Goal: Communication & Community: Share content

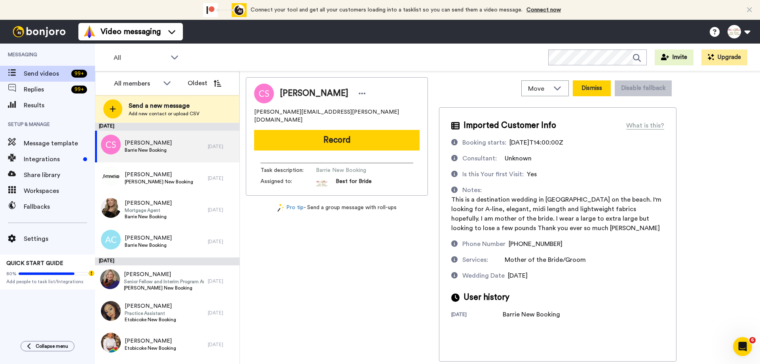
click at [597, 88] on button "Dismiss" at bounding box center [592, 88] width 38 height 16
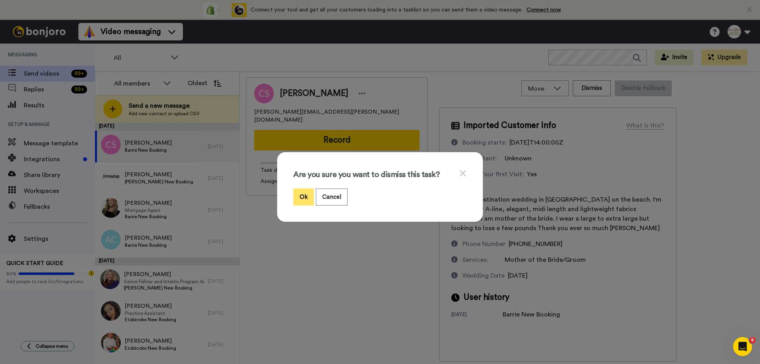
click at [299, 199] on button "Ok" at bounding box center [303, 196] width 21 height 17
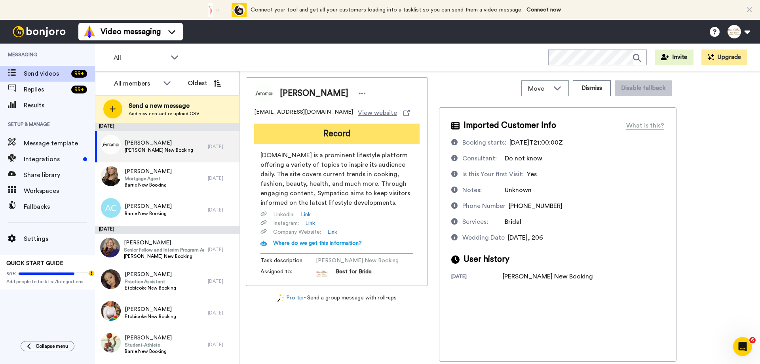
click at [331, 132] on button "Record" at bounding box center [336, 134] width 165 height 21
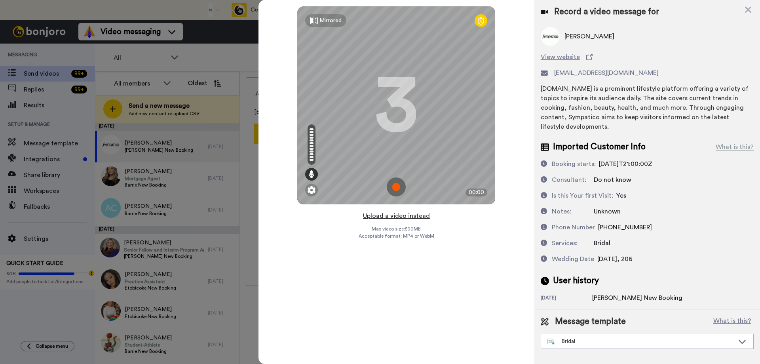
click at [397, 217] on button "Upload a video instead" at bounding box center [397, 216] width 72 height 10
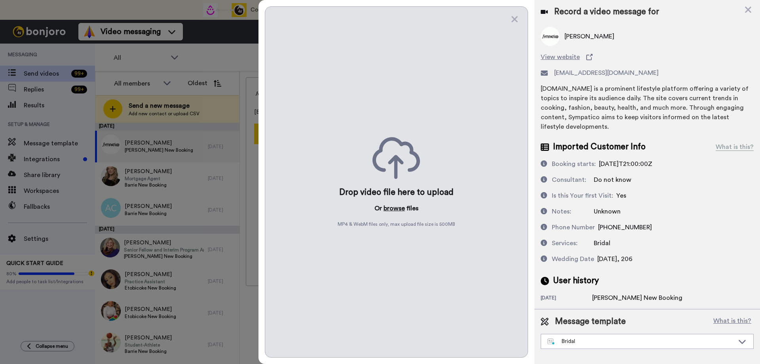
click at [390, 207] on button "browse" at bounding box center [394, 209] width 21 height 10
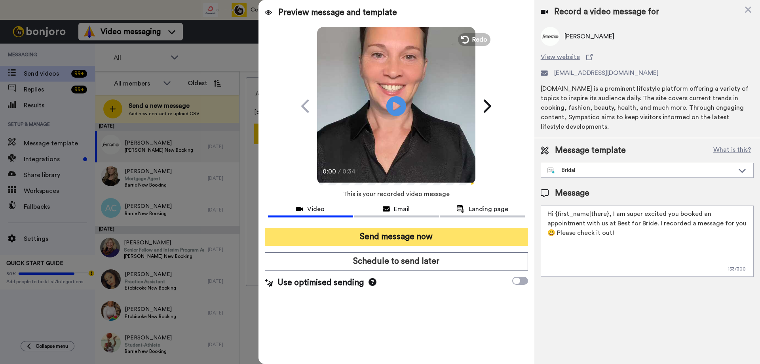
click at [385, 243] on button "Send message now" at bounding box center [396, 237] width 263 height 18
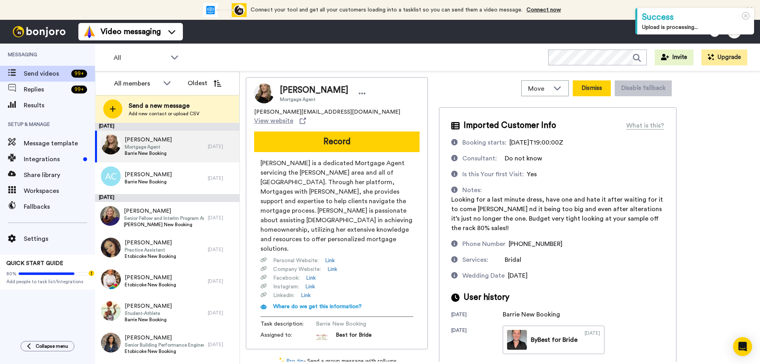
click at [586, 88] on button "Dismiss" at bounding box center [592, 88] width 38 height 16
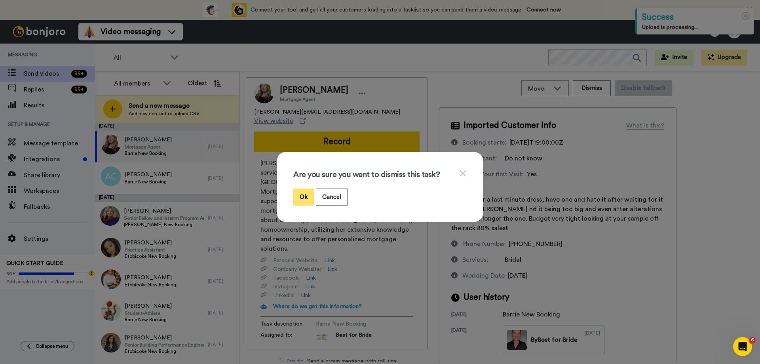
click at [299, 195] on button "Ok" at bounding box center [303, 196] width 21 height 17
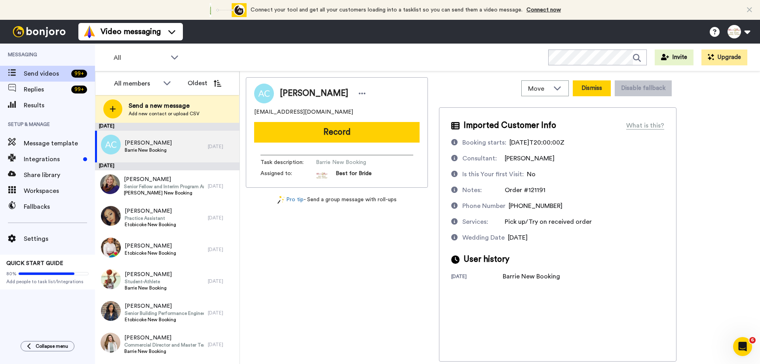
click at [592, 87] on button "Dismiss" at bounding box center [592, 88] width 38 height 16
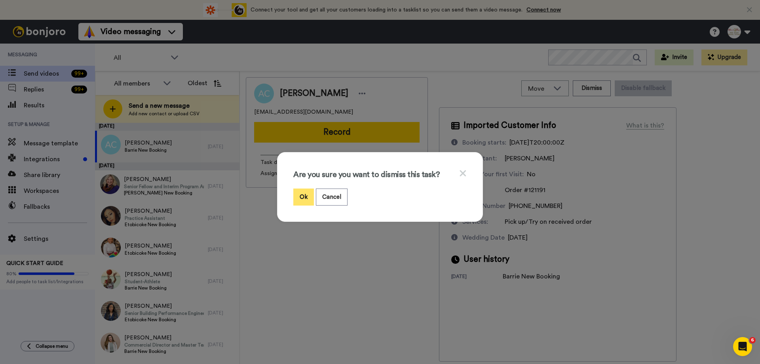
click at [302, 196] on button "Ok" at bounding box center [303, 196] width 21 height 17
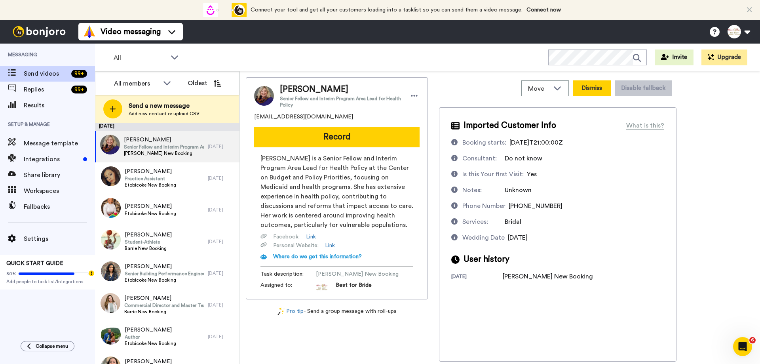
click at [600, 89] on button "Dismiss" at bounding box center [592, 88] width 38 height 16
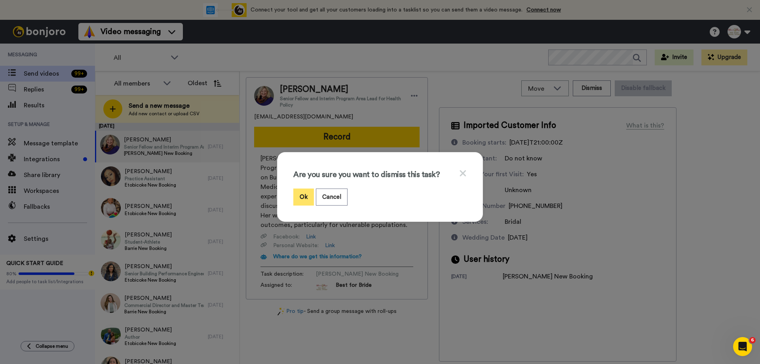
click at [306, 194] on button "Ok" at bounding box center [303, 196] width 21 height 17
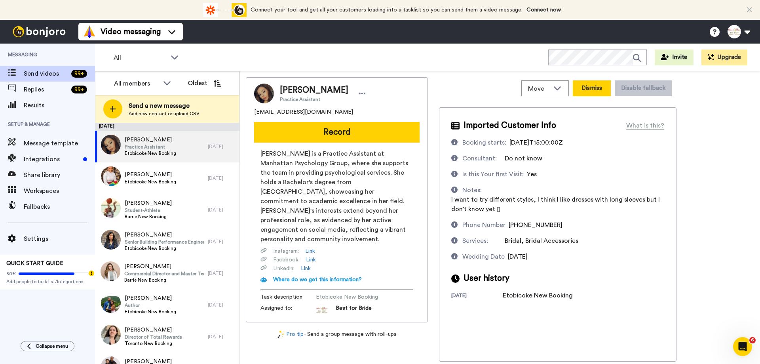
click at [594, 89] on button "Dismiss" at bounding box center [592, 88] width 38 height 16
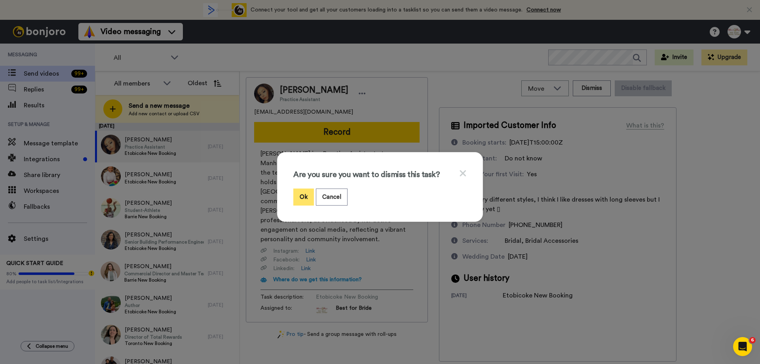
click at [293, 198] on button "Ok" at bounding box center [303, 196] width 21 height 17
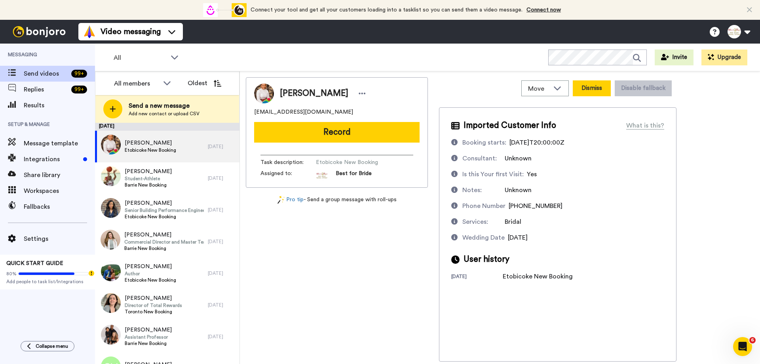
click at [586, 89] on button "Dismiss" at bounding box center [592, 88] width 38 height 16
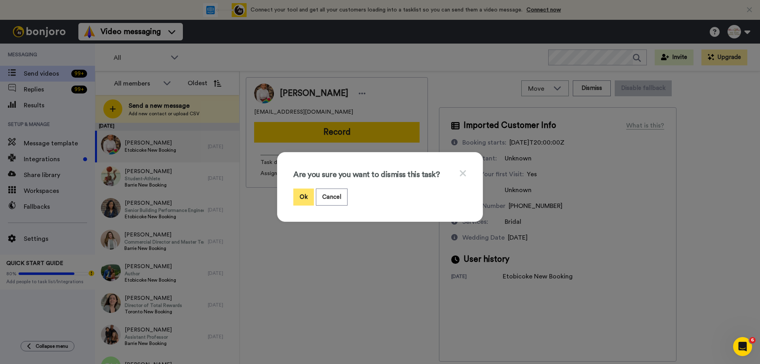
click at [297, 196] on button "Ok" at bounding box center [303, 196] width 21 height 17
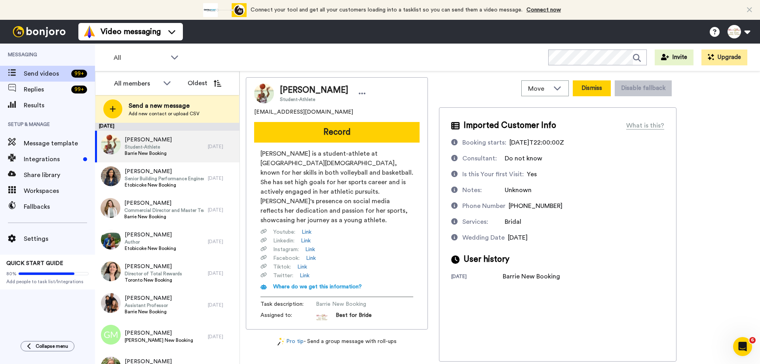
click at [592, 90] on button "Dismiss" at bounding box center [592, 88] width 38 height 16
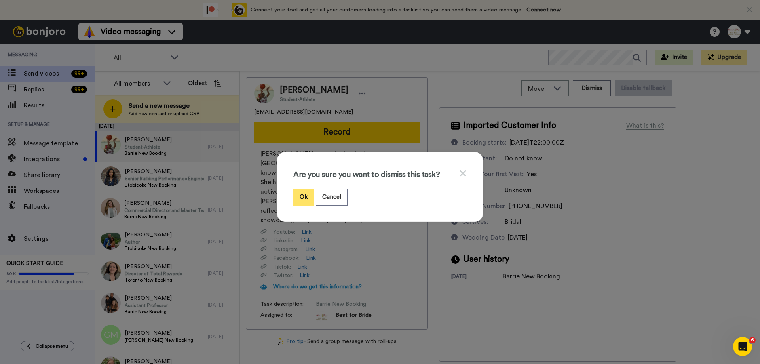
click at [297, 196] on button "Ok" at bounding box center [303, 196] width 21 height 17
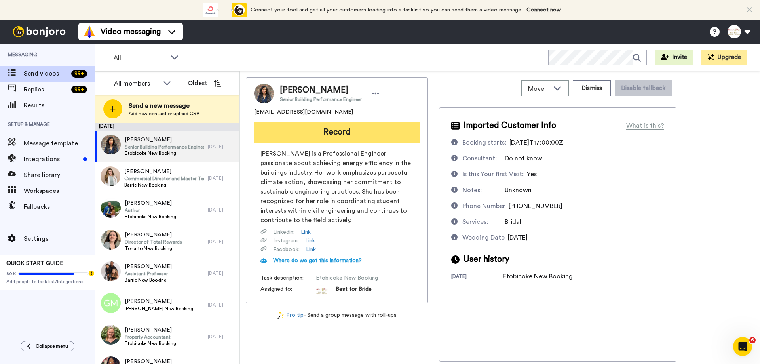
click at [314, 133] on button "Record" at bounding box center [336, 132] width 165 height 21
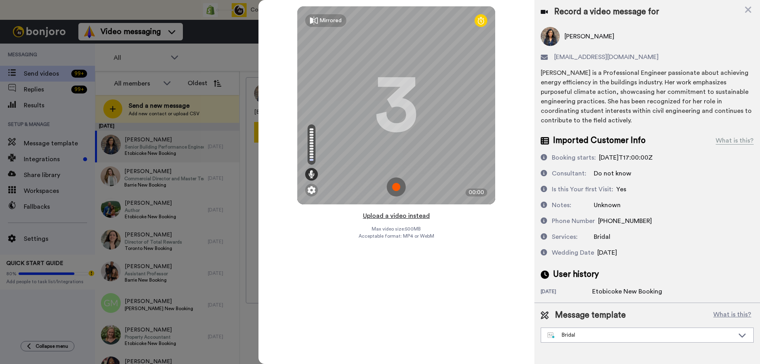
click at [404, 216] on button "Upload a video instead" at bounding box center [397, 216] width 72 height 10
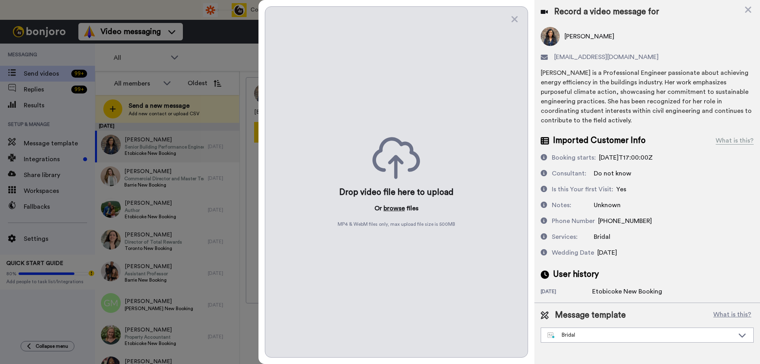
click at [397, 208] on button "browse" at bounding box center [394, 209] width 21 height 10
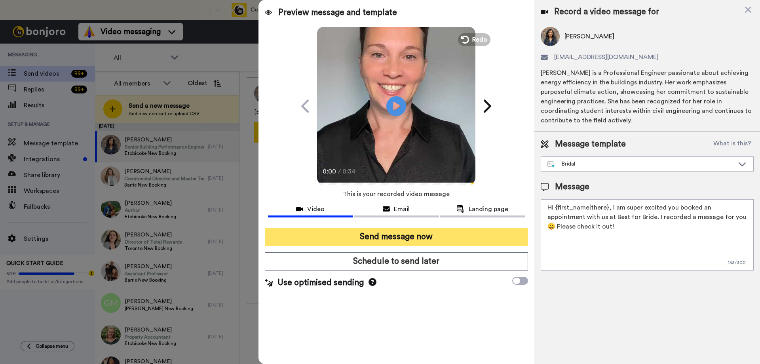
click at [413, 238] on button "Send message now" at bounding box center [396, 237] width 263 height 18
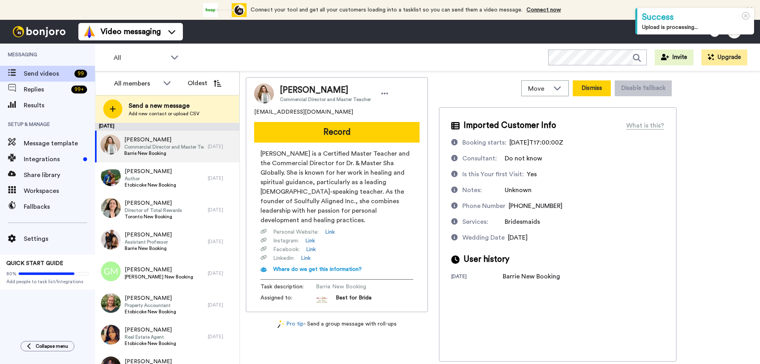
click at [592, 89] on button "Dismiss" at bounding box center [592, 88] width 38 height 16
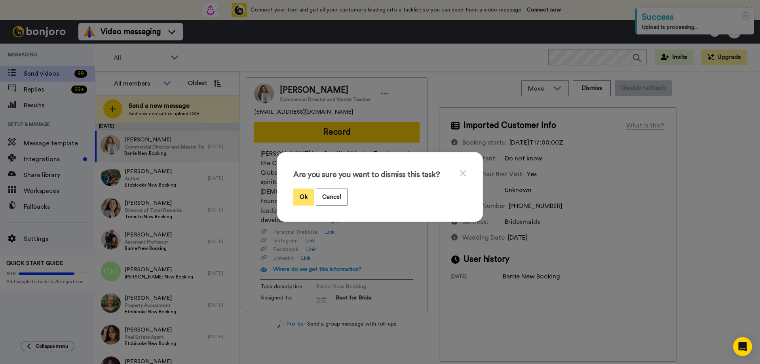
drag, startPoint x: 300, startPoint y: 191, endPoint x: 297, endPoint y: 197, distance: 6.4
click at [300, 192] on button "Ok" at bounding box center [303, 196] width 21 height 17
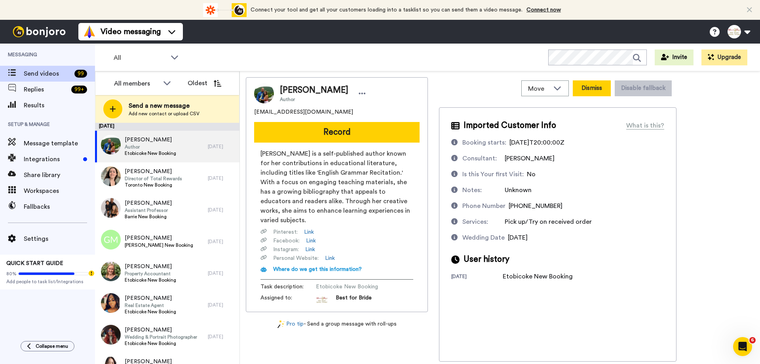
click at [592, 89] on button "Dismiss" at bounding box center [592, 88] width 38 height 16
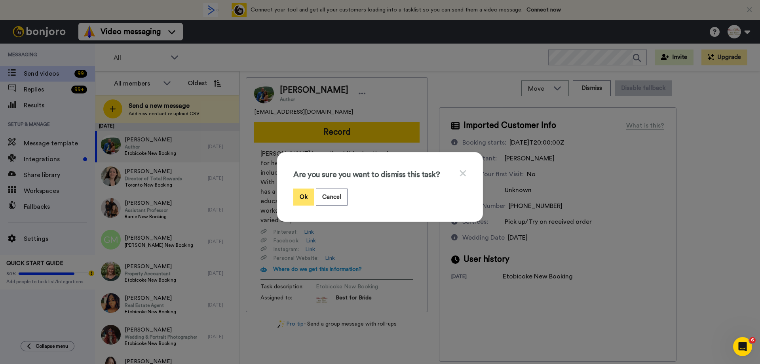
click at [297, 197] on button "Ok" at bounding box center [303, 196] width 21 height 17
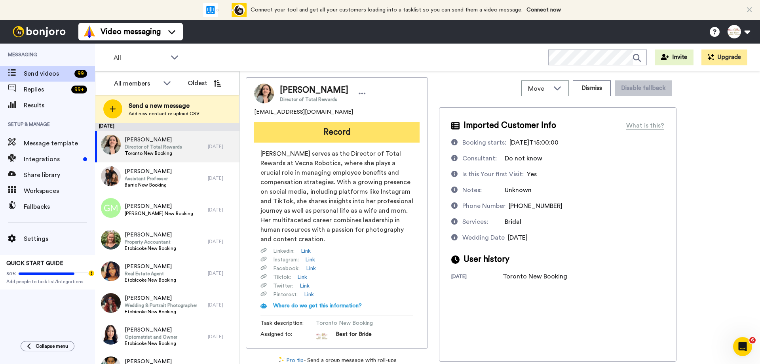
click at [346, 133] on button "Record" at bounding box center [336, 132] width 165 height 21
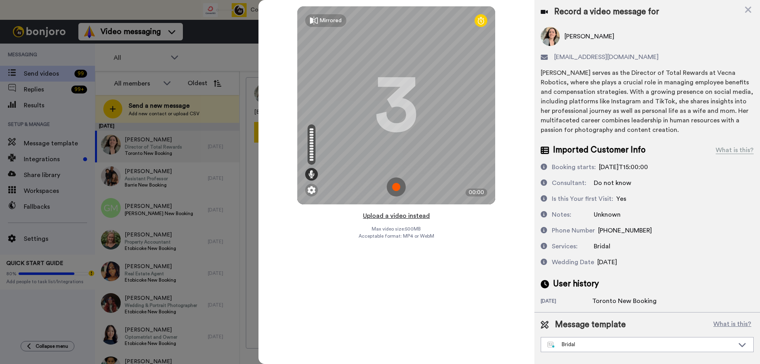
click at [396, 216] on button "Upload a video instead" at bounding box center [397, 216] width 72 height 10
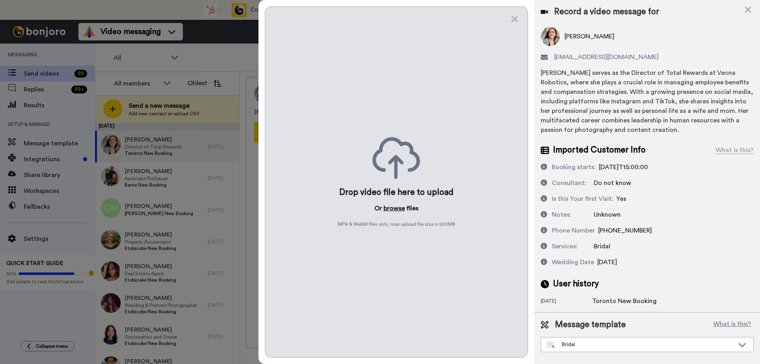
click at [397, 210] on button "browse" at bounding box center [394, 209] width 21 height 10
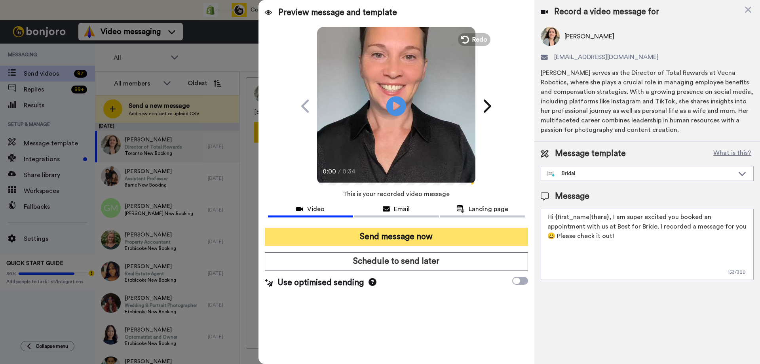
click at [391, 240] on button "Send message now" at bounding box center [396, 237] width 263 height 18
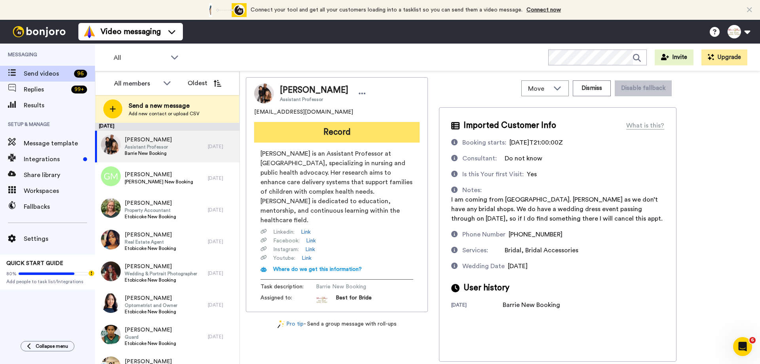
click at [295, 134] on button "Record" at bounding box center [336, 132] width 165 height 21
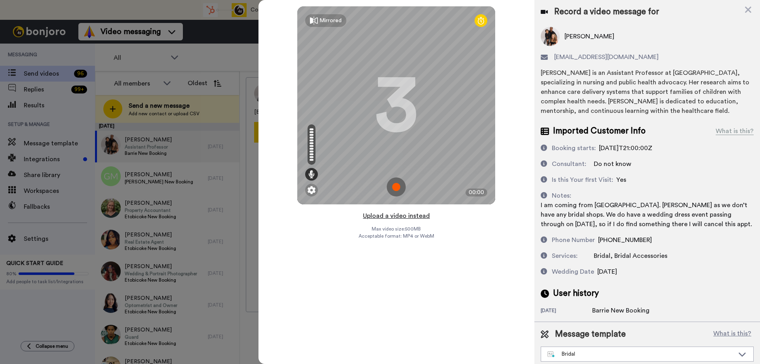
click at [390, 217] on button "Upload a video instead" at bounding box center [397, 216] width 72 height 10
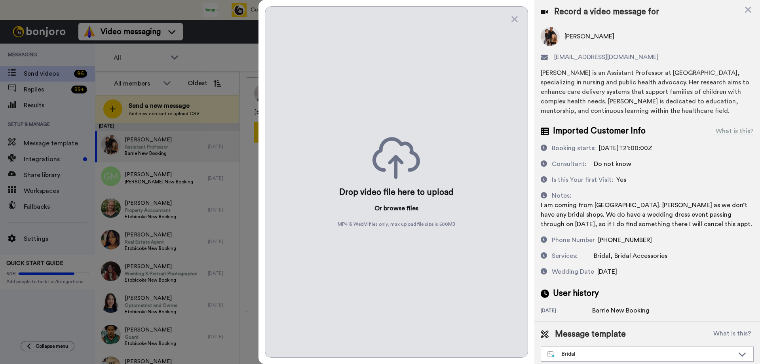
click at [394, 208] on button "browse" at bounding box center [394, 209] width 21 height 10
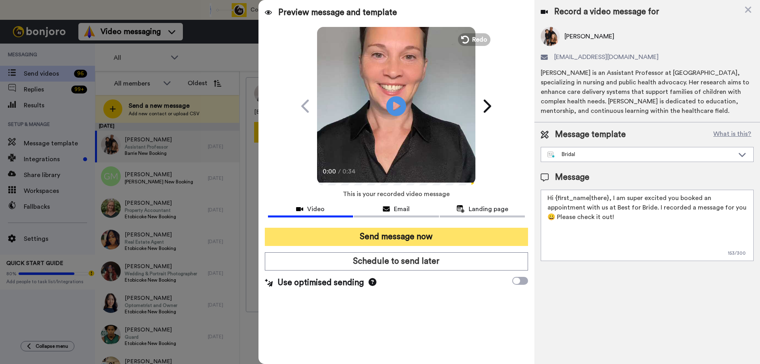
click at [381, 237] on button "Send message now" at bounding box center [396, 237] width 263 height 18
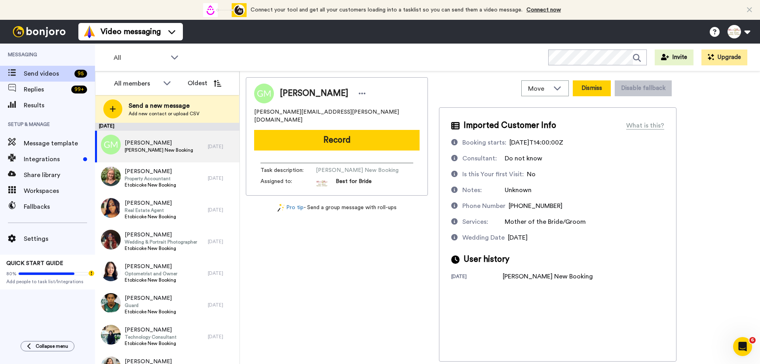
click at [595, 87] on button "Dismiss" at bounding box center [592, 88] width 38 height 16
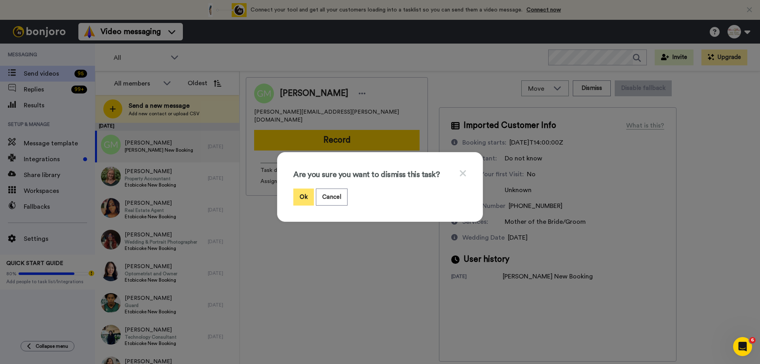
click at [302, 198] on button "Ok" at bounding box center [303, 196] width 21 height 17
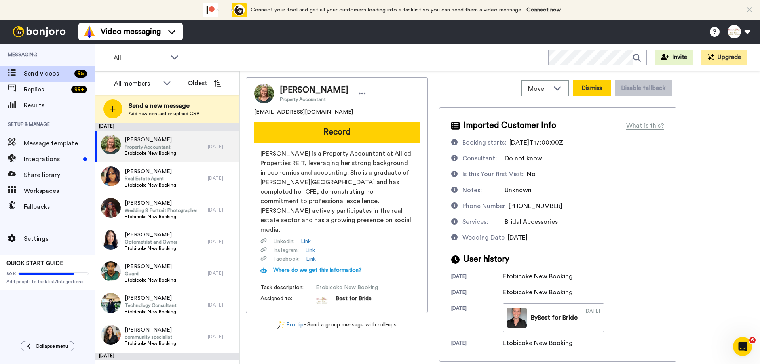
click at [598, 91] on button "Dismiss" at bounding box center [592, 88] width 38 height 16
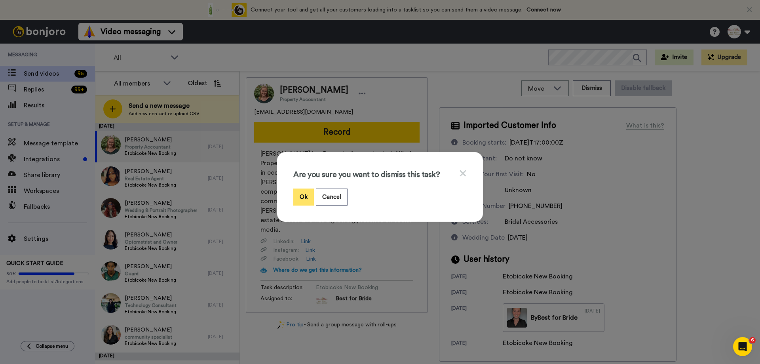
click at [301, 200] on button "Ok" at bounding box center [303, 196] width 21 height 17
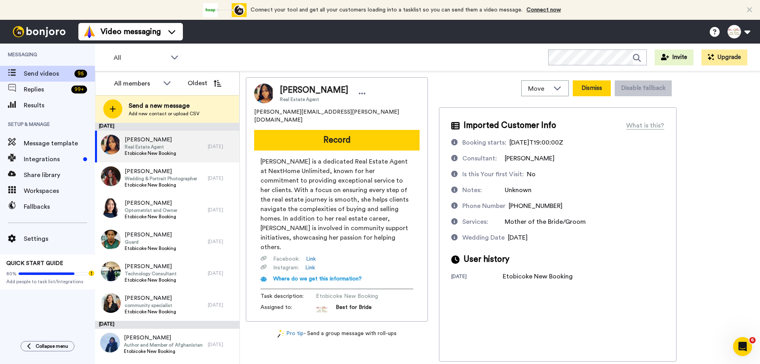
click at [591, 88] on button "Dismiss" at bounding box center [592, 88] width 38 height 16
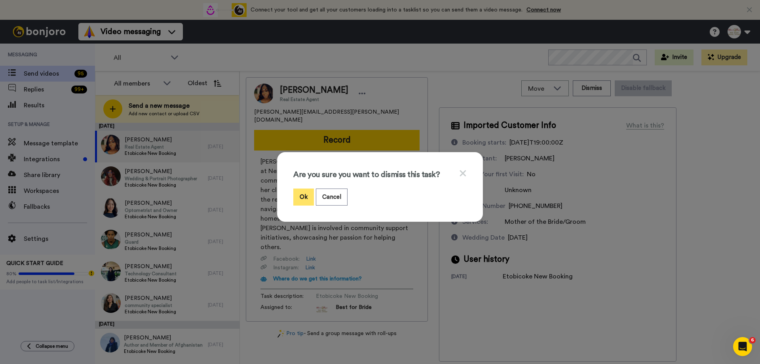
click at [300, 197] on button "Ok" at bounding box center [303, 196] width 21 height 17
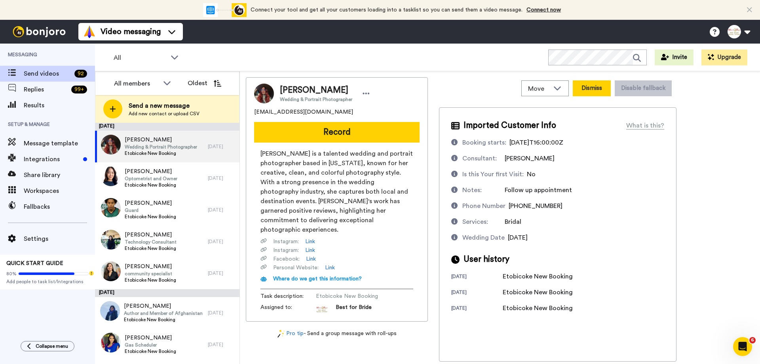
click at [590, 85] on button "Dismiss" at bounding box center [592, 88] width 38 height 16
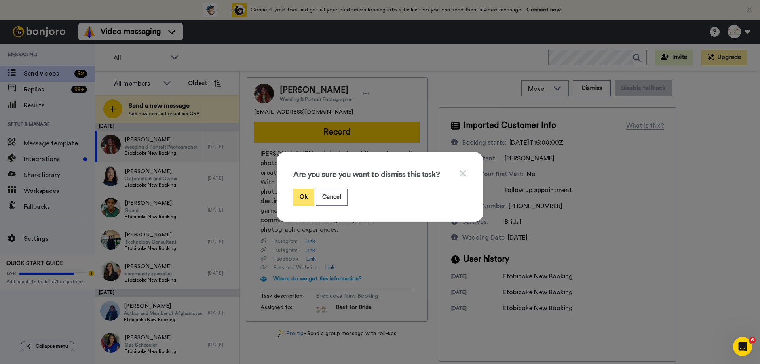
click at [300, 194] on button "Ok" at bounding box center [303, 196] width 21 height 17
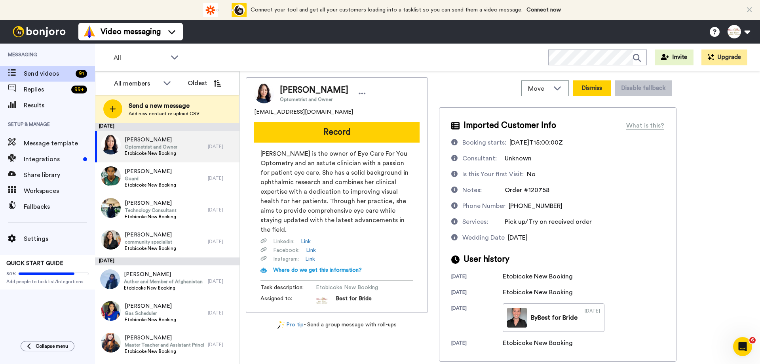
click at [590, 88] on button "Dismiss" at bounding box center [592, 88] width 38 height 16
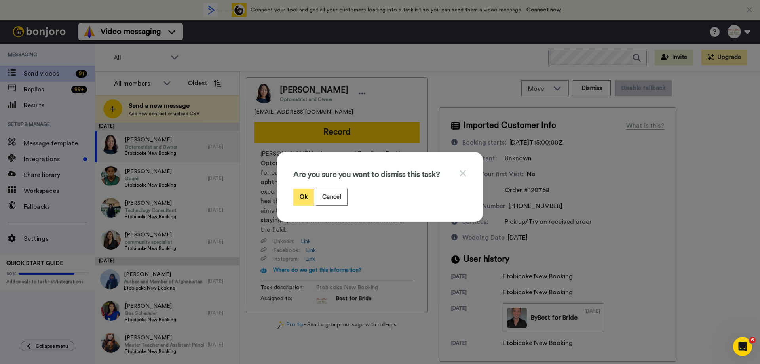
click at [293, 199] on button "Ok" at bounding box center [303, 196] width 21 height 17
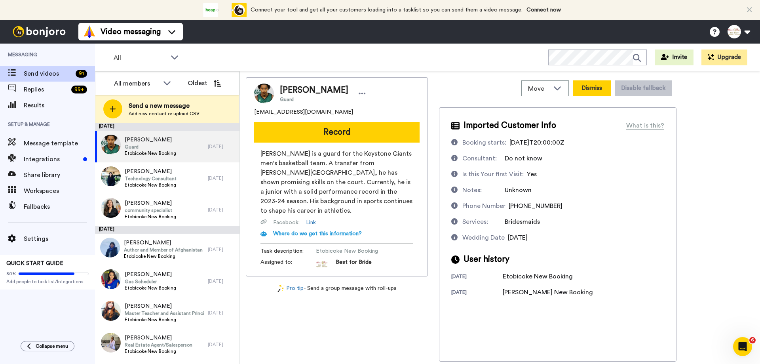
click at [600, 92] on button "Dismiss" at bounding box center [592, 88] width 38 height 16
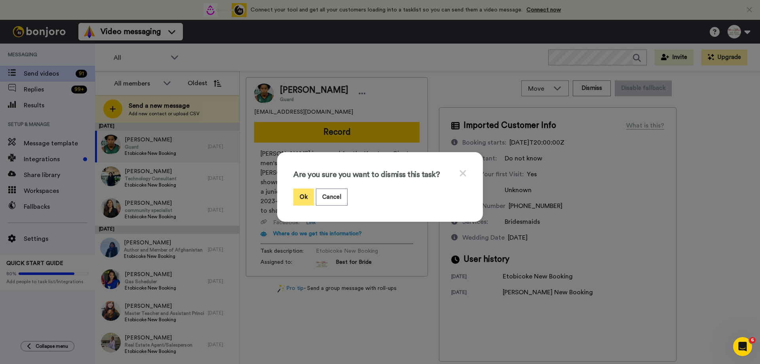
click at [298, 196] on button "Ok" at bounding box center [303, 196] width 21 height 17
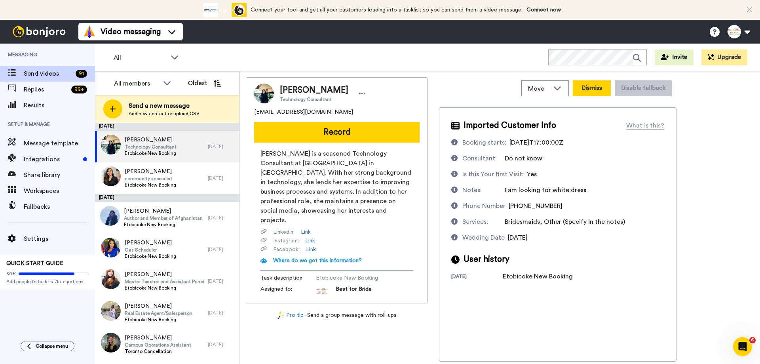
click at [601, 89] on button "Dismiss" at bounding box center [592, 88] width 38 height 16
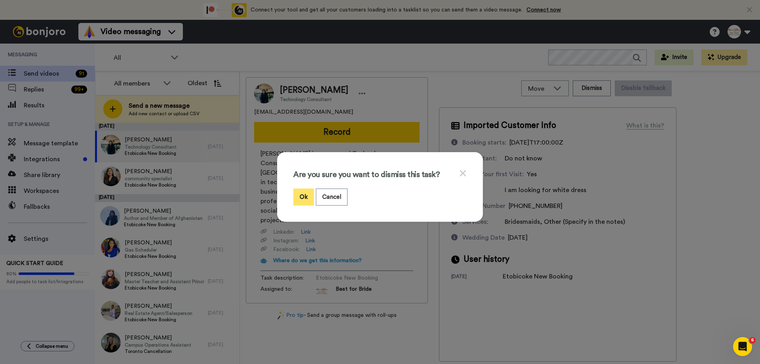
click at [297, 198] on button "Ok" at bounding box center [303, 196] width 21 height 17
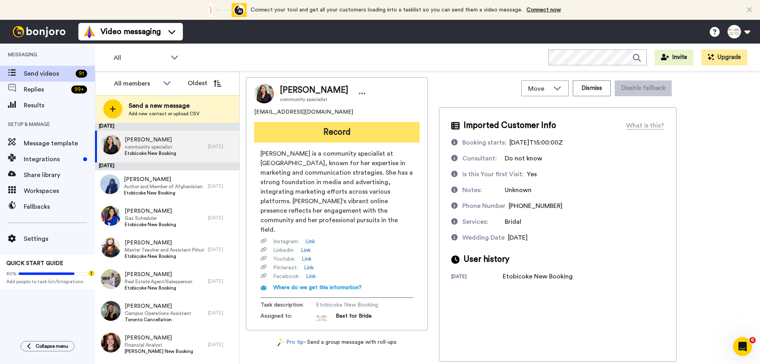
click at [365, 133] on button "Record" at bounding box center [336, 132] width 165 height 21
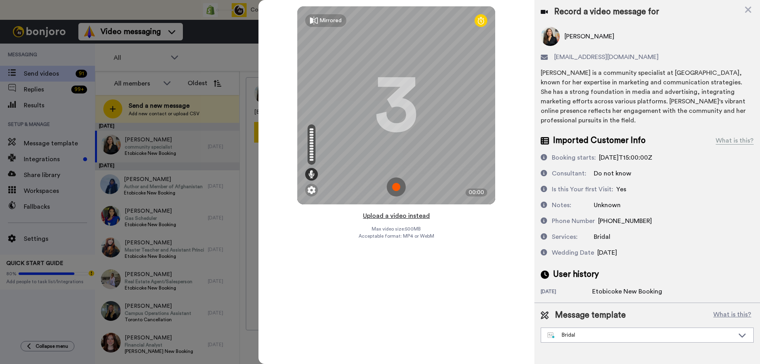
click at [384, 218] on button "Upload a video instead" at bounding box center [397, 216] width 72 height 10
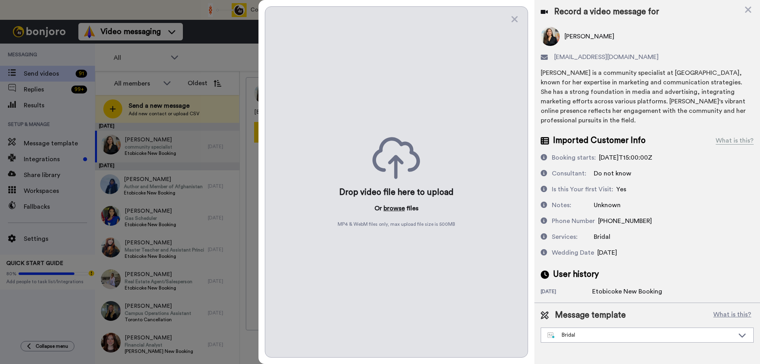
click at [391, 211] on button "browse" at bounding box center [394, 209] width 21 height 10
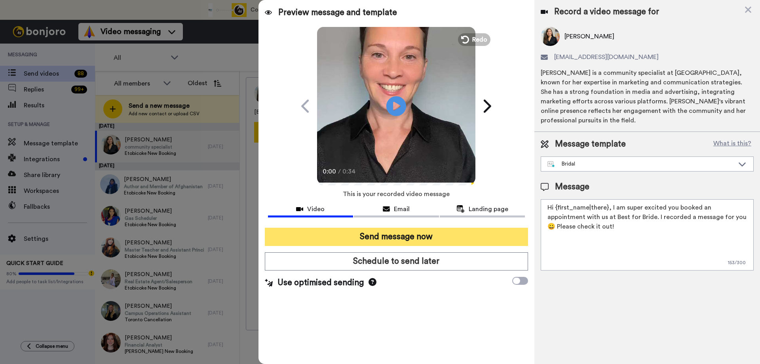
click at [370, 236] on button "Send message now" at bounding box center [396, 237] width 263 height 18
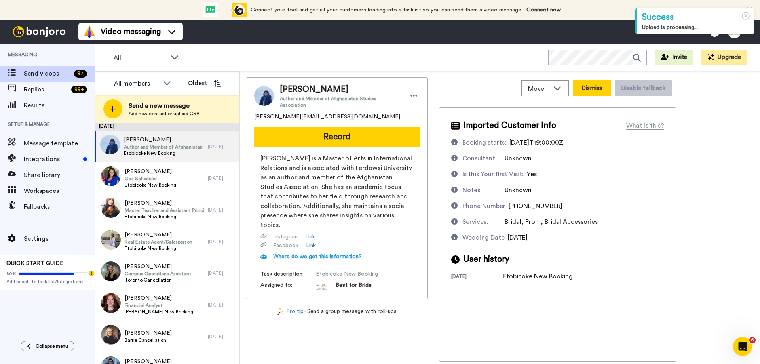
click at [586, 87] on button "Dismiss" at bounding box center [592, 88] width 38 height 16
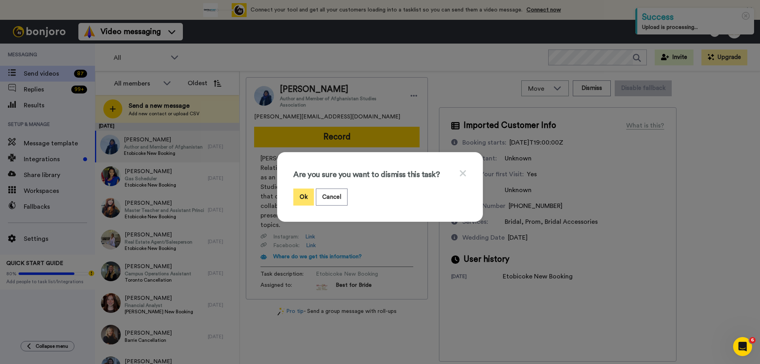
click at [295, 196] on button "Ok" at bounding box center [303, 196] width 21 height 17
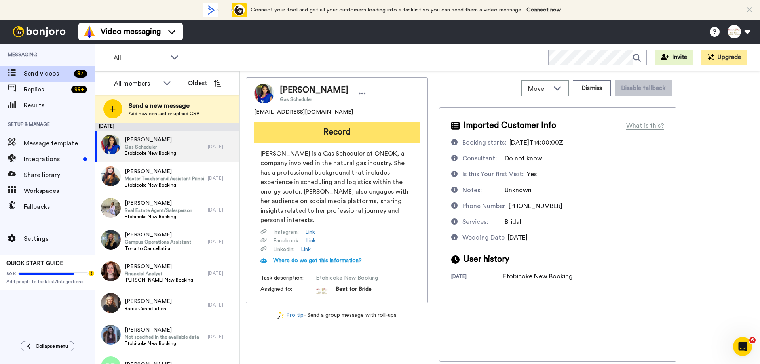
click at [345, 137] on button "Record" at bounding box center [336, 132] width 165 height 21
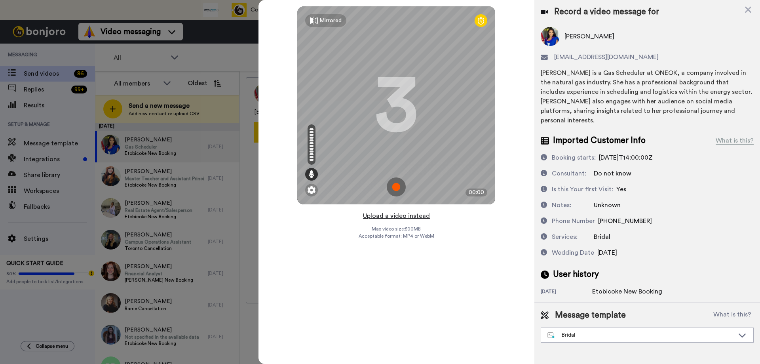
click at [376, 214] on button "Upload a video instead" at bounding box center [397, 216] width 72 height 10
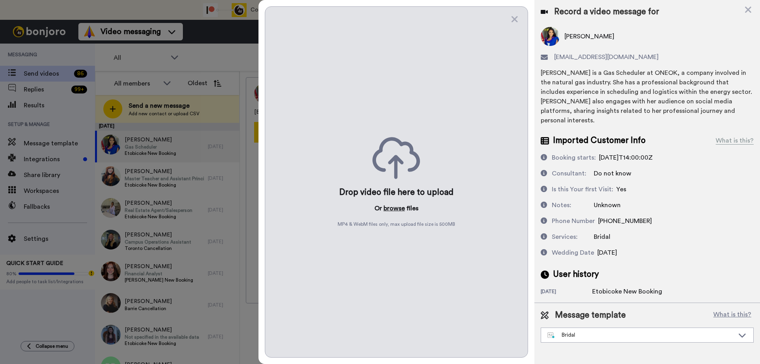
click at [389, 207] on button "browse" at bounding box center [394, 209] width 21 height 10
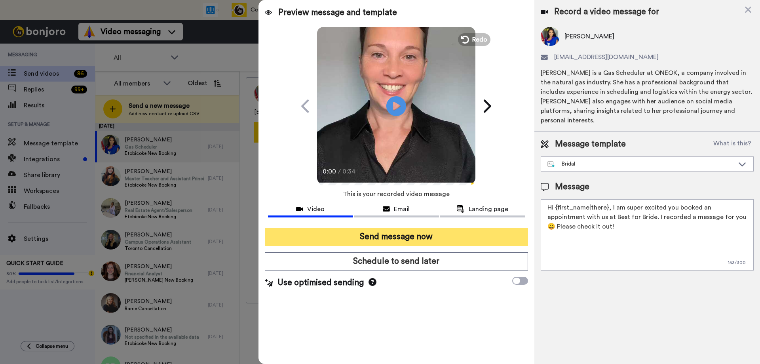
click at [376, 235] on button "Send message now" at bounding box center [396, 237] width 263 height 18
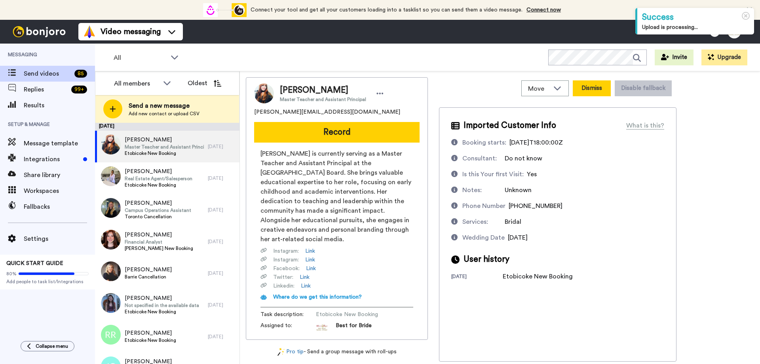
click at [591, 92] on button "Dismiss" at bounding box center [592, 88] width 38 height 16
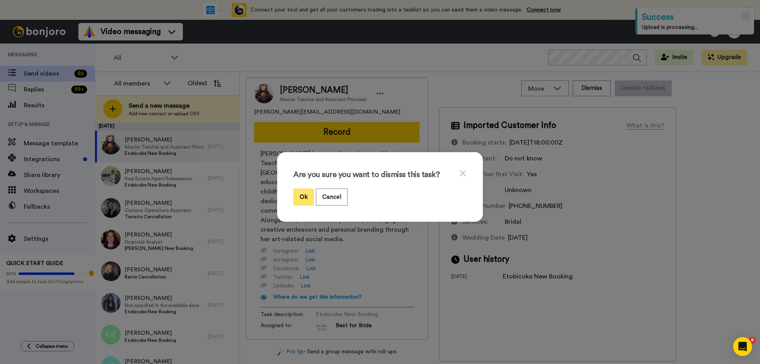
click at [302, 194] on button "Ok" at bounding box center [303, 196] width 21 height 17
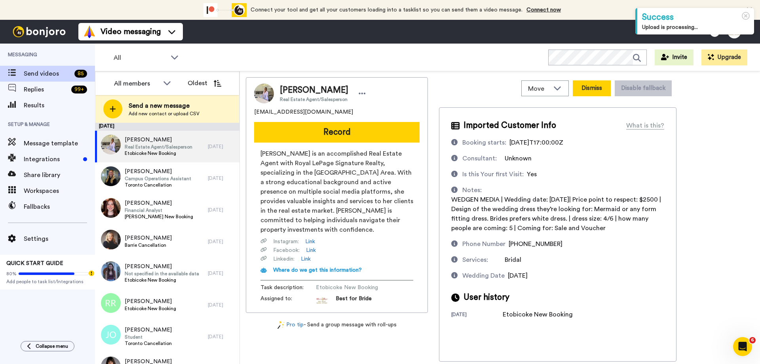
click at [590, 92] on button "Dismiss" at bounding box center [592, 88] width 38 height 16
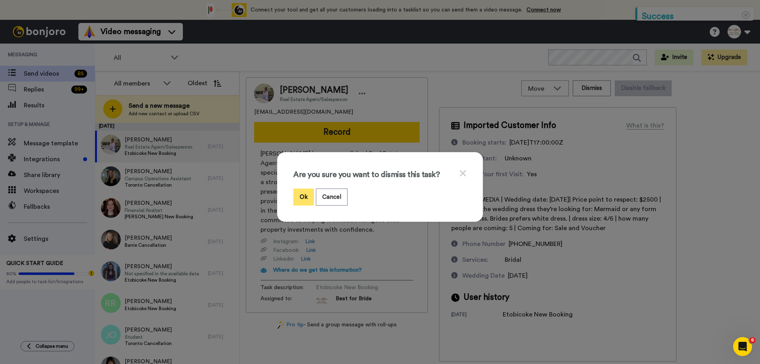
click at [300, 198] on button "Ok" at bounding box center [303, 196] width 21 height 17
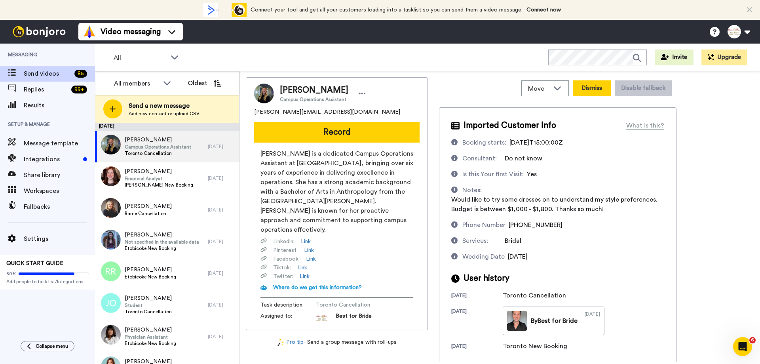
click at [592, 90] on button "Dismiss" at bounding box center [592, 88] width 38 height 16
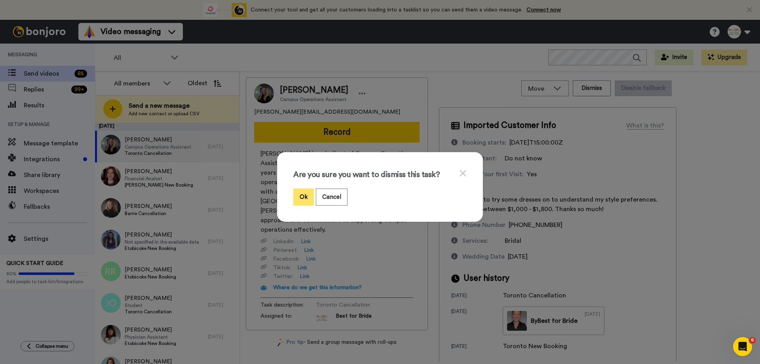
click at [297, 197] on button "Ok" at bounding box center [303, 196] width 21 height 17
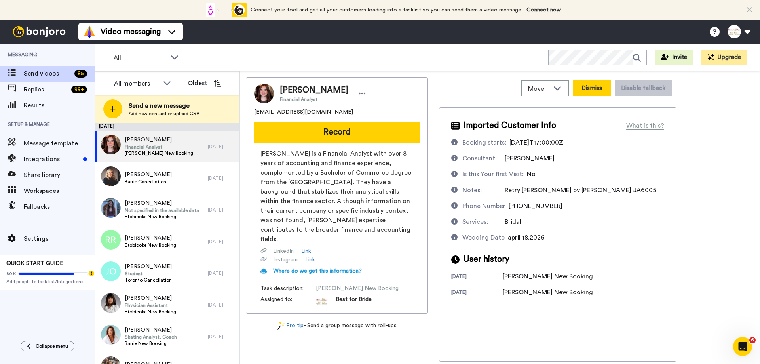
click at [595, 88] on button "Dismiss" at bounding box center [592, 88] width 38 height 16
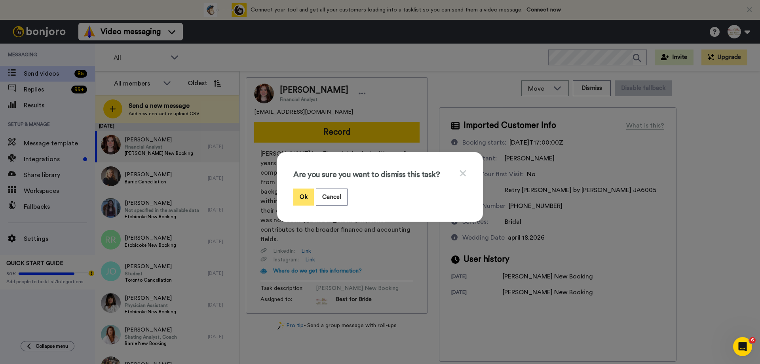
click at [300, 198] on button "Ok" at bounding box center [303, 196] width 21 height 17
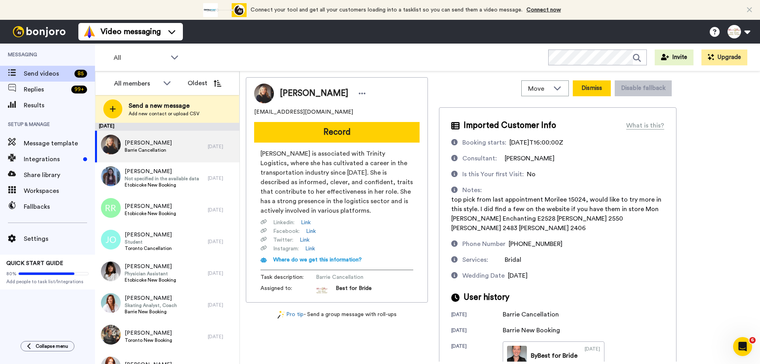
click at [592, 85] on button "Dismiss" at bounding box center [592, 88] width 38 height 16
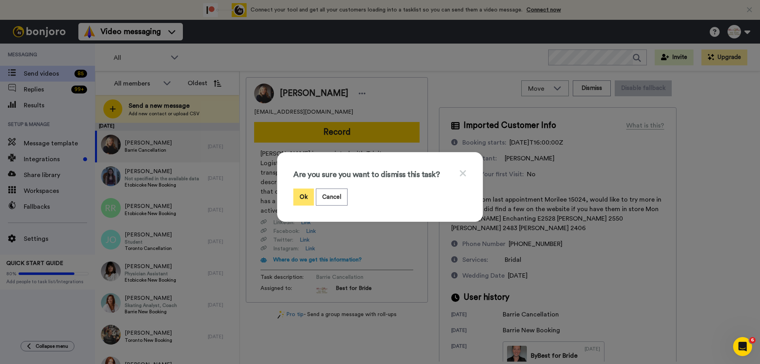
click at [304, 200] on button "Ok" at bounding box center [303, 196] width 21 height 17
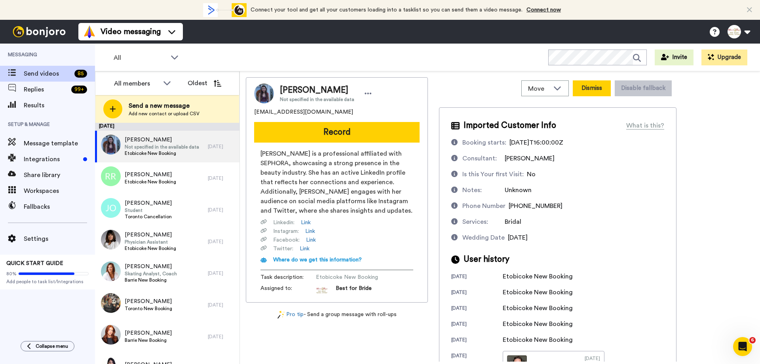
click at [596, 92] on button "Dismiss" at bounding box center [592, 88] width 38 height 16
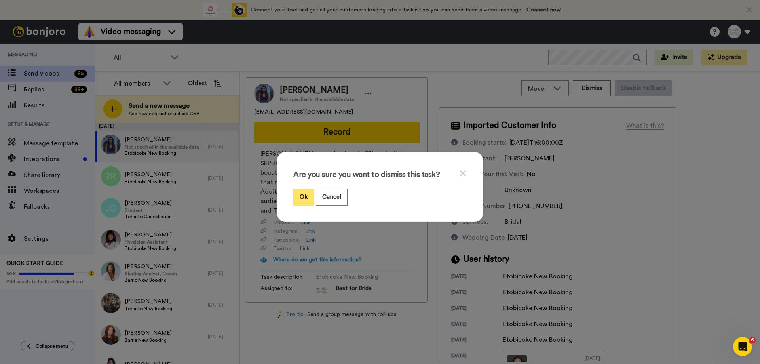
click at [297, 197] on button "Ok" at bounding box center [303, 196] width 21 height 17
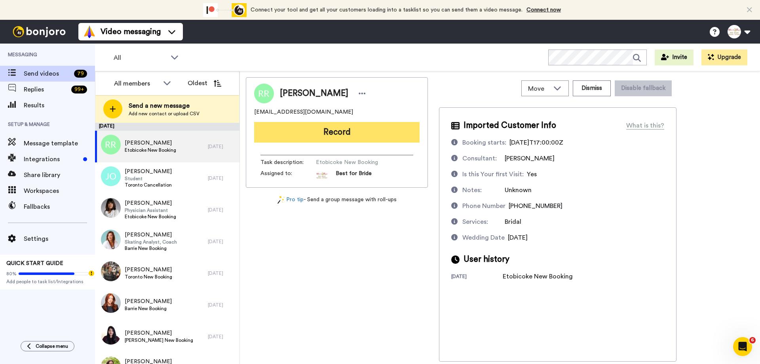
click at [323, 134] on button "Record" at bounding box center [336, 132] width 165 height 21
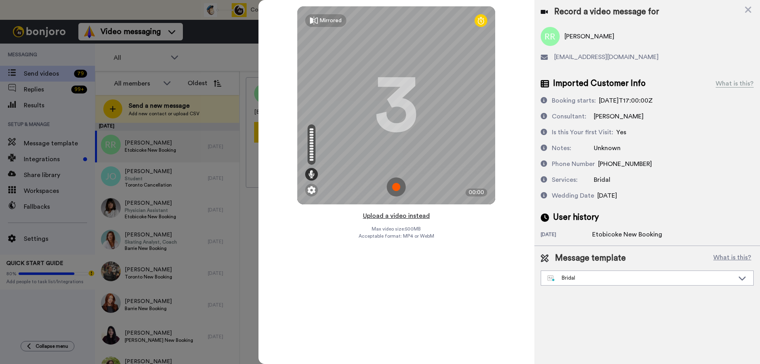
click at [398, 216] on button "Upload a video instead" at bounding box center [397, 216] width 72 height 10
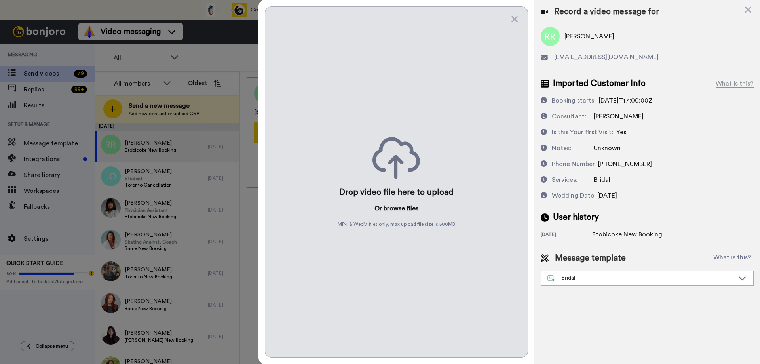
click at [392, 205] on button "browse" at bounding box center [394, 209] width 21 height 10
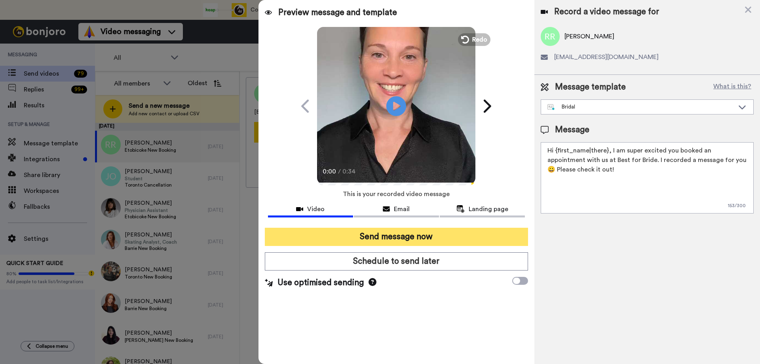
click at [410, 238] on button "Send message now" at bounding box center [396, 237] width 263 height 18
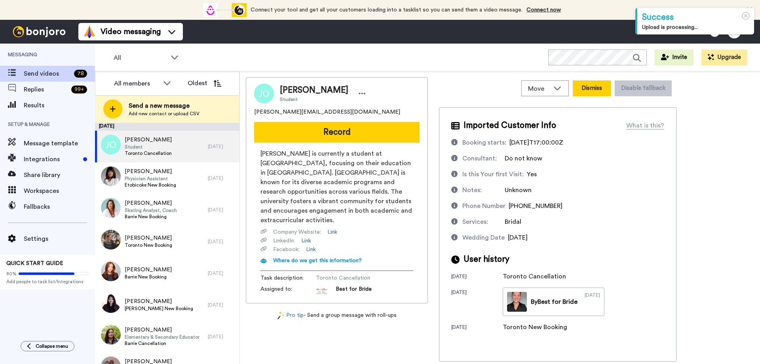
click at [591, 88] on button "Dismiss" at bounding box center [592, 88] width 38 height 16
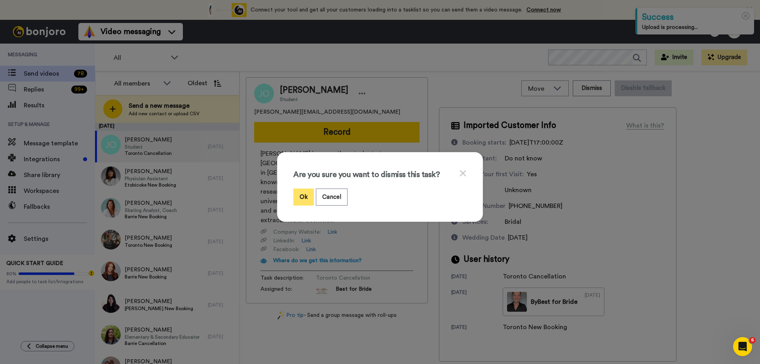
click at [302, 196] on button "Ok" at bounding box center [303, 196] width 21 height 17
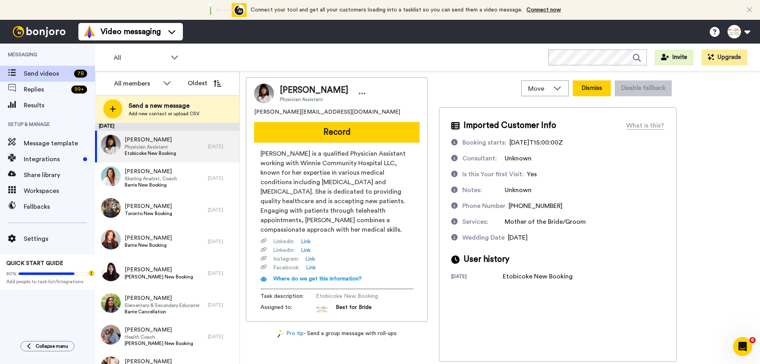
click at [599, 89] on button "Dismiss" at bounding box center [592, 88] width 38 height 16
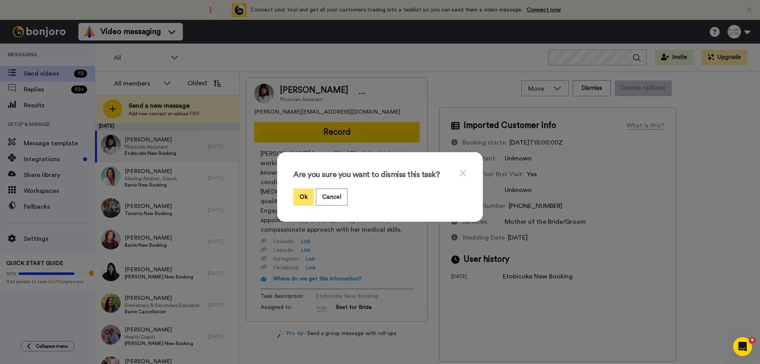
click at [303, 198] on button "Ok" at bounding box center [303, 196] width 21 height 17
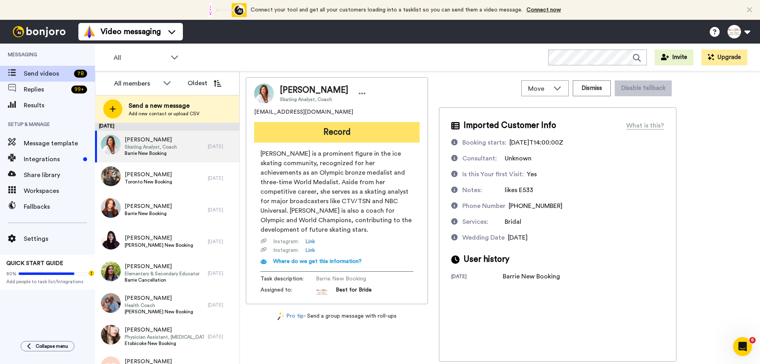
click at [312, 130] on button "Record" at bounding box center [336, 132] width 165 height 21
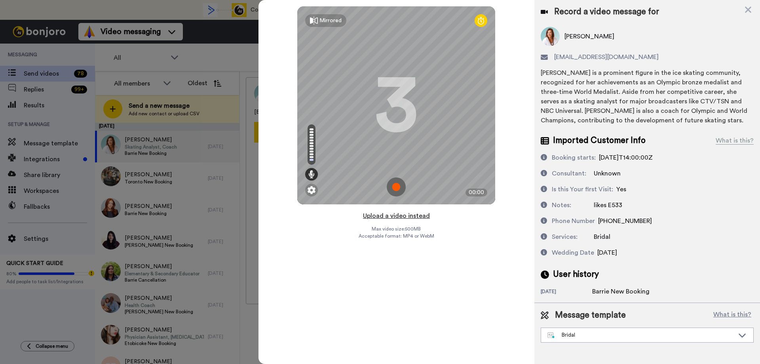
click at [396, 217] on button "Upload a video instead" at bounding box center [397, 216] width 72 height 10
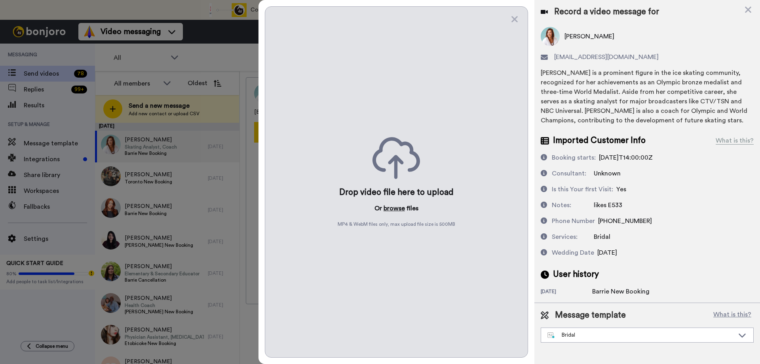
click at [396, 207] on button "browse" at bounding box center [394, 209] width 21 height 10
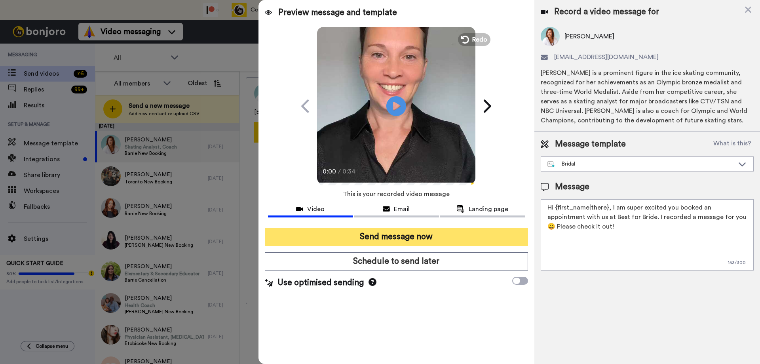
click at [373, 236] on button "Send message now" at bounding box center [396, 237] width 263 height 18
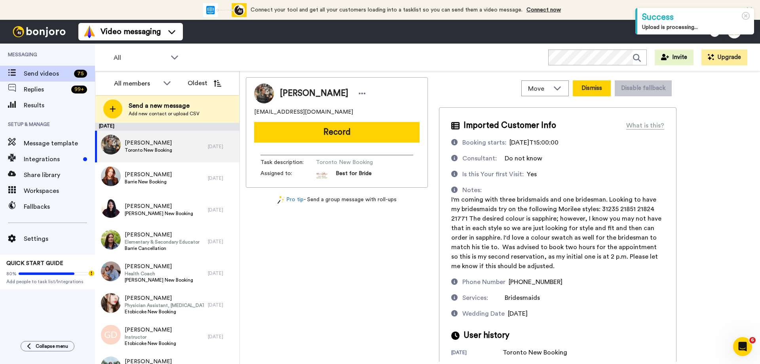
click at [593, 93] on button "Dismiss" at bounding box center [592, 88] width 38 height 16
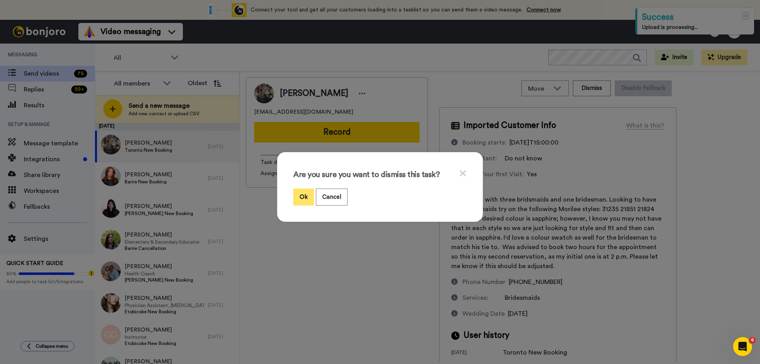
click at [299, 192] on button "Ok" at bounding box center [303, 196] width 21 height 17
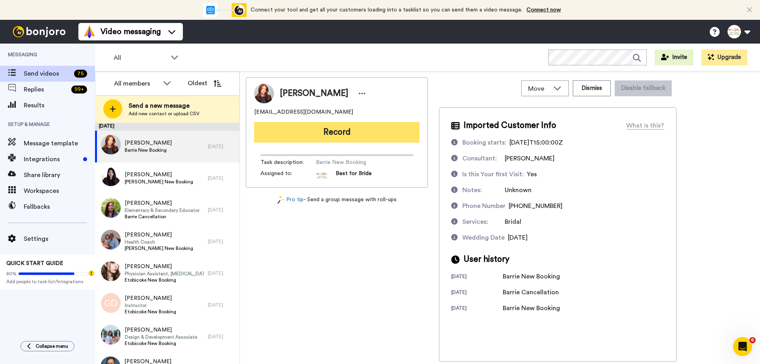
click at [320, 134] on button "Record" at bounding box center [336, 132] width 165 height 21
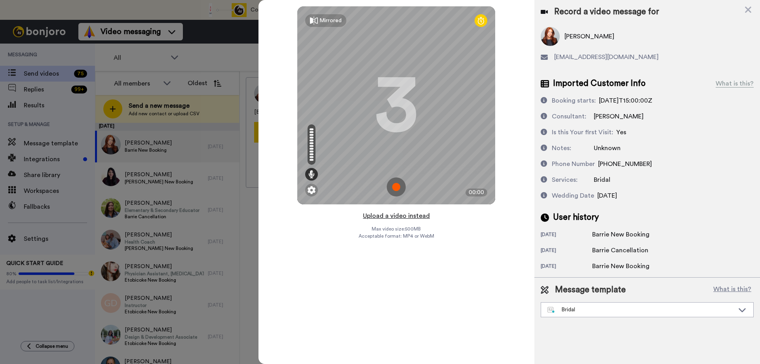
click at [396, 218] on button "Upload a video instead" at bounding box center [397, 216] width 72 height 10
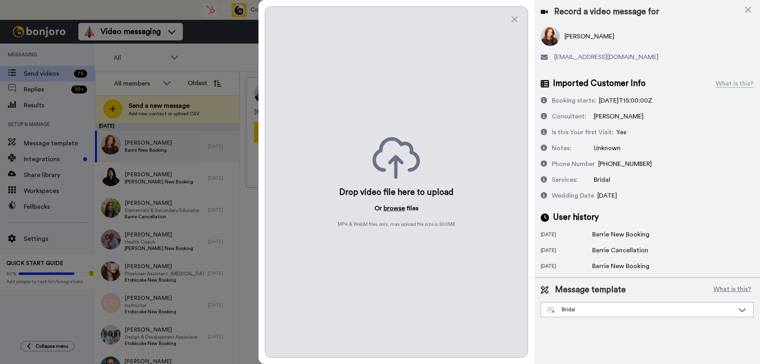
click at [397, 207] on button "browse" at bounding box center [394, 209] width 21 height 10
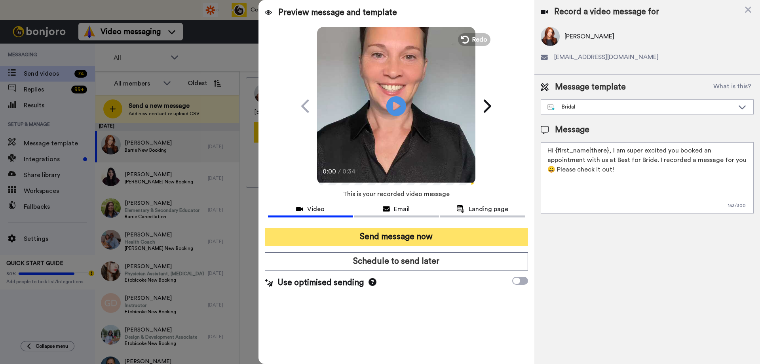
click at [394, 236] on button "Send message now" at bounding box center [396, 237] width 263 height 18
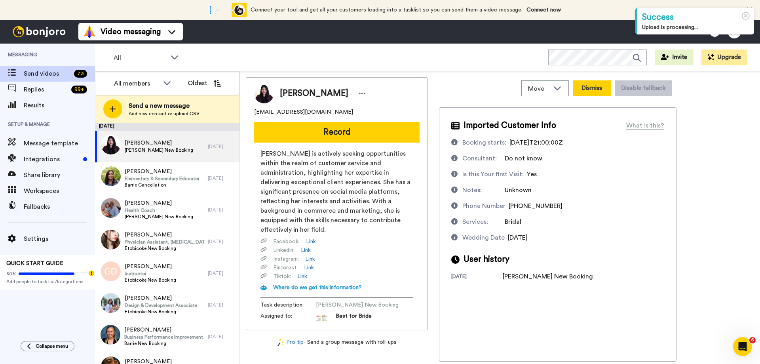
click at [596, 92] on button "Dismiss" at bounding box center [592, 88] width 38 height 16
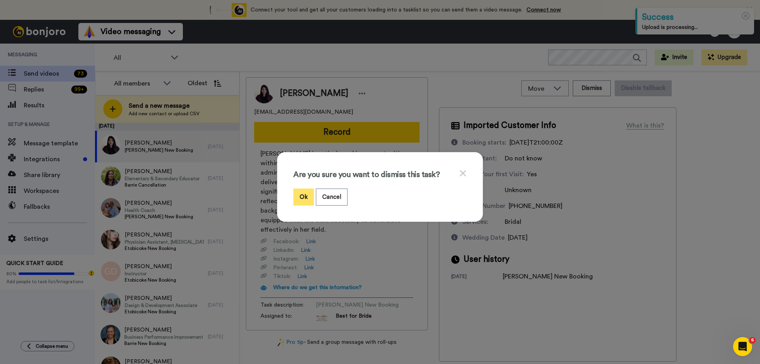
click at [294, 195] on button "Ok" at bounding box center [303, 196] width 21 height 17
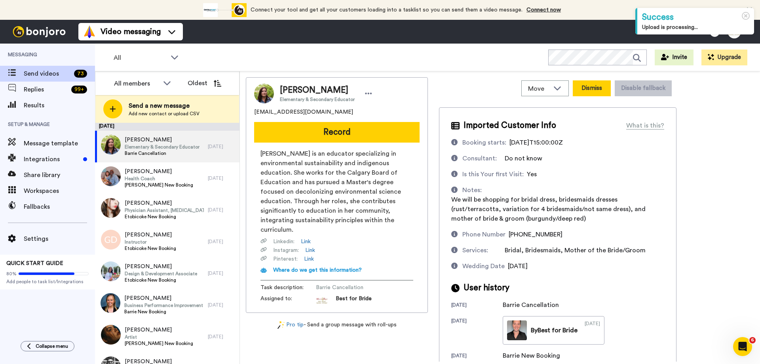
click at [593, 90] on button "Dismiss" at bounding box center [592, 88] width 38 height 16
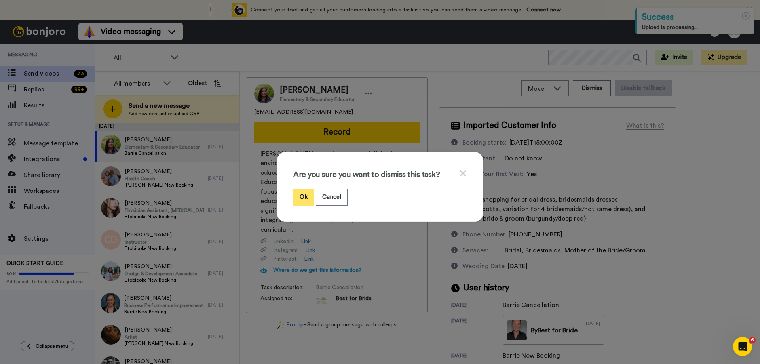
click at [301, 200] on button "Ok" at bounding box center [303, 196] width 21 height 17
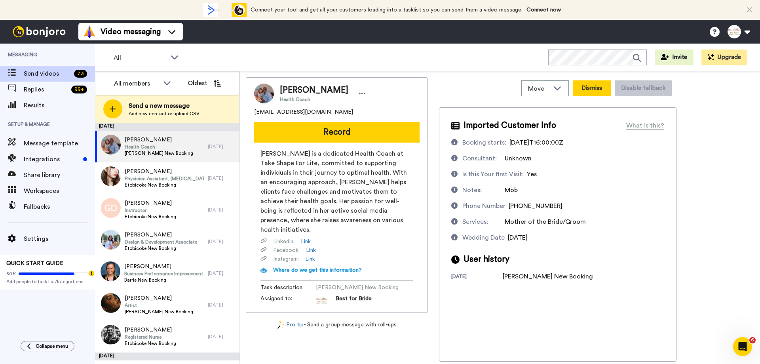
click at [590, 91] on button "Dismiss" at bounding box center [592, 88] width 38 height 16
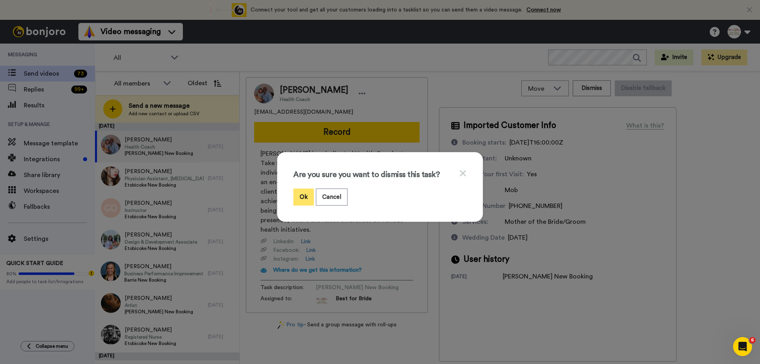
click at [303, 199] on button "Ok" at bounding box center [303, 196] width 21 height 17
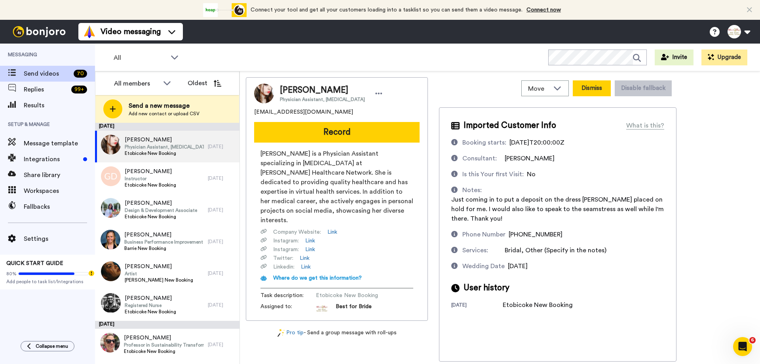
click at [589, 89] on button "Dismiss" at bounding box center [592, 88] width 38 height 16
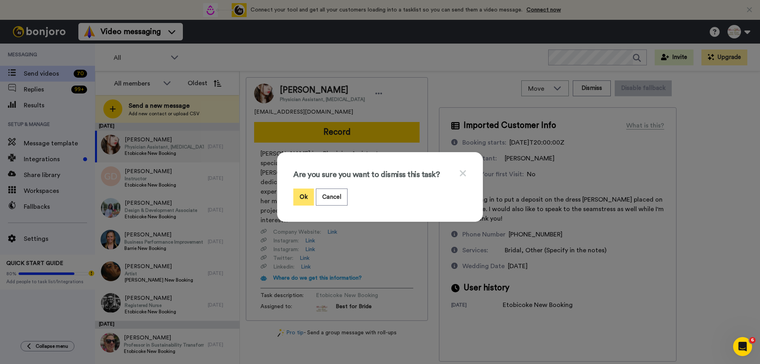
click at [297, 194] on button "Ok" at bounding box center [303, 196] width 21 height 17
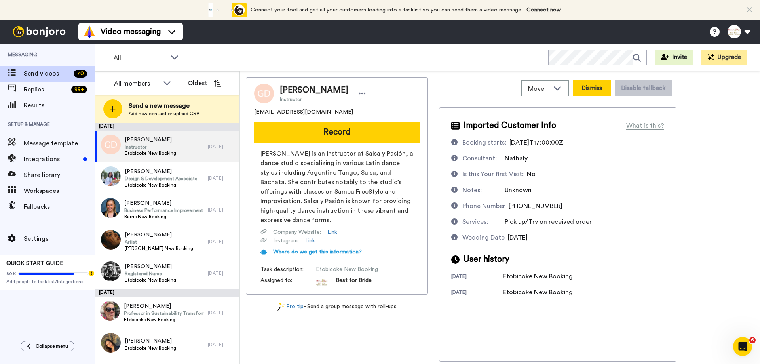
click at [592, 89] on button "Dismiss" at bounding box center [592, 88] width 38 height 16
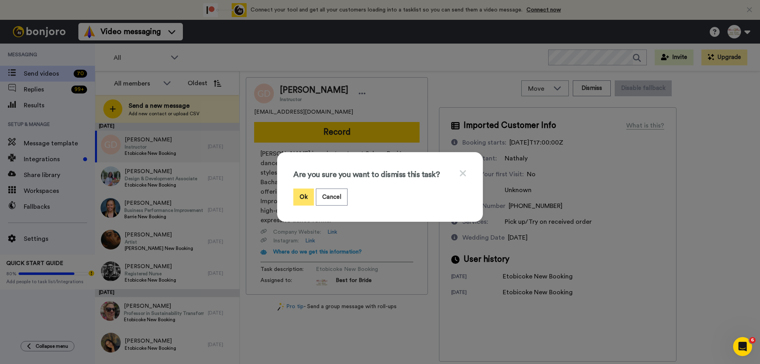
click at [303, 198] on button "Ok" at bounding box center [303, 196] width 21 height 17
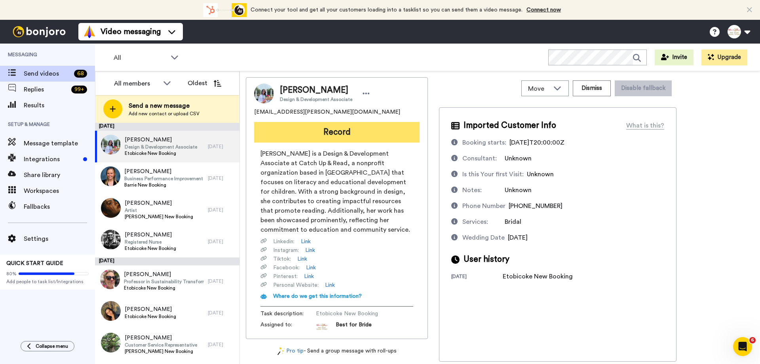
click at [323, 133] on button "Record" at bounding box center [336, 132] width 165 height 21
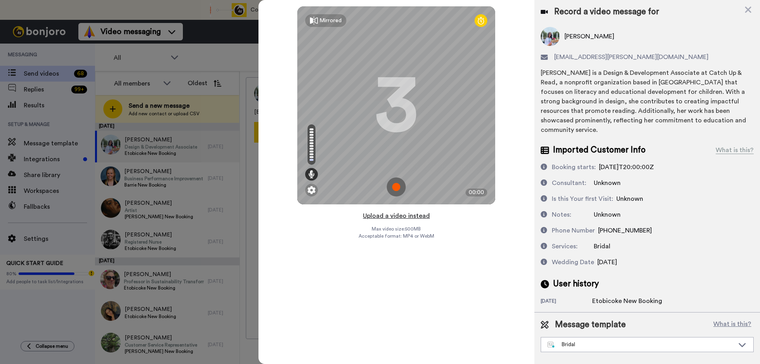
click at [388, 216] on button "Upload a video instead" at bounding box center [397, 216] width 72 height 10
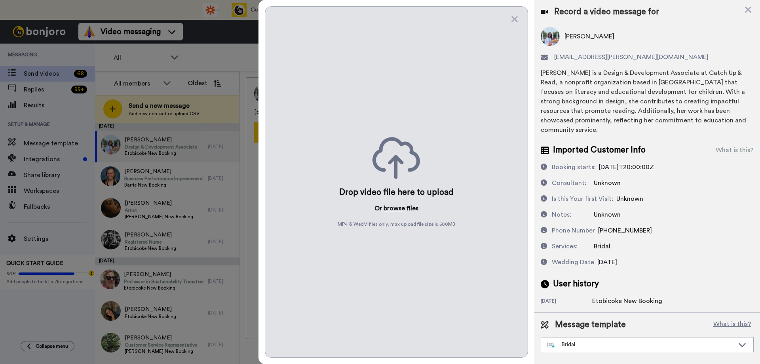
click at [392, 207] on button "browse" at bounding box center [394, 209] width 21 height 10
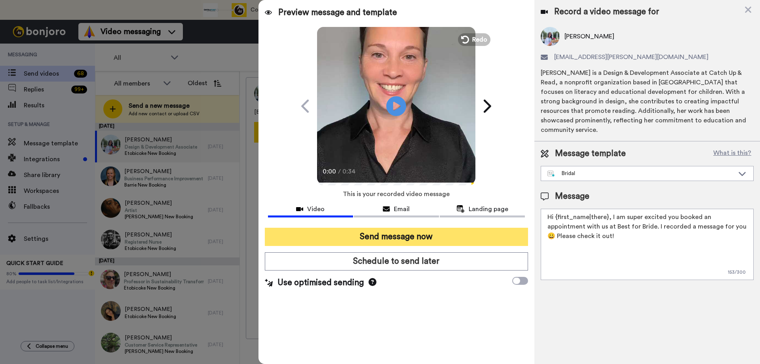
click at [397, 241] on button "Send message now" at bounding box center [396, 237] width 263 height 18
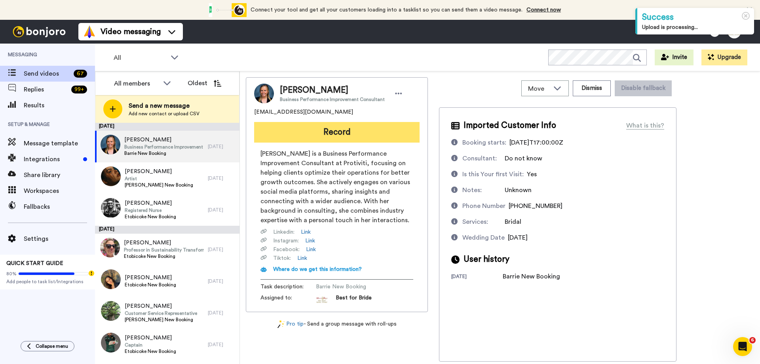
click at [353, 136] on button "Record" at bounding box center [336, 132] width 165 height 21
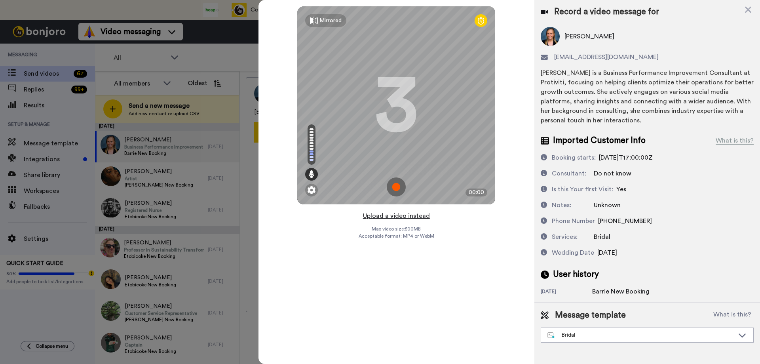
click at [390, 217] on button "Upload a video instead" at bounding box center [397, 216] width 72 height 10
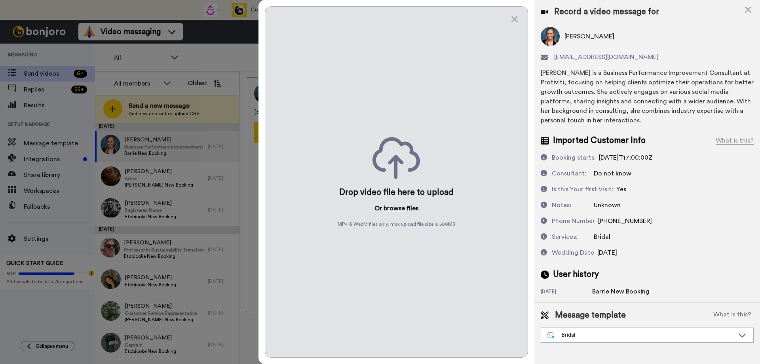
click at [393, 207] on button "browse" at bounding box center [394, 209] width 21 height 10
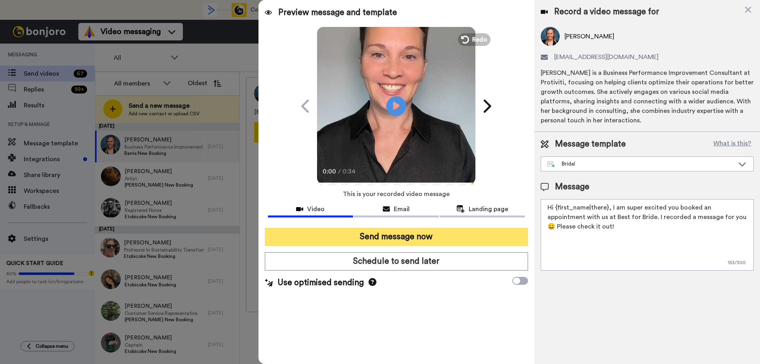
click at [411, 238] on button "Send message now" at bounding box center [396, 237] width 263 height 18
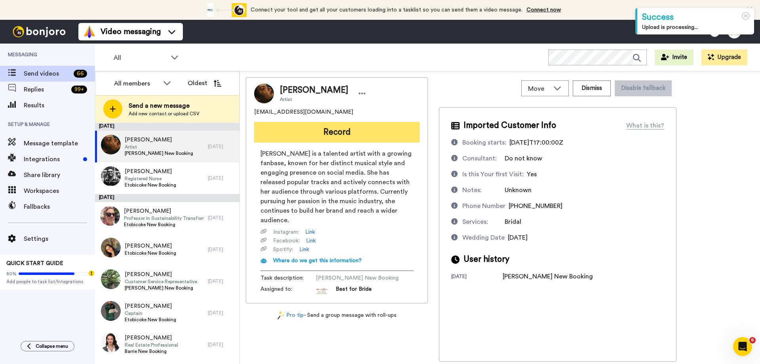
click at [369, 137] on button "Record" at bounding box center [336, 132] width 165 height 21
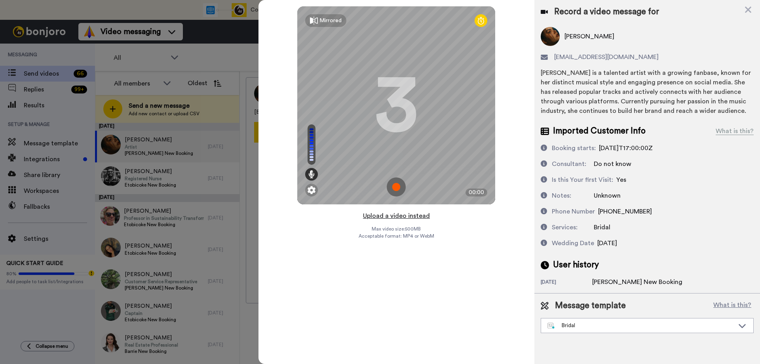
click at [394, 217] on button "Upload a video instead" at bounding box center [397, 216] width 72 height 10
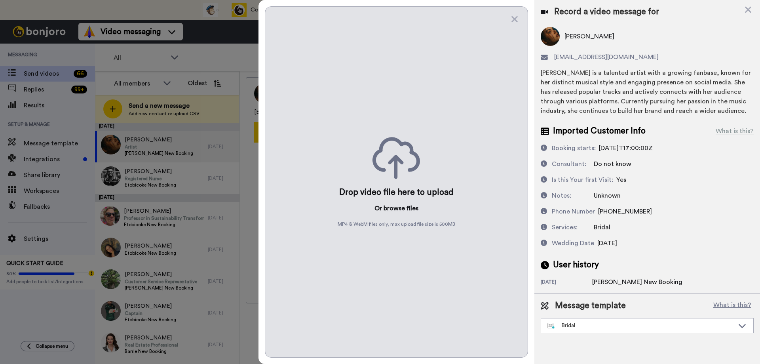
click at [395, 209] on button "browse" at bounding box center [394, 209] width 21 height 10
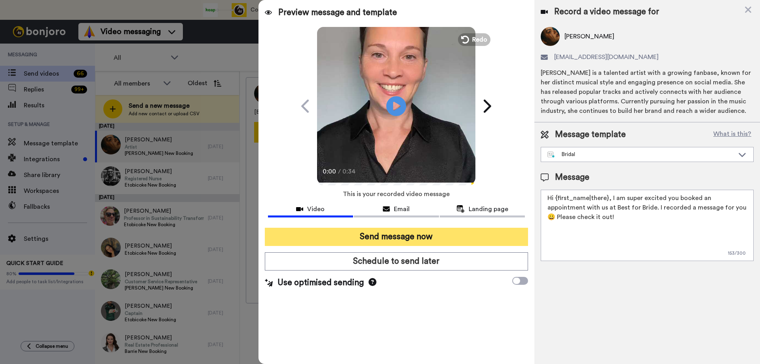
click at [407, 241] on button "Send message now" at bounding box center [396, 237] width 263 height 18
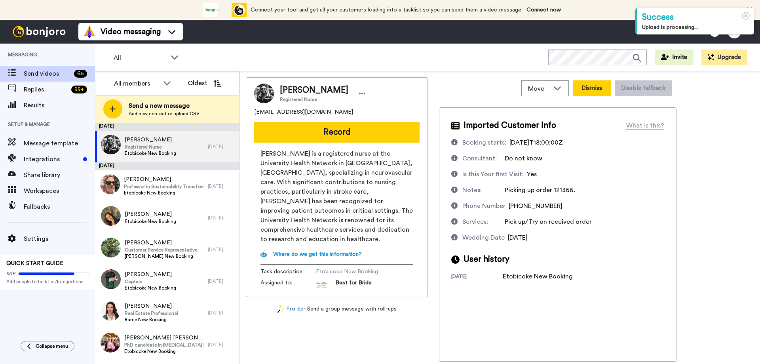
click at [600, 91] on button "Dismiss" at bounding box center [592, 88] width 38 height 16
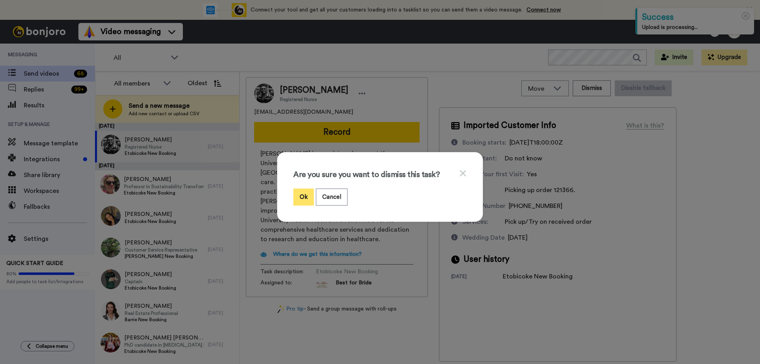
click at [293, 194] on button "Ok" at bounding box center [303, 196] width 21 height 17
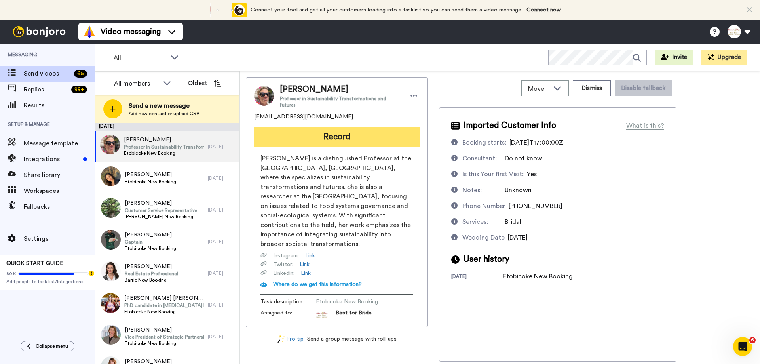
click at [340, 132] on button "Record" at bounding box center [336, 137] width 165 height 21
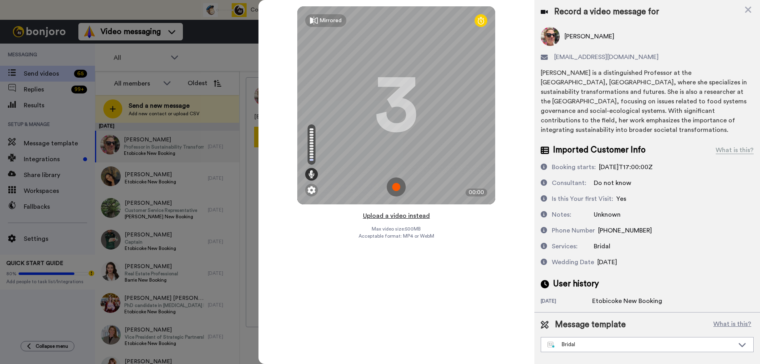
click at [384, 215] on button "Upload a video instead" at bounding box center [397, 216] width 72 height 10
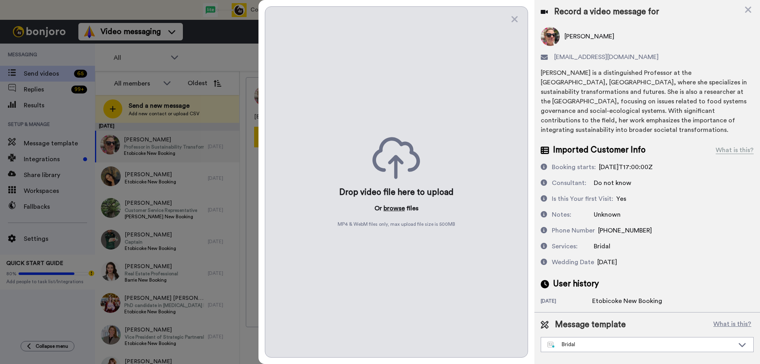
click at [389, 208] on button "browse" at bounding box center [394, 209] width 21 height 10
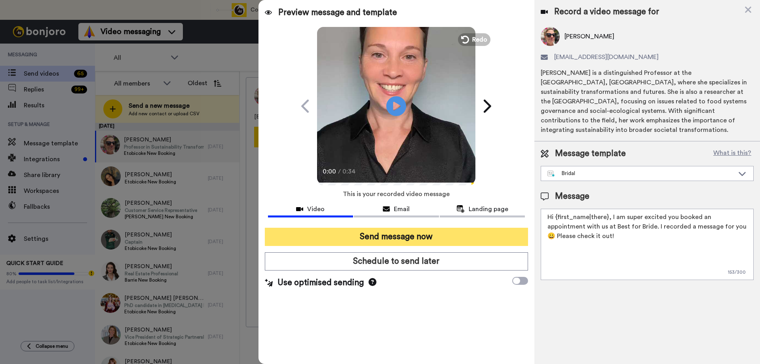
click at [389, 237] on button "Send message now" at bounding box center [396, 237] width 263 height 18
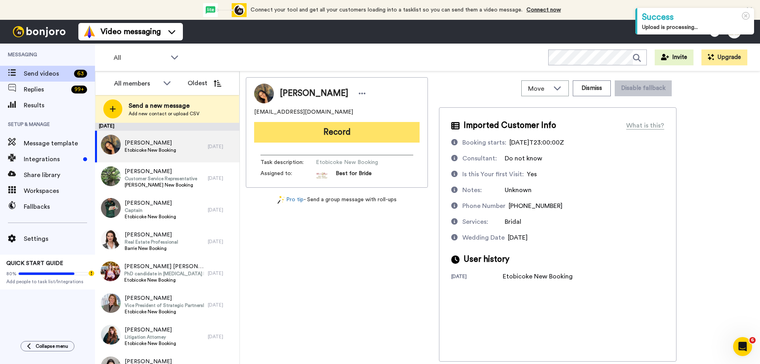
click at [326, 136] on button "Record" at bounding box center [336, 132] width 165 height 21
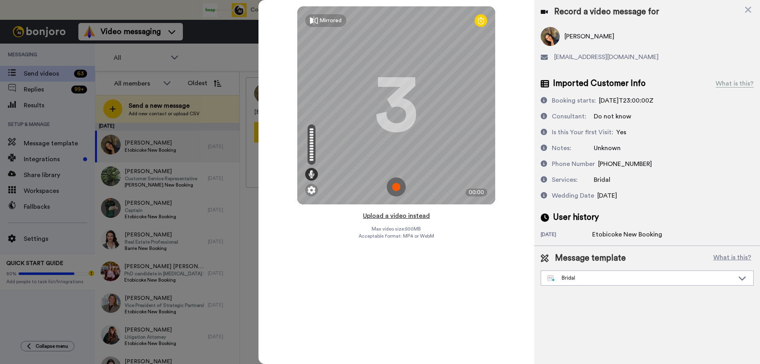
click at [392, 217] on button "Upload a video instead" at bounding box center [397, 216] width 72 height 10
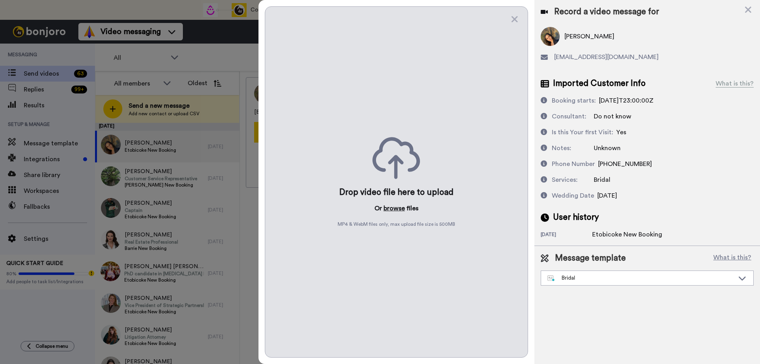
click at [396, 208] on button "browse" at bounding box center [394, 209] width 21 height 10
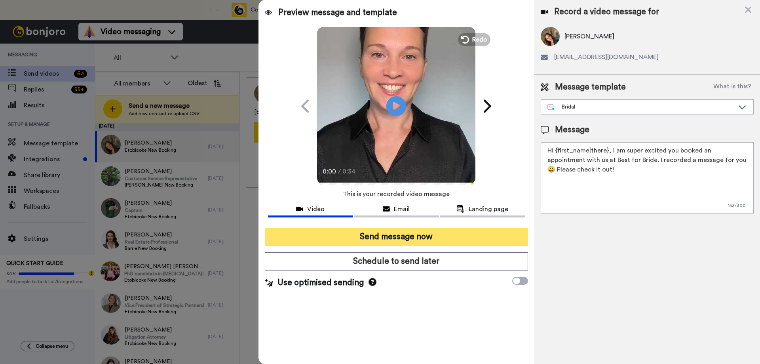
click at [391, 238] on button "Send message now" at bounding box center [396, 237] width 263 height 18
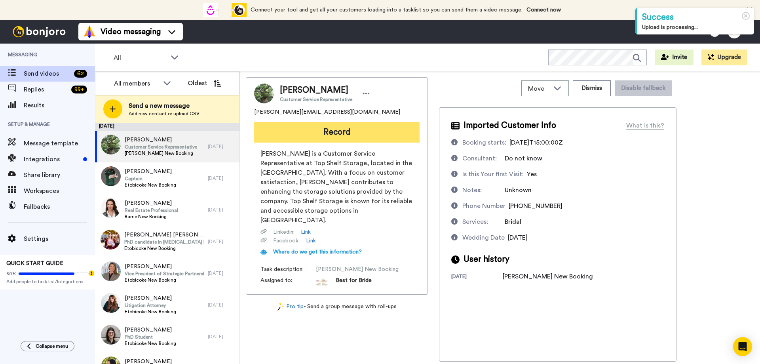
click at [352, 135] on button "Record" at bounding box center [336, 132] width 165 height 21
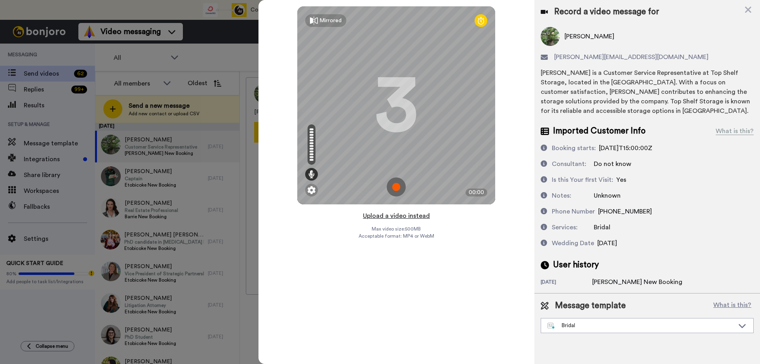
click at [392, 217] on button "Upload a video instead" at bounding box center [397, 216] width 72 height 10
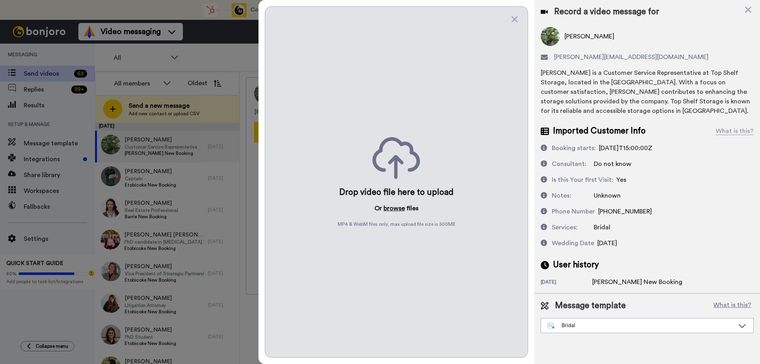
click at [397, 210] on button "browse" at bounding box center [394, 209] width 21 height 10
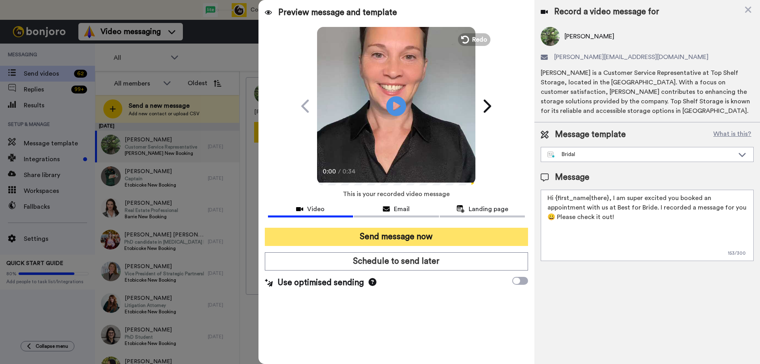
click at [400, 236] on button "Send message now" at bounding box center [396, 237] width 263 height 18
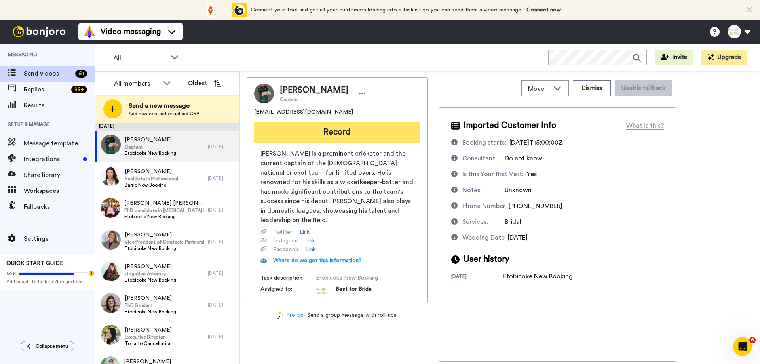
click at [337, 134] on button "Record" at bounding box center [336, 132] width 165 height 21
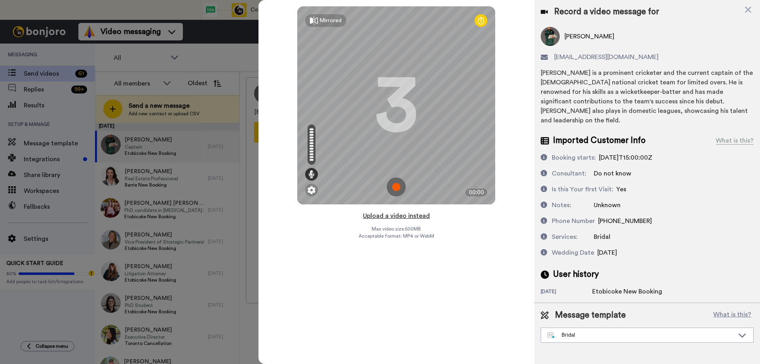
click at [402, 218] on button "Upload a video instead" at bounding box center [397, 216] width 72 height 10
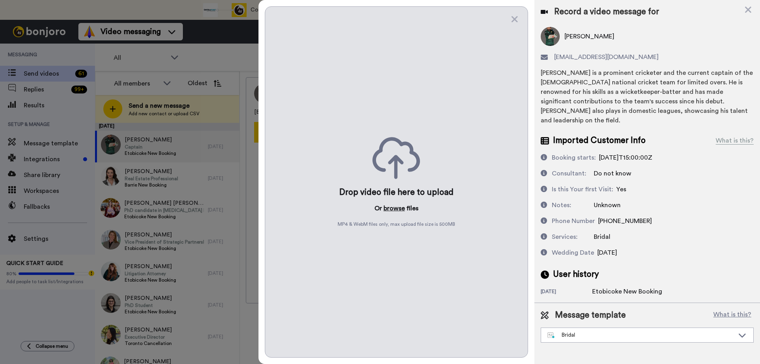
click at [397, 209] on button "browse" at bounding box center [394, 209] width 21 height 10
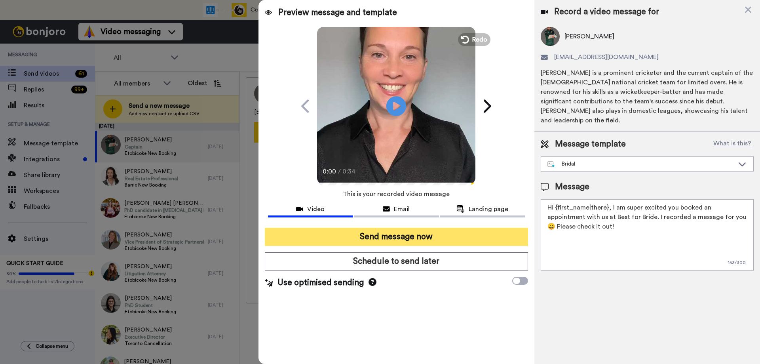
click at [382, 238] on button "Send message now" at bounding box center [396, 237] width 263 height 18
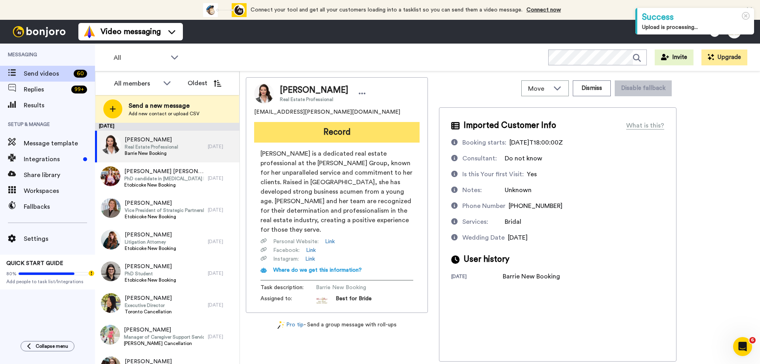
click at [320, 135] on button "Record" at bounding box center [336, 132] width 165 height 21
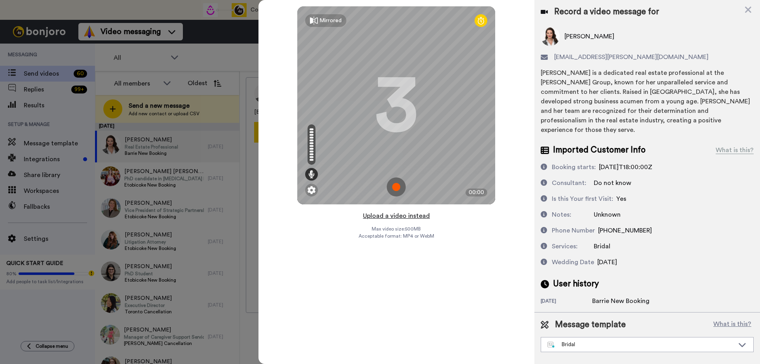
click at [398, 216] on button "Upload a video instead" at bounding box center [397, 216] width 72 height 10
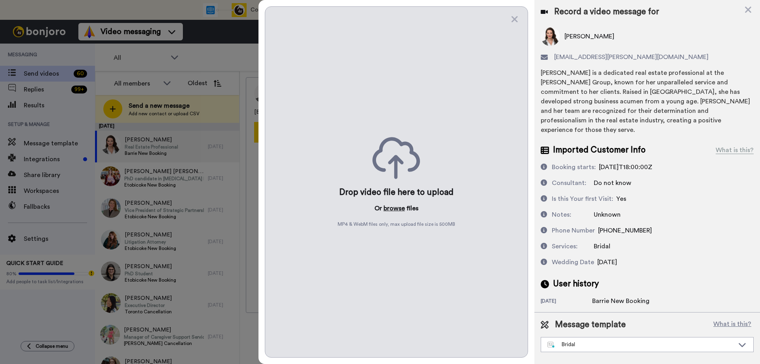
click at [399, 210] on button "browse" at bounding box center [394, 209] width 21 height 10
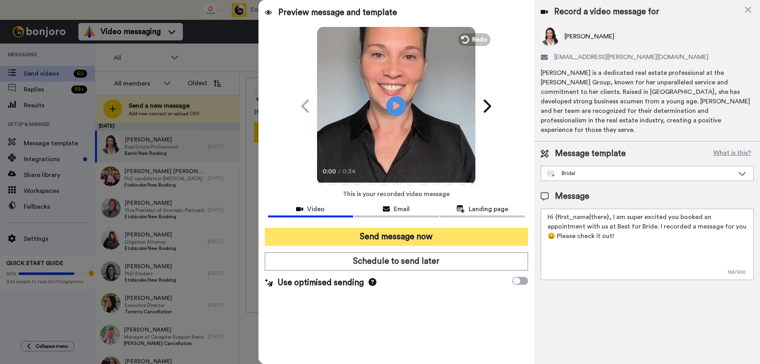
click at [374, 238] on button "Send message now" at bounding box center [396, 237] width 263 height 18
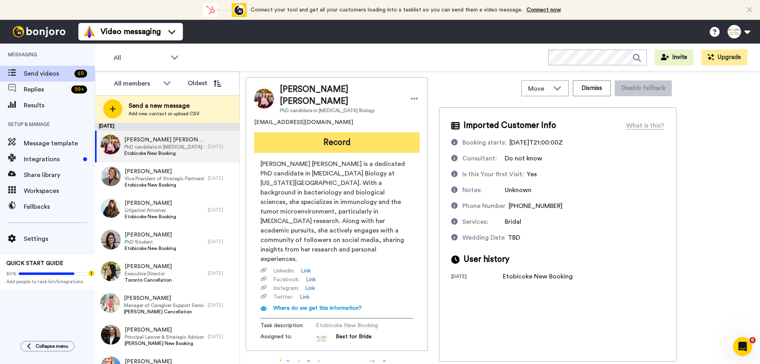
click at [314, 132] on button "Record" at bounding box center [336, 142] width 165 height 21
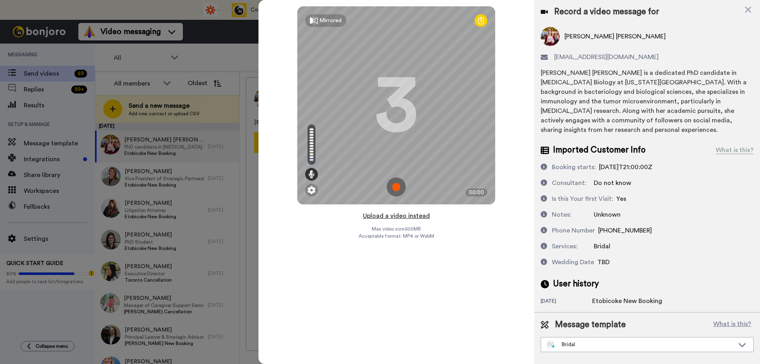
click at [384, 215] on button "Upload a video instead" at bounding box center [397, 216] width 72 height 10
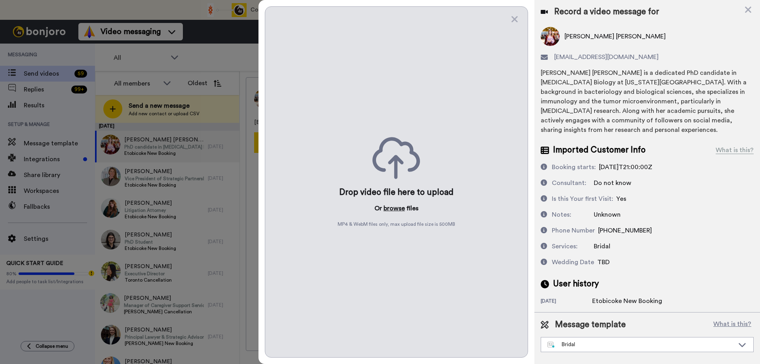
click at [392, 209] on button "browse" at bounding box center [394, 209] width 21 height 10
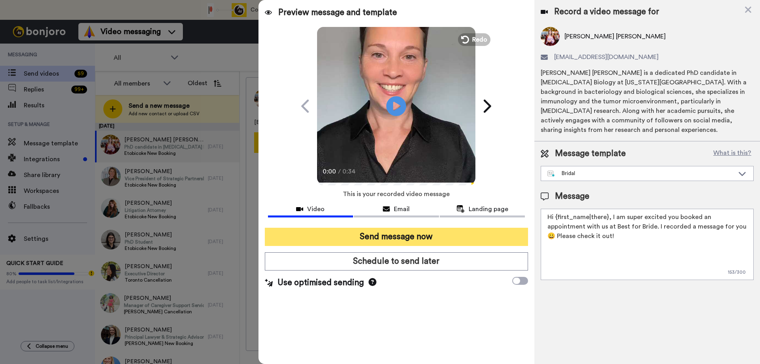
click at [414, 236] on button "Send message now" at bounding box center [396, 237] width 263 height 18
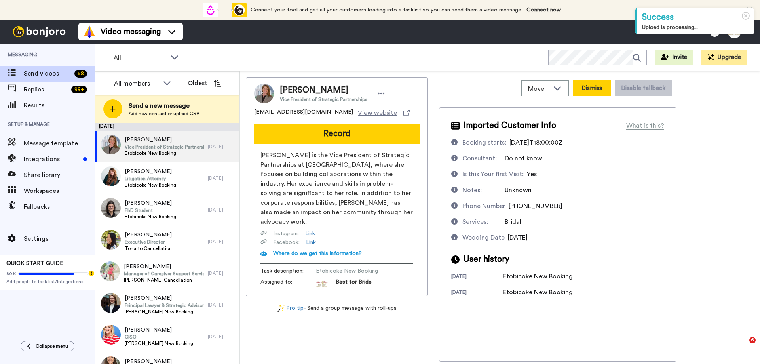
click at [597, 91] on button "Dismiss" at bounding box center [592, 88] width 38 height 16
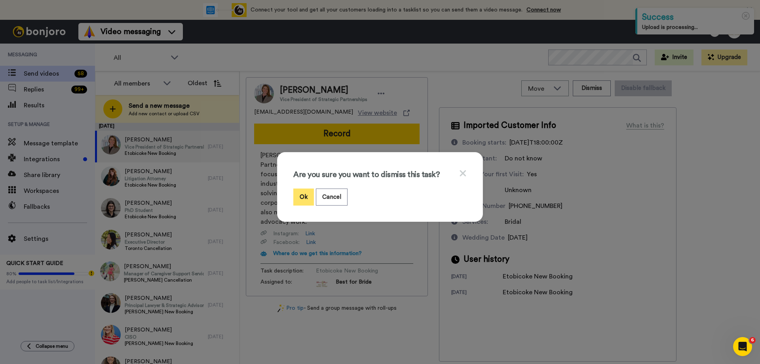
click at [303, 199] on button "Ok" at bounding box center [303, 196] width 21 height 17
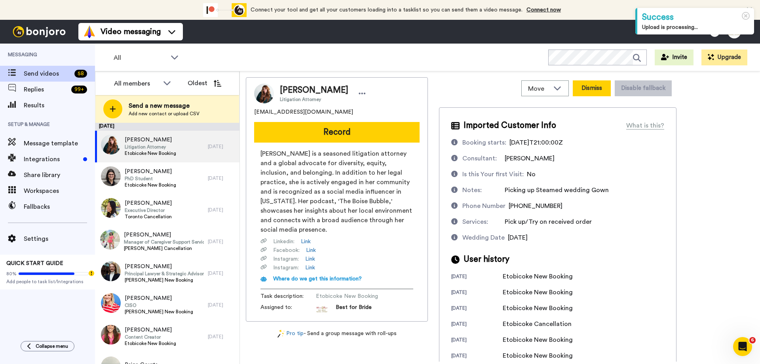
click at [603, 90] on button "Dismiss" at bounding box center [592, 88] width 38 height 16
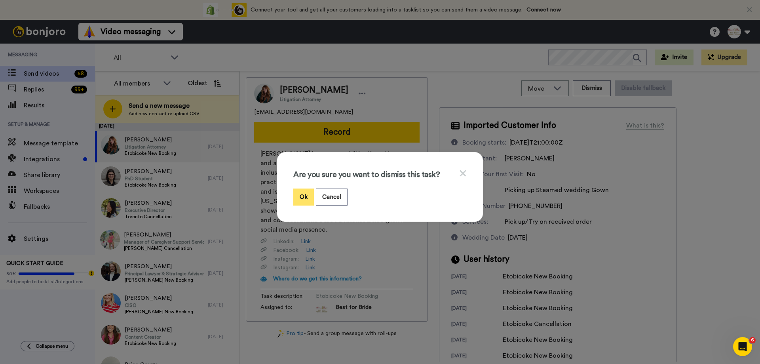
click at [302, 198] on button "Ok" at bounding box center [303, 196] width 21 height 17
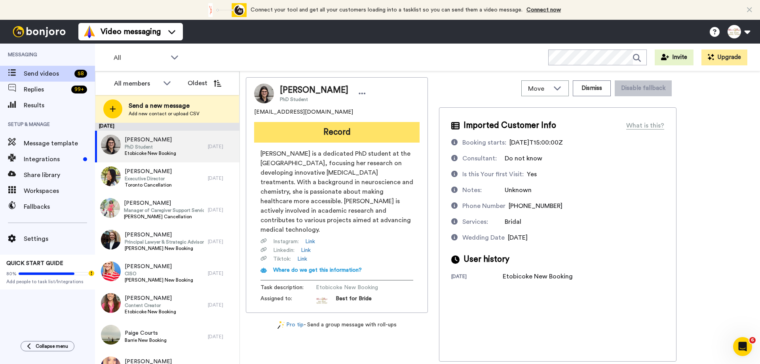
click at [371, 133] on button "Record" at bounding box center [336, 132] width 165 height 21
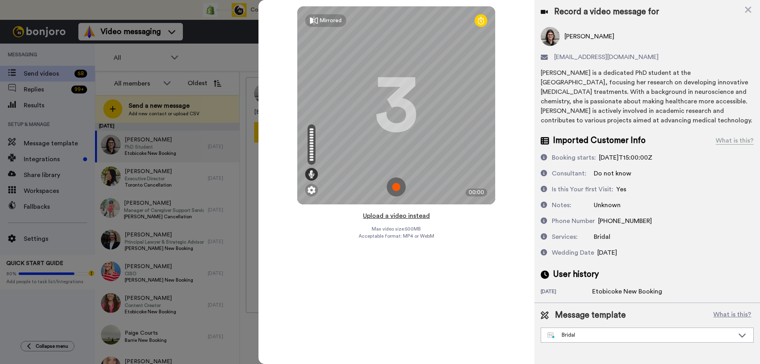
click at [396, 217] on button "Upload a video instead" at bounding box center [397, 216] width 72 height 10
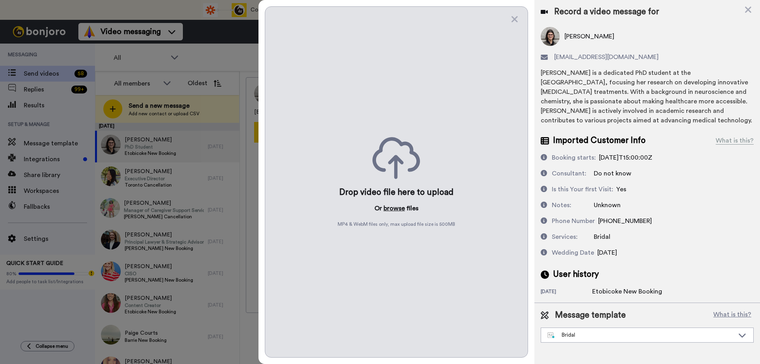
click at [394, 209] on button "browse" at bounding box center [394, 209] width 21 height 10
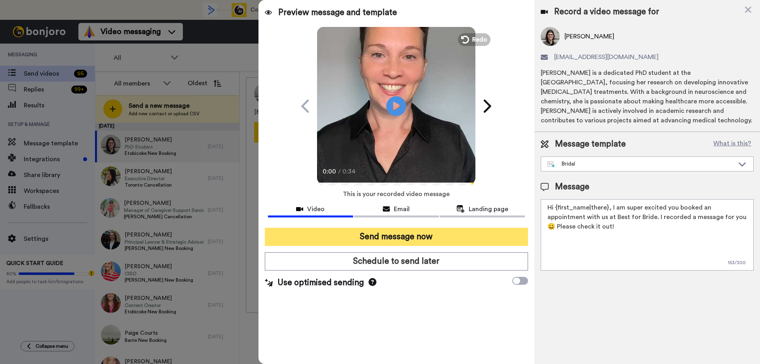
click at [391, 239] on button "Send message now" at bounding box center [396, 237] width 263 height 18
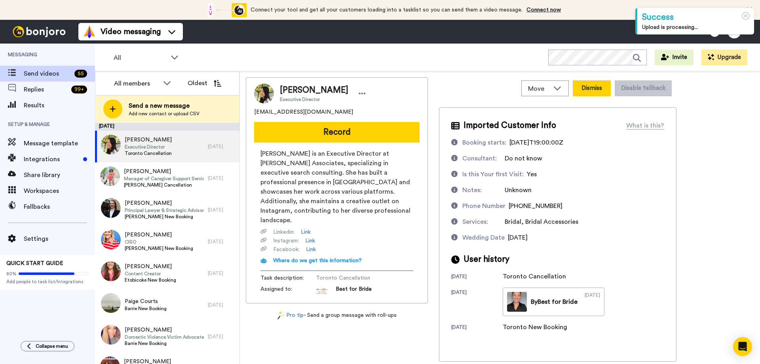
click at [592, 86] on button "Dismiss" at bounding box center [592, 88] width 38 height 16
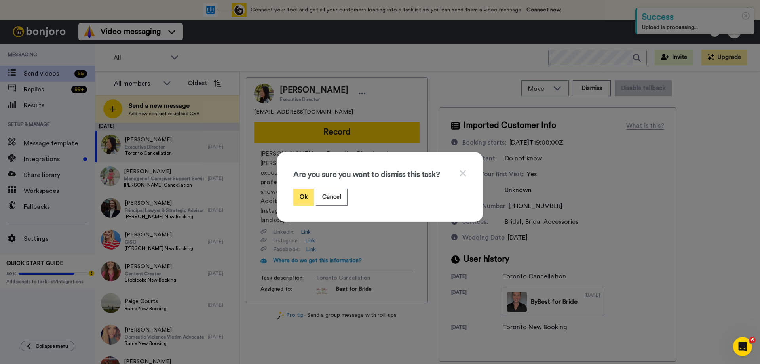
click at [298, 198] on button "Ok" at bounding box center [303, 196] width 21 height 17
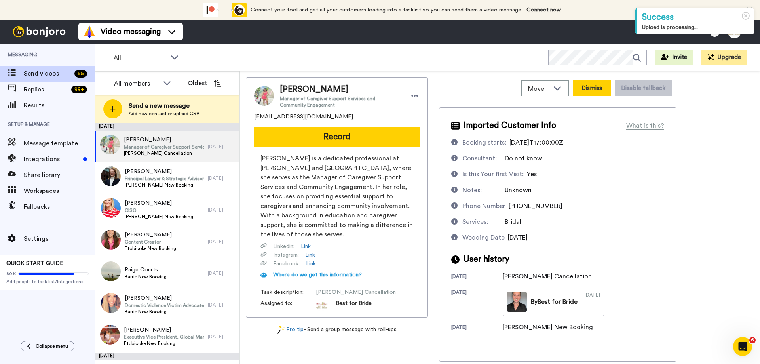
click at [601, 89] on button "Dismiss" at bounding box center [592, 88] width 38 height 16
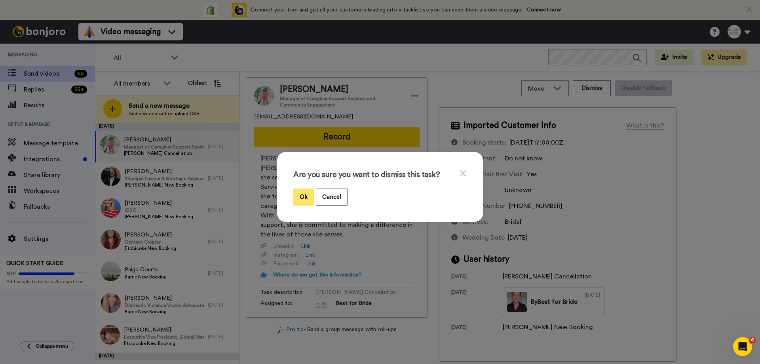
click at [299, 195] on button "Ok" at bounding box center [303, 196] width 21 height 17
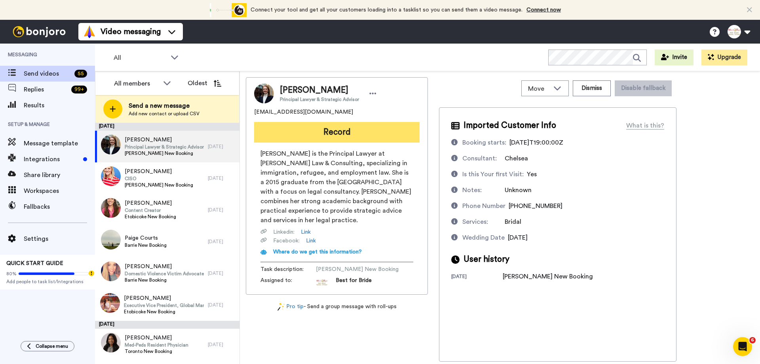
click at [322, 135] on button "Record" at bounding box center [336, 132] width 165 height 21
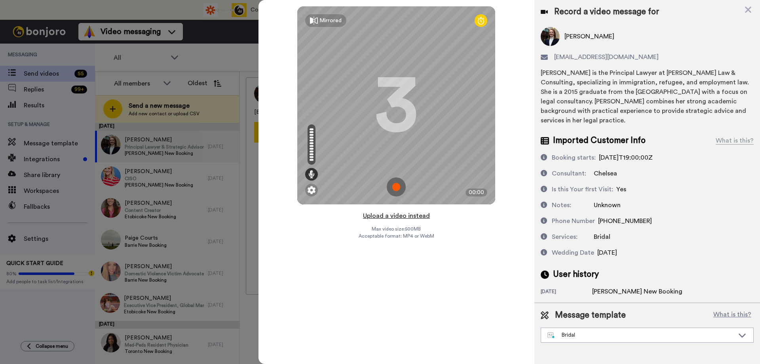
click at [393, 217] on button "Upload a video instead" at bounding box center [397, 216] width 72 height 10
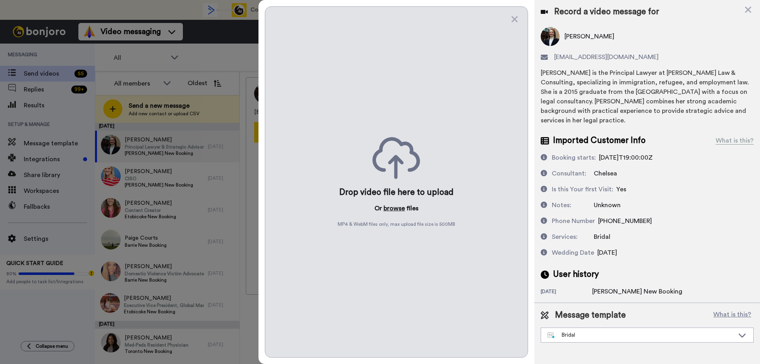
click at [394, 209] on button "browse" at bounding box center [394, 209] width 21 height 10
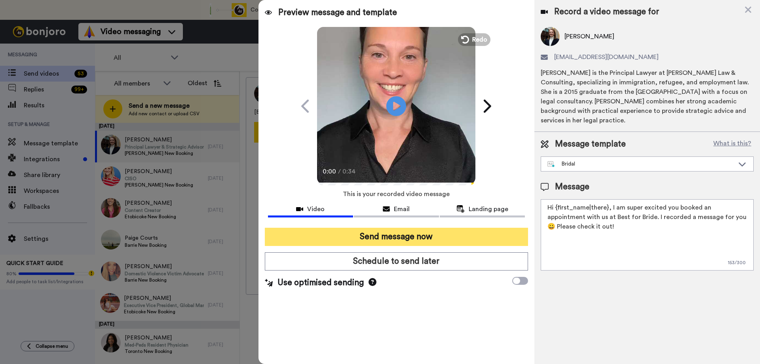
click at [407, 236] on button "Send message now" at bounding box center [396, 237] width 263 height 18
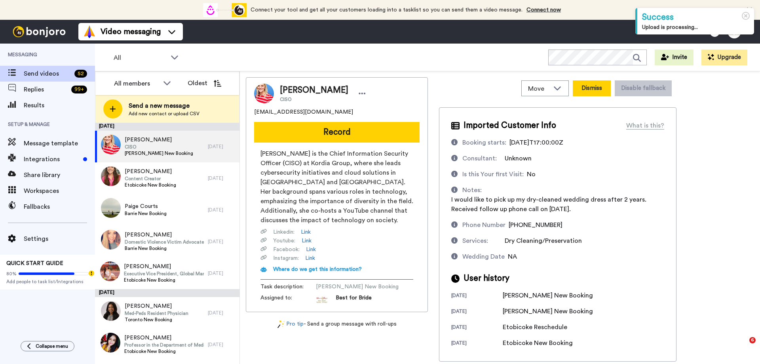
click at [601, 89] on button "Dismiss" at bounding box center [592, 88] width 38 height 16
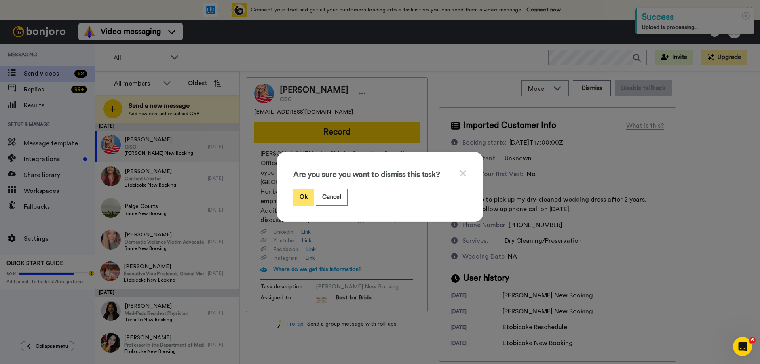
click at [302, 200] on button "Ok" at bounding box center [303, 196] width 21 height 17
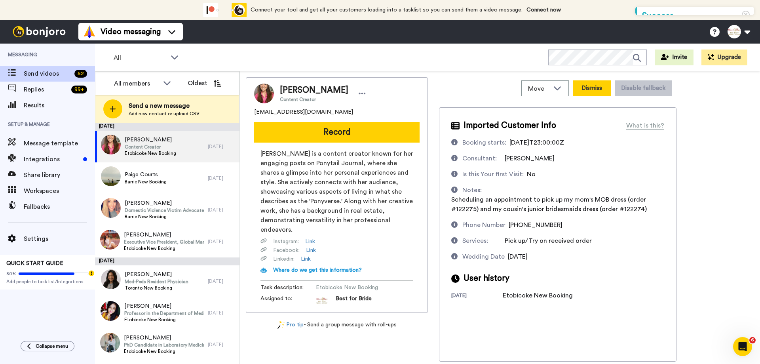
click at [599, 88] on button "Dismiss" at bounding box center [592, 88] width 38 height 16
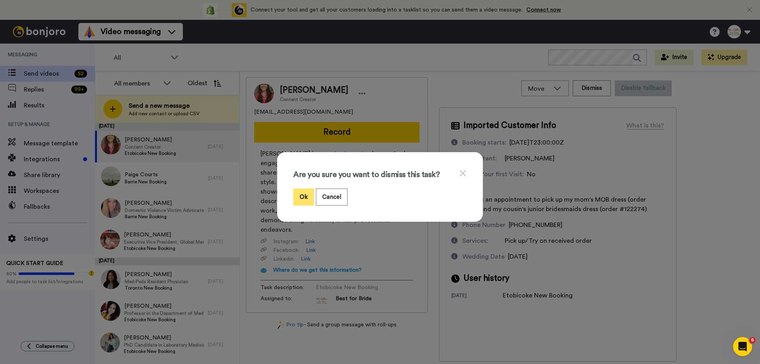
click at [298, 196] on button "Ok" at bounding box center [303, 196] width 21 height 17
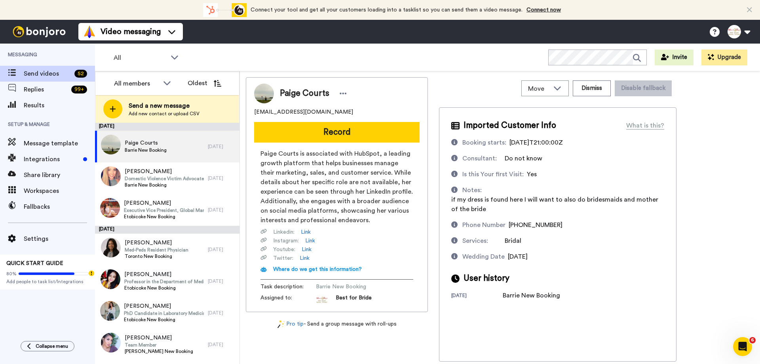
click at [333, 136] on button "Record" at bounding box center [336, 132] width 165 height 21
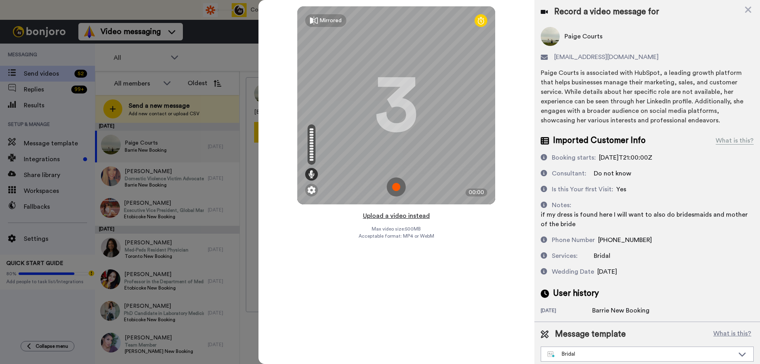
click at [394, 217] on button "Upload a video instead" at bounding box center [397, 216] width 72 height 10
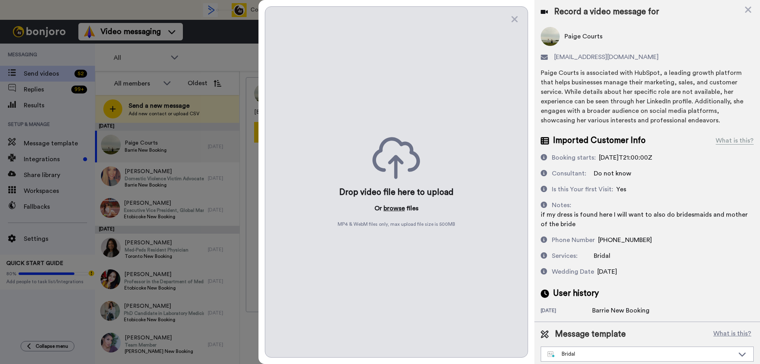
click at [399, 205] on button "browse" at bounding box center [394, 209] width 21 height 10
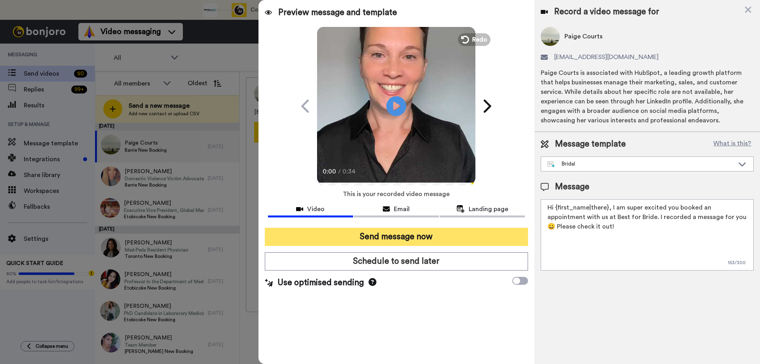
click at [386, 236] on button "Send message now" at bounding box center [396, 237] width 263 height 18
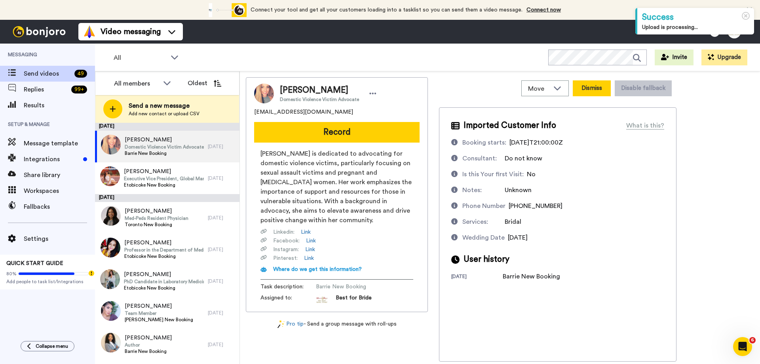
click at [594, 87] on button "Dismiss" at bounding box center [592, 88] width 38 height 16
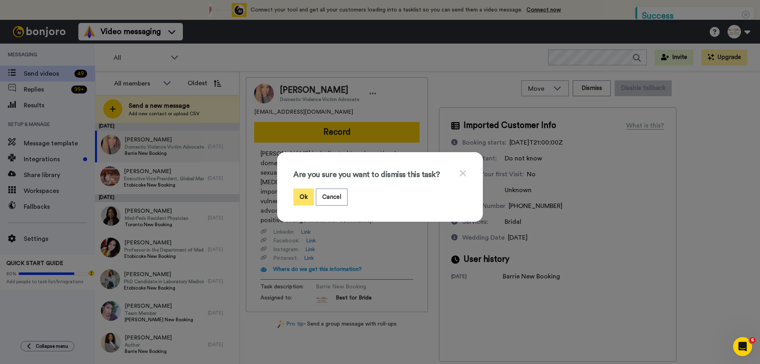
click at [303, 198] on button "Ok" at bounding box center [303, 196] width 21 height 17
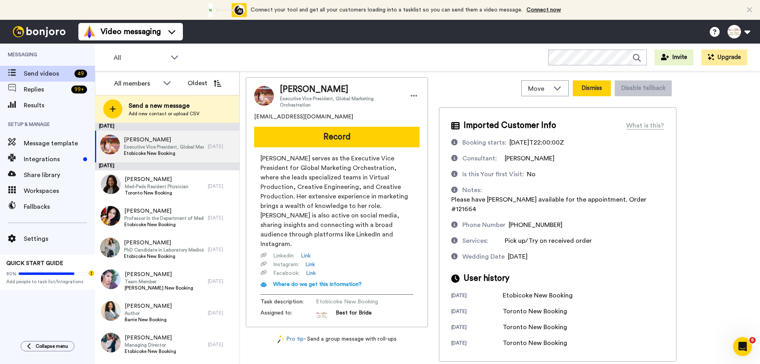
click at [583, 91] on button "Dismiss" at bounding box center [592, 88] width 38 height 16
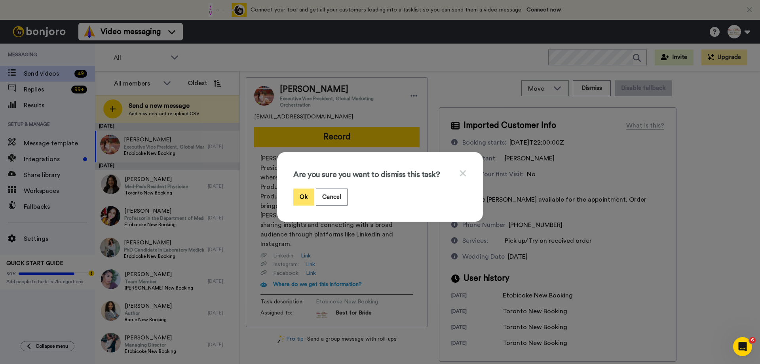
click at [298, 200] on button "Ok" at bounding box center [303, 196] width 21 height 17
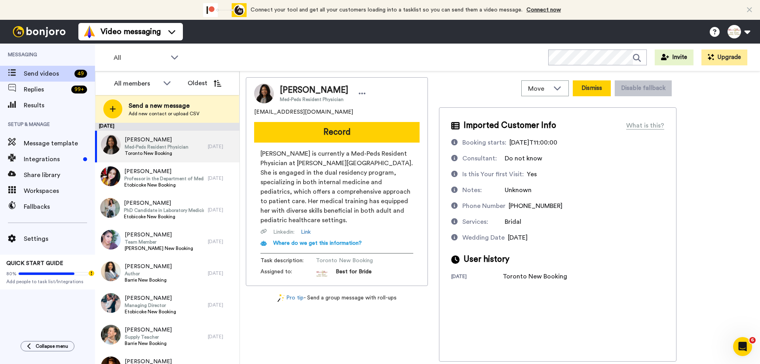
click at [592, 90] on button "Dismiss" at bounding box center [592, 88] width 38 height 16
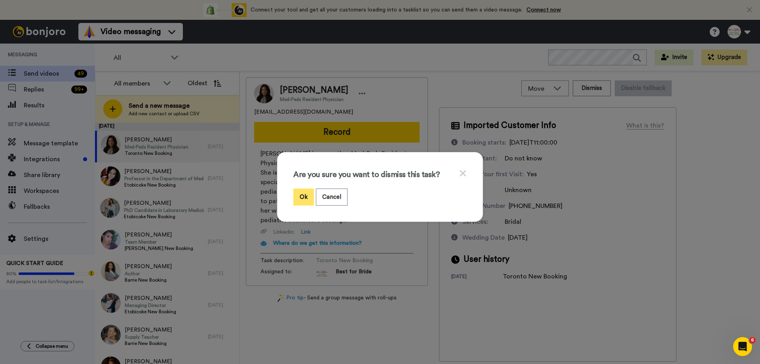
click at [302, 196] on button "Ok" at bounding box center [303, 196] width 21 height 17
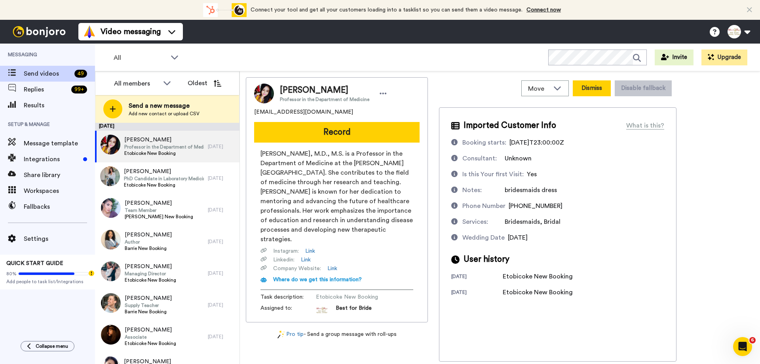
click at [604, 88] on button "Dismiss" at bounding box center [592, 88] width 38 height 16
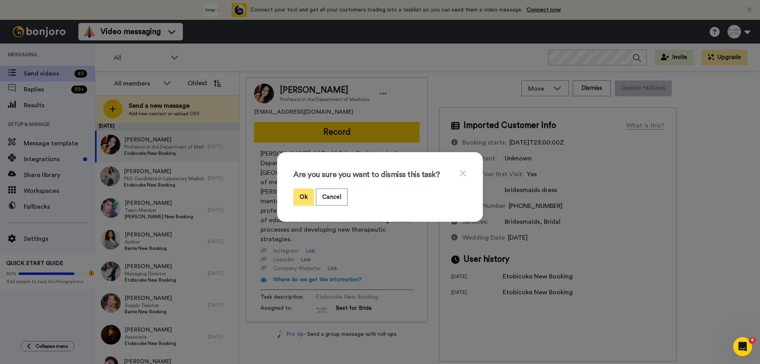
drag, startPoint x: 303, startPoint y: 200, endPoint x: 298, endPoint y: 198, distance: 5.5
click at [304, 200] on button "Ok" at bounding box center [303, 196] width 21 height 17
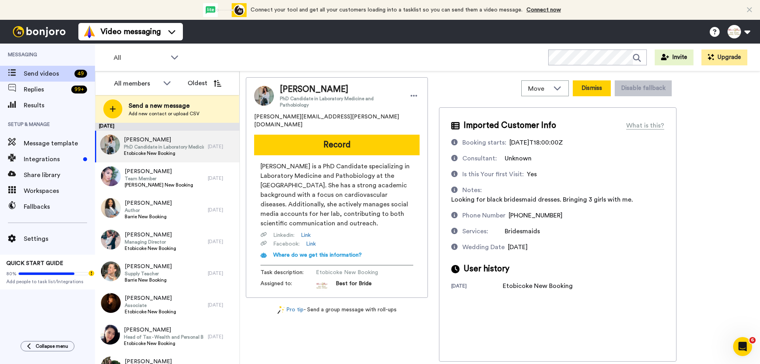
click at [592, 90] on button "Dismiss" at bounding box center [592, 88] width 38 height 16
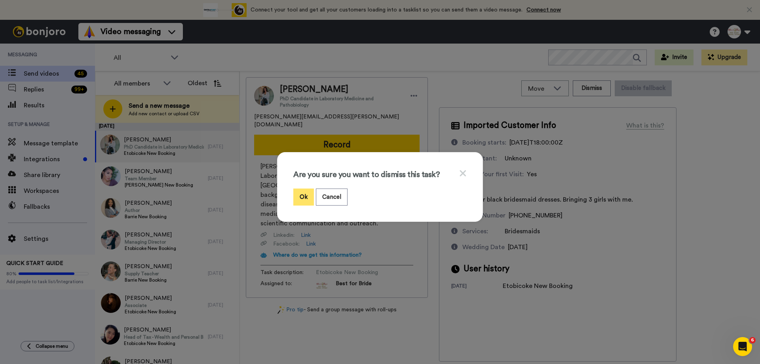
click at [301, 194] on button "Ok" at bounding box center [303, 196] width 21 height 17
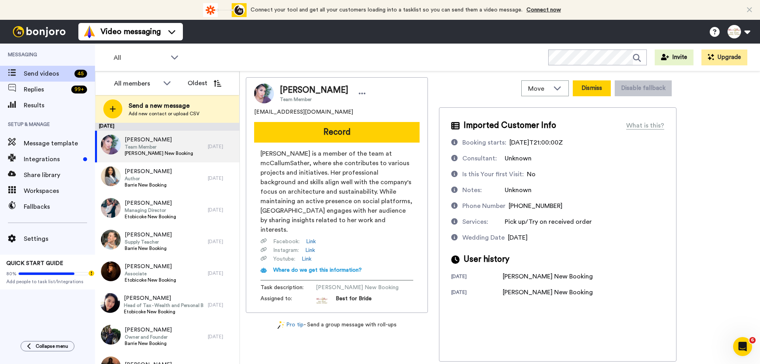
click at [597, 87] on button "Dismiss" at bounding box center [592, 88] width 38 height 16
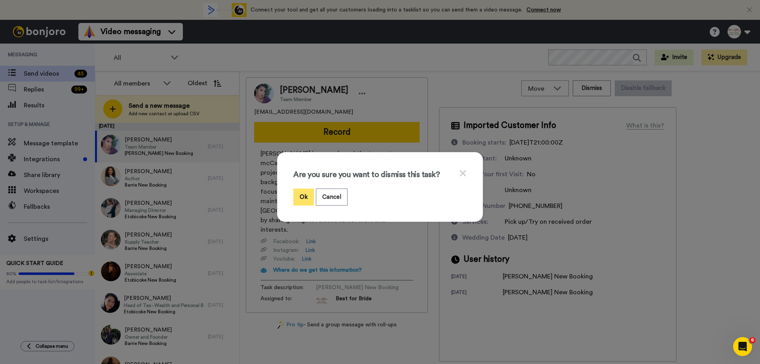
click at [306, 198] on button "Ok" at bounding box center [303, 196] width 21 height 17
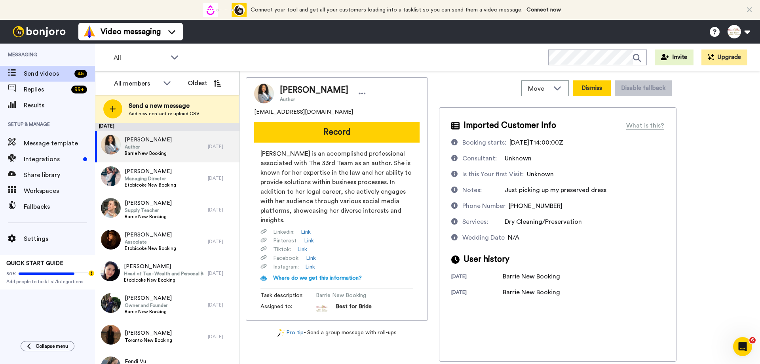
click at [601, 91] on button "Dismiss" at bounding box center [592, 88] width 38 height 16
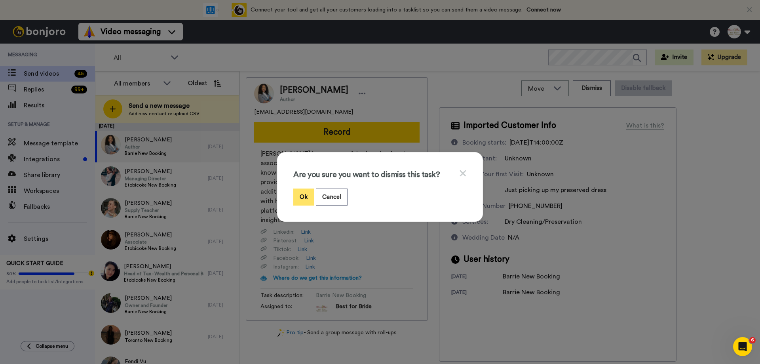
click at [303, 196] on button "Ok" at bounding box center [303, 196] width 21 height 17
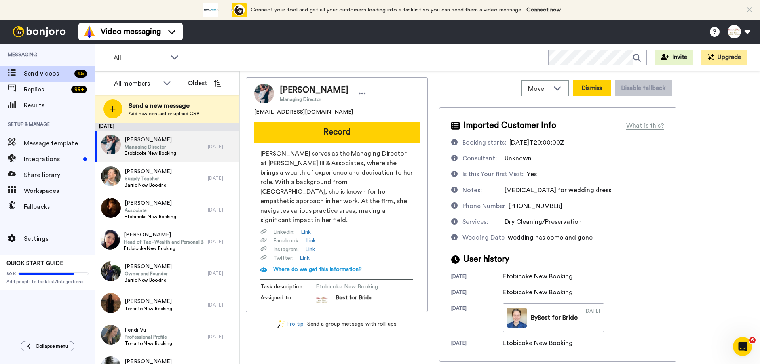
click at [589, 91] on button "Dismiss" at bounding box center [592, 88] width 38 height 16
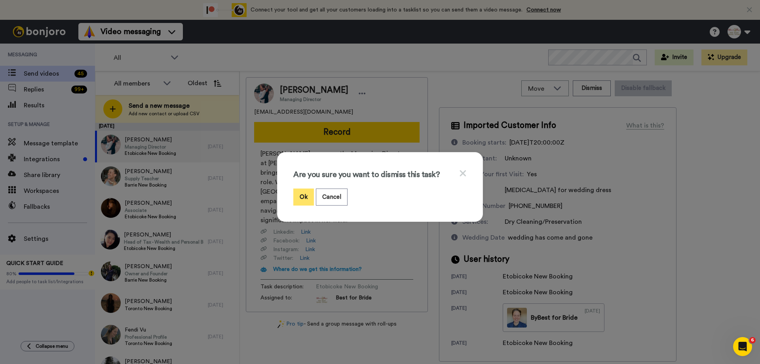
click at [299, 198] on button "Ok" at bounding box center [303, 196] width 21 height 17
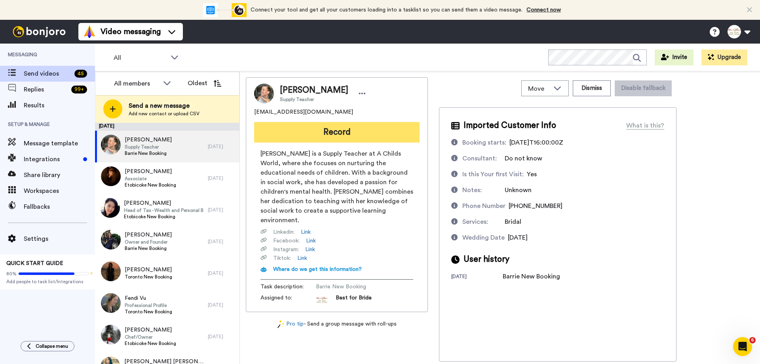
click at [320, 130] on button "Record" at bounding box center [336, 132] width 165 height 21
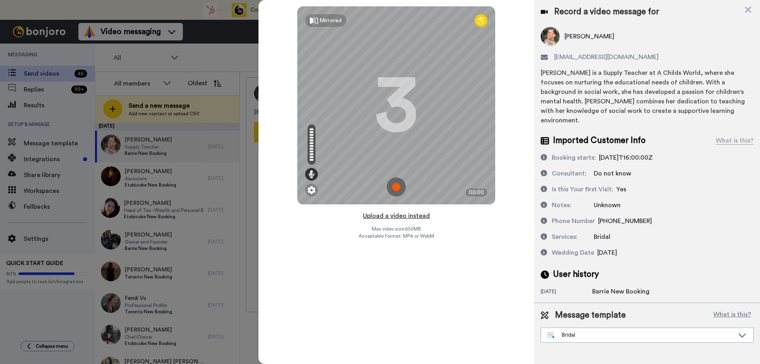
click at [389, 215] on button "Upload a video instead" at bounding box center [397, 216] width 72 height 10
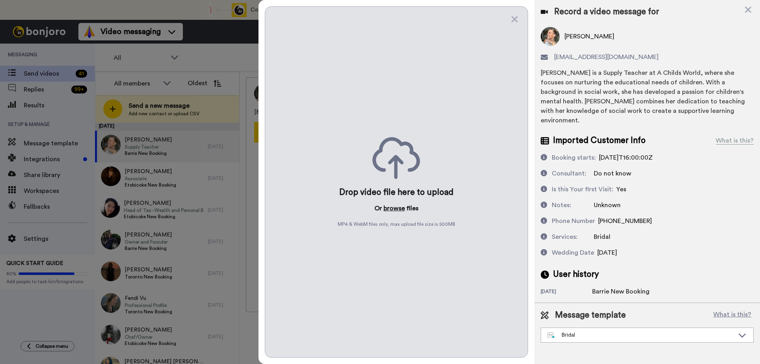
click at [396, 208] on button "browse" at bounding box center [394, 209] width 21 height 10
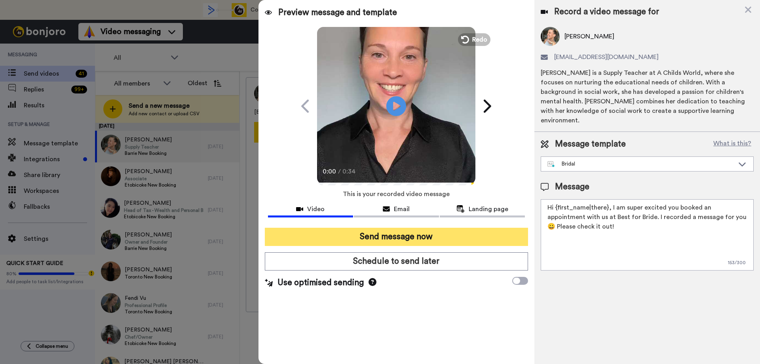
click at [403, 231] on button "Send message now" at bounding box center [396, 237] width 263 height 18
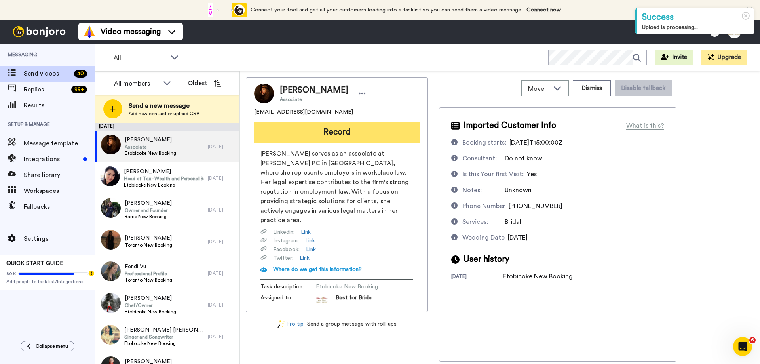
click at [360, 135] on button "Record" at bounding box center [336, 132] width 165 height 21
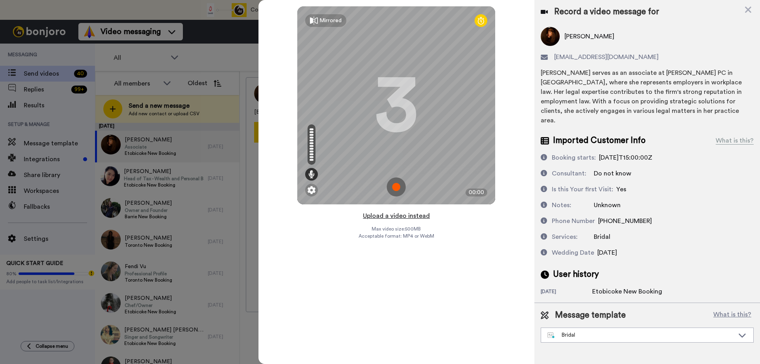
click at [383, 216] on button "Upload a video instead" at bounding box center [397, 216] width 72 height 10
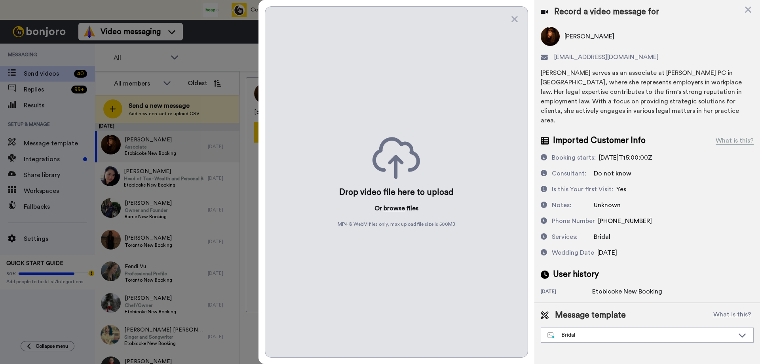
click at [393, 204] on button "browse" at bounding box center [394, 209] width 21 height 10
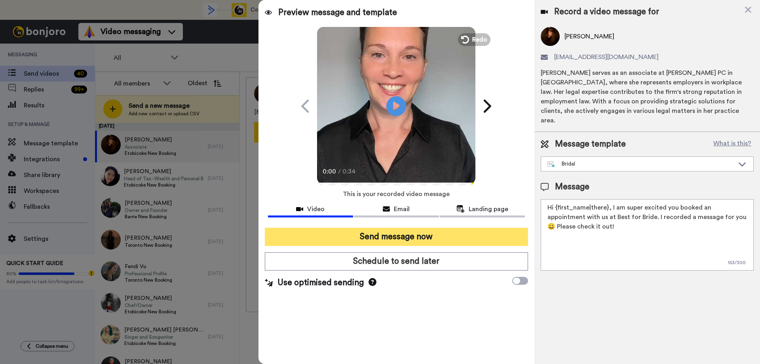
click at [383, 238] on button "Send message now" at bounding box center [396, 237] width 263 height 18
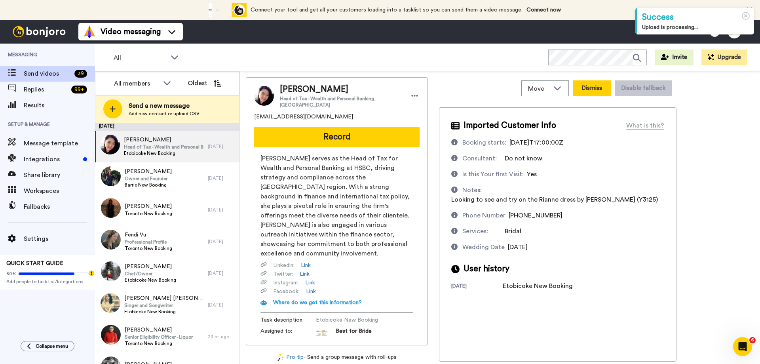
click at [600, 88] on button "Dismiss" at bounding box center [592, 88] width 38 height 16
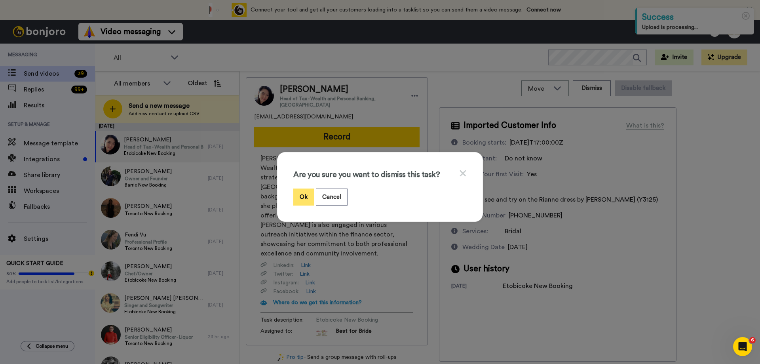
click at [302, 200] on button "Ok" at bounding box center [303, 196] width 21 height 17
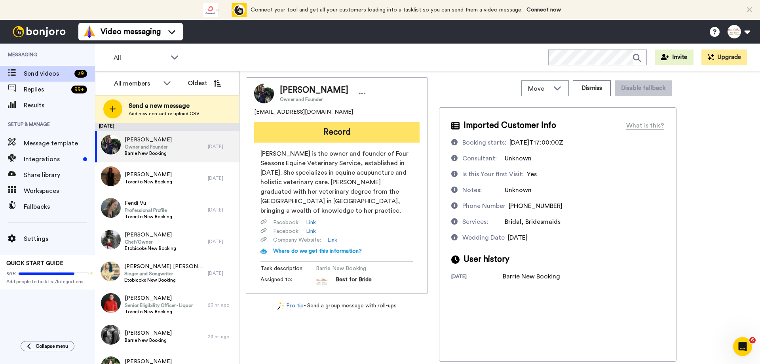
click at [328, 135] on button "Record" at bounding box center [336, 132] width 165 height 21
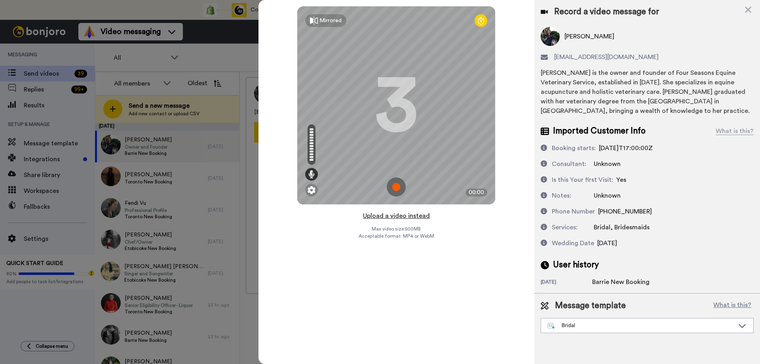
click at [397, 211] on button "Upload a video instead" at bounding box center [397, 216] width 72 height 10
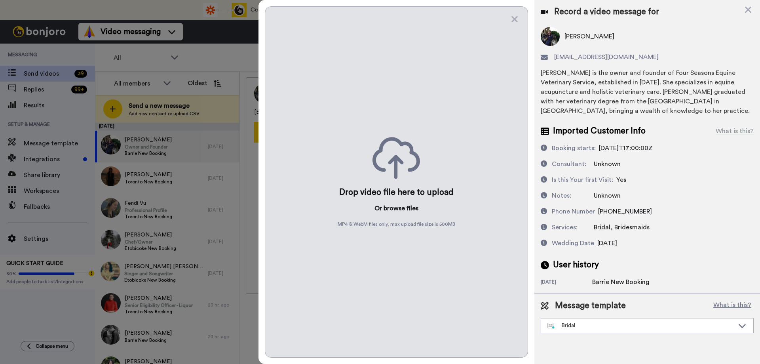
click at [397, 206] on button "browse" at bounding box center [394, 209] width 21 height 10
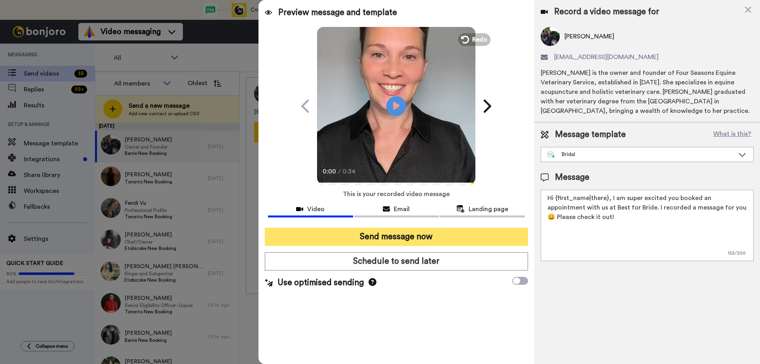
click at [376, 233] on button "Send message now" at bounding box center [396, 237] width 263 height 18
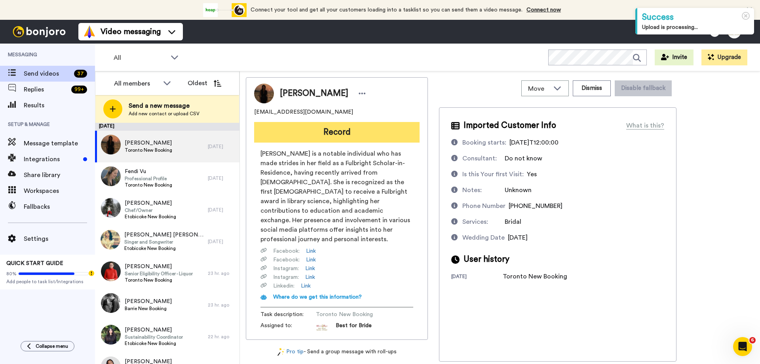
click at [357, 133] on button "Record" at bounding box center [336, 132] width 165 height 21
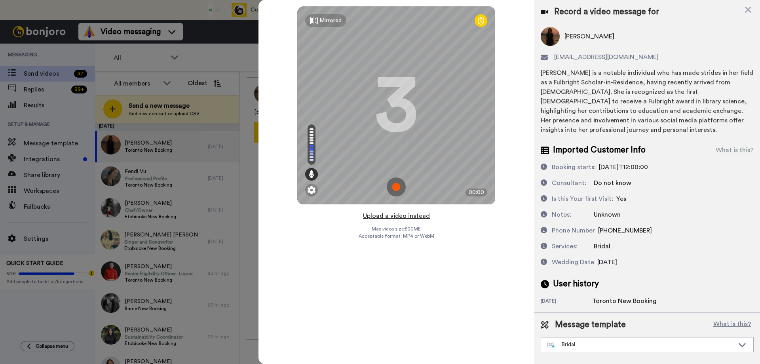
click at [400, 215] on button "Upload a video instead" at bounding box center [397, 216] width 72 height 10
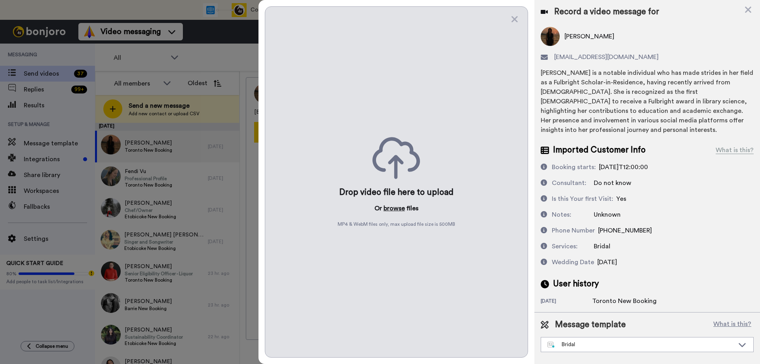
click at [396, 209] on button "browse" at bounding box center [394, 209] width 21 height 10
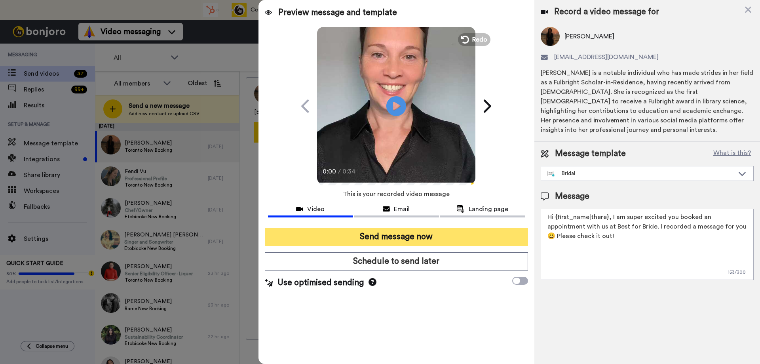
click at [398, 236] on button "Send message now" at bounding box center [396, 237] width 263 height 18
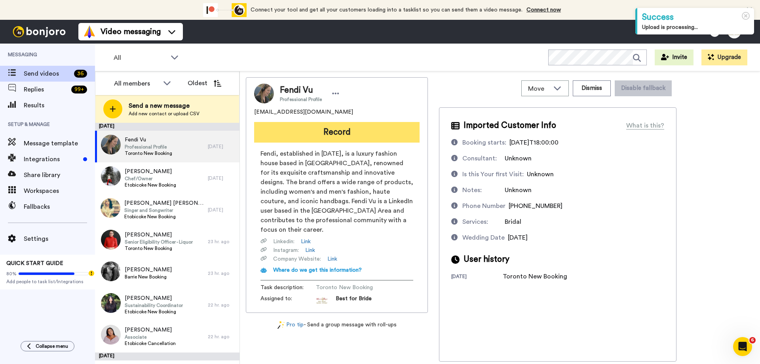
click at [292, 132] on button "Record" at bounding box center [336, 132] width 165 height 21
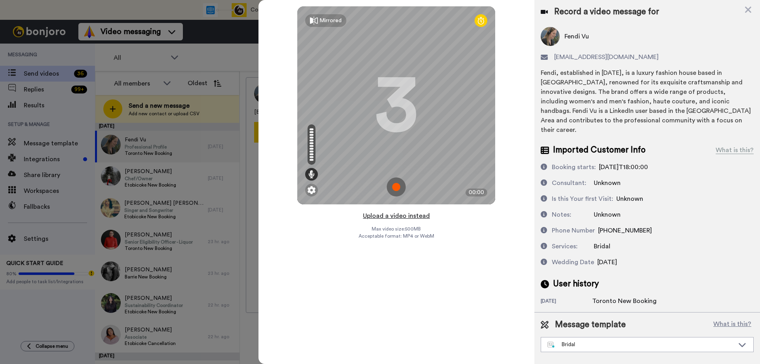
click at [394, 217] on button "Upload a video instead" at bounding box center [397, 216] width 72 height 10
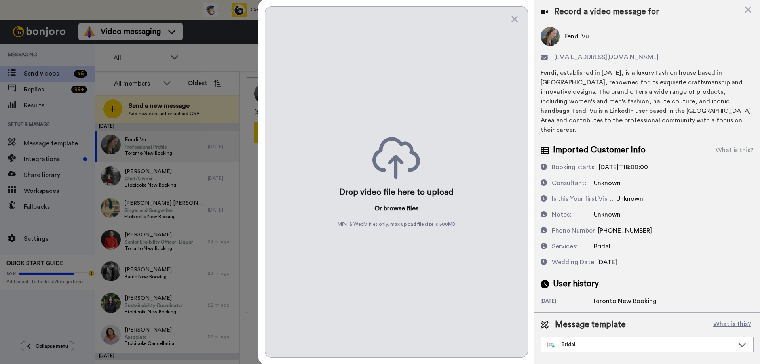
click at [393, 210] on button "browse" at bounding box center [394, 209] width 21 height 10
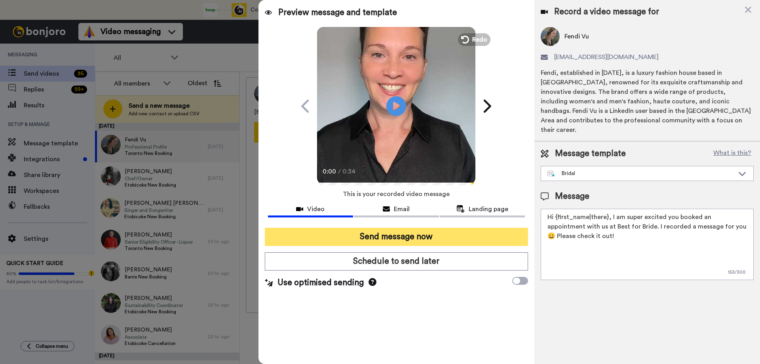
click at [428, 240] on button "Send message now" at bounding box center [396, 237] width 263 height 18
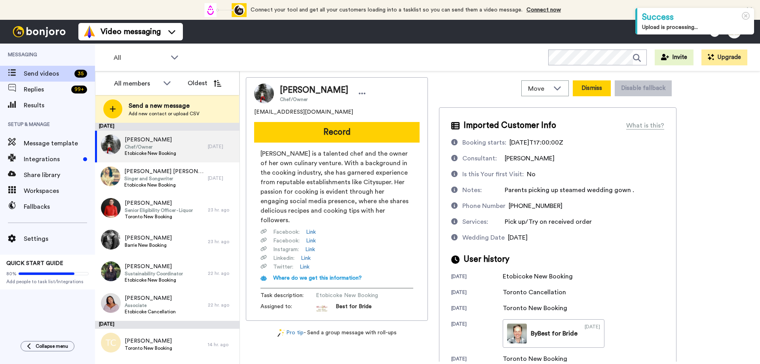
click at [596, 87] on button "Dismiss" at bounding box center [592, 88] width 38 height 16
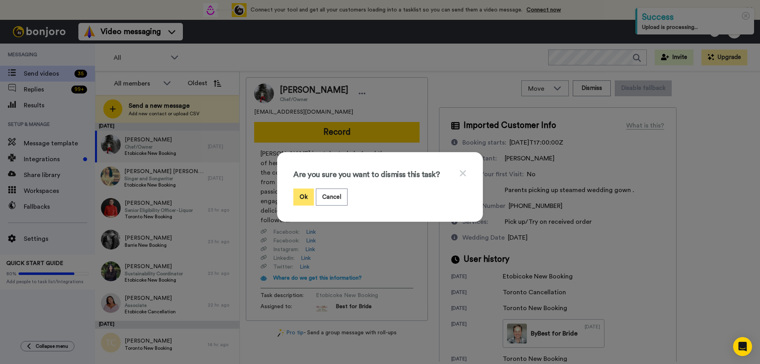
click at [301, 197] on button "Ok" at bounding box center [303, 196] width 21 height 17
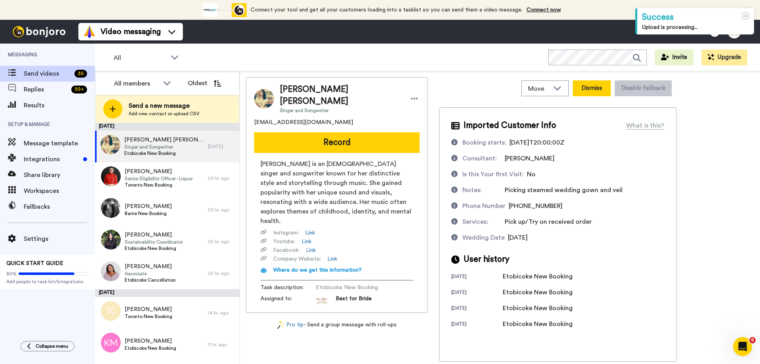
click at [595, 85] on button "Dismiss" at bounding box center [592, 88] width 38 height 16
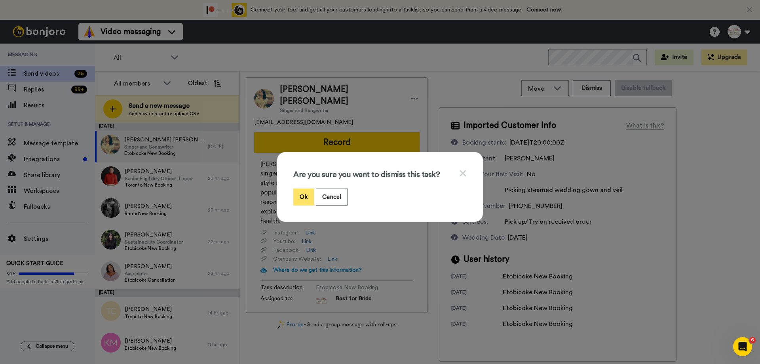
click at [306, 195] on button "Ok" at bounding box center [303, 196] width 21 height 17
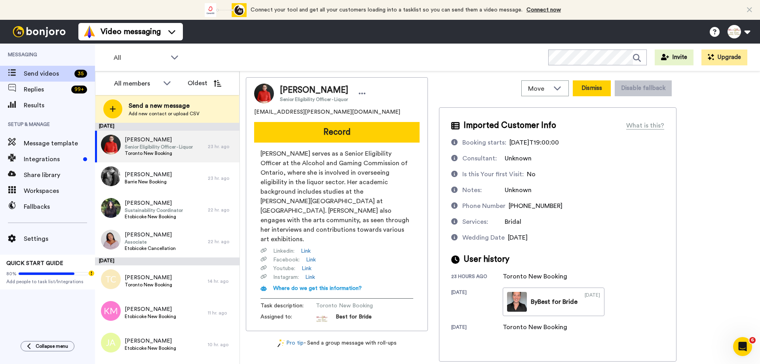
click at [601, 91] on button "Dismiss" at bounding box center [592, 88] width 38 height 16
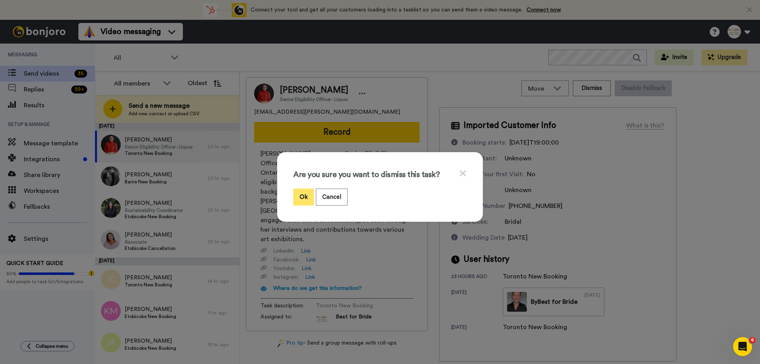
click at [304, 198] on button "Ok" at bounding box center [303, 196] width 21 height 17
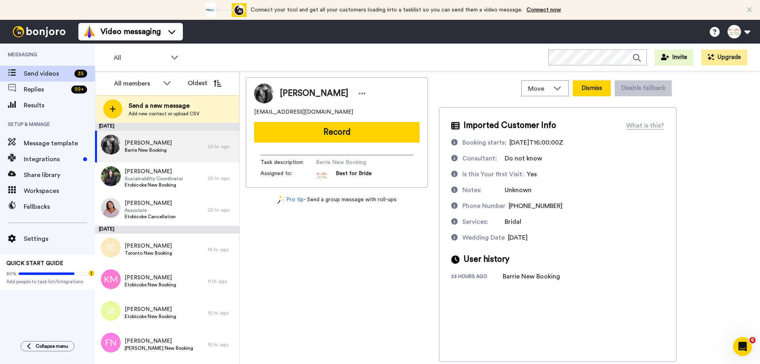
click at [597, 85] on button "Dismiss" at bounding box center [592, 88] width 38 height 16
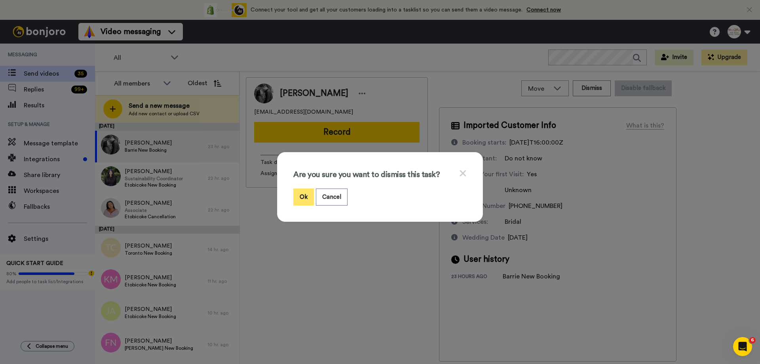
click at [301, 194] on button "Ok" at bounding box center [303, 196] width 21 height 17
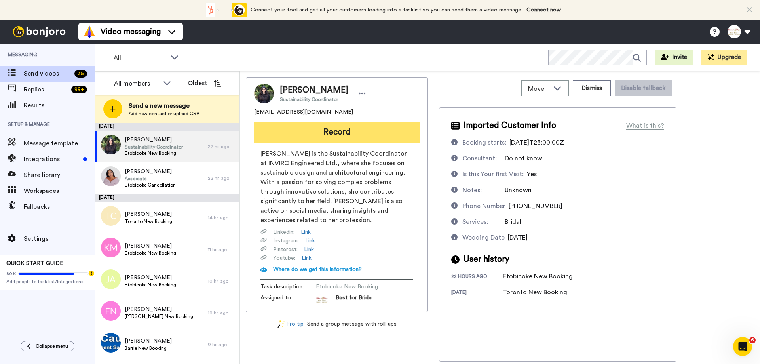
click at [369, 130] on button "Record" at bounding box center [336, 132] width 165 height 21
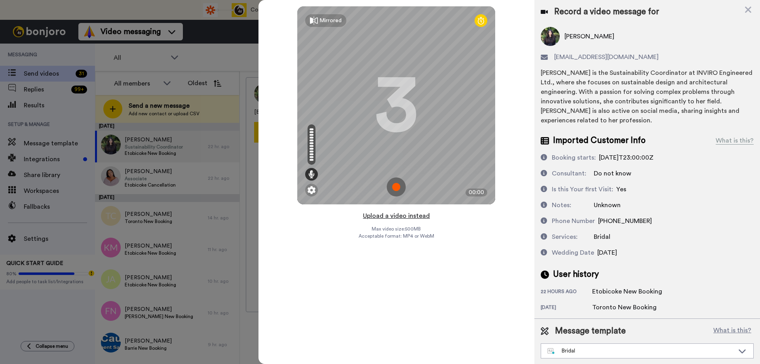
click at [386, 217] on button "Upload a video instead" at bounding box center [397, 216] width 72 height 10
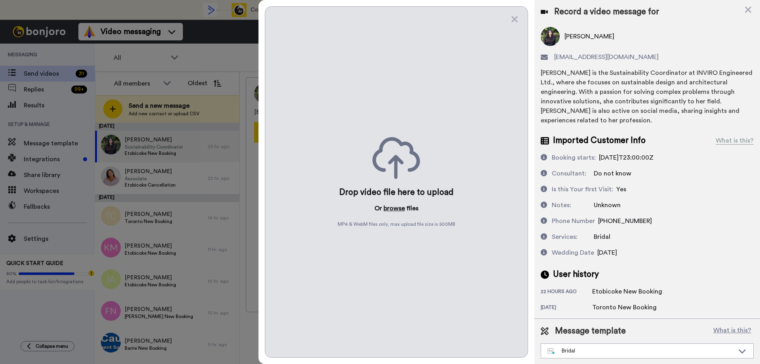
click at [394, 209] on button "browse" at bounding box center [394, 209] width 21 height 10
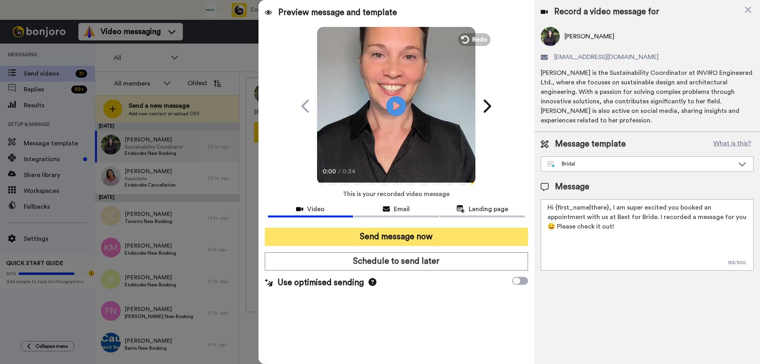
click at [405, 233] on button "Send message now" at bounding box center [396, 237] width 263 height 18
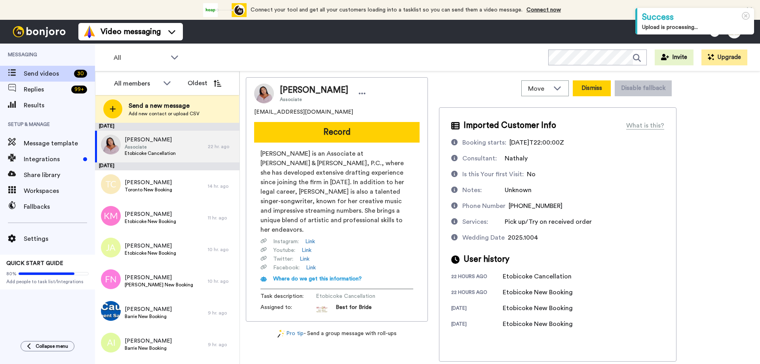
click at [588, 88] on button "Dismiss" at bounding box center [592, 88] width 38 height 16
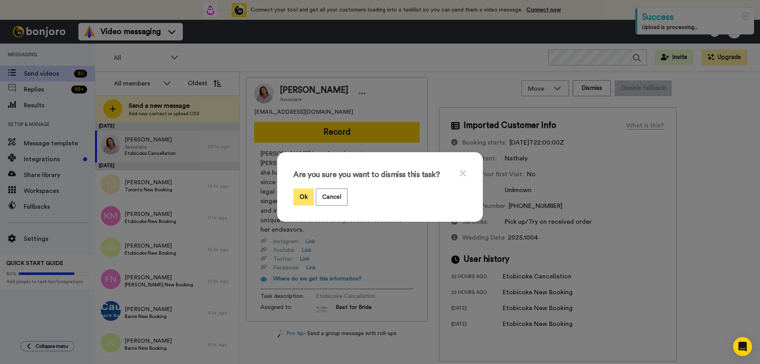
click at [305, 198] on button "Ok" at bounding box center [303, 196] width 21 height 17
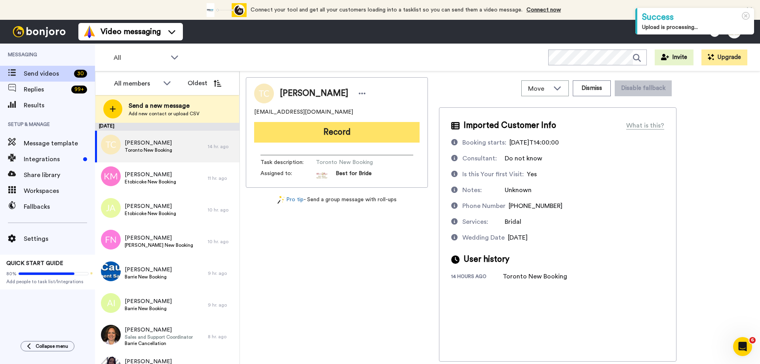
click at [348, 135] on button "Record" at bounding box center [336, 132] width 165 height 21
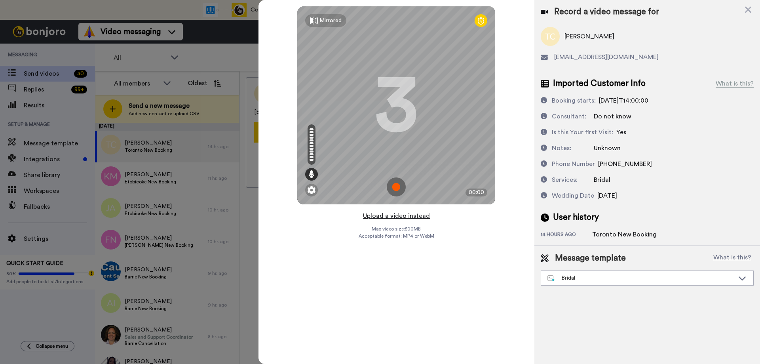
click at [392, 216] on button "Upload a video instead" at bounding box center [397, 216] width 72 height 10
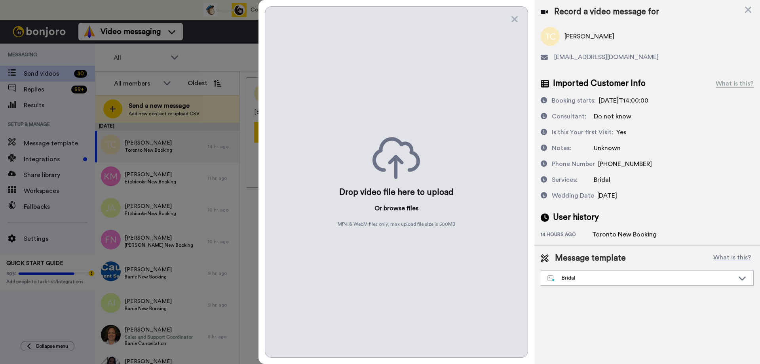
click at [395, 205] on button "browse" at bounding box center [394, 209] width 21 height 10
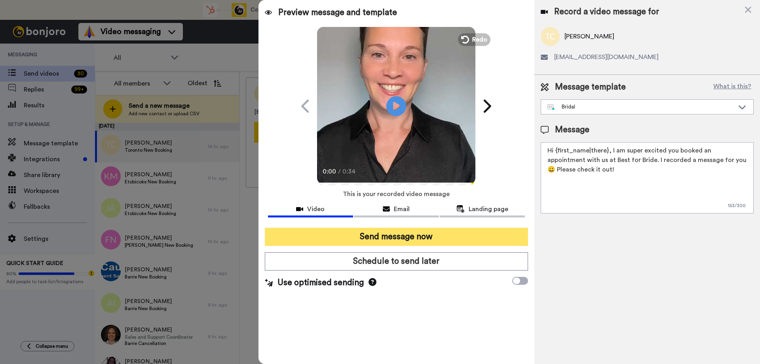
click at [377, 240] on button "Send message now" at bounding box center [396, 237] width 263 height 18
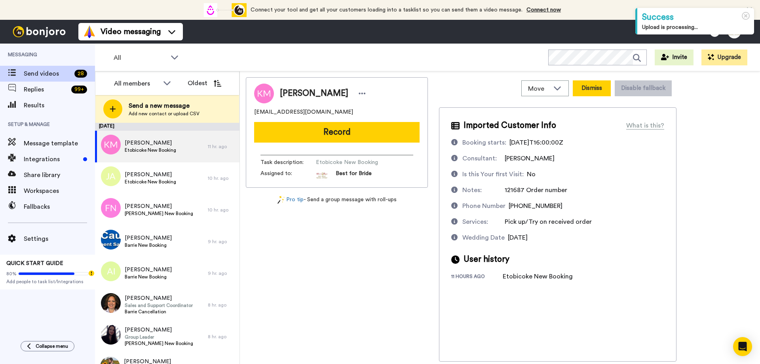
click at [586, 93] on button "Dismiss" at bounding box center [592, 88] width 38 height 16
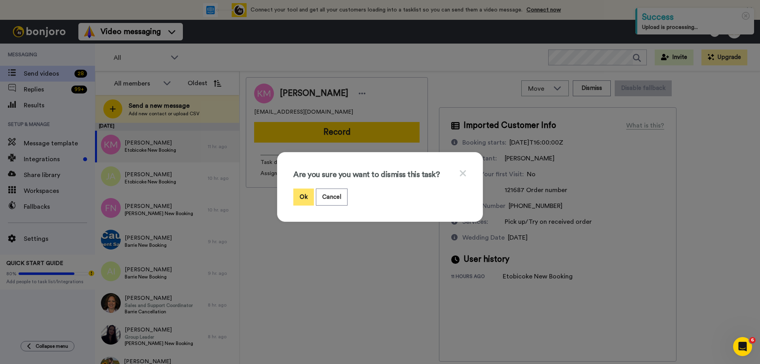
click at [300, 197] on button "Ok" at bounding box center [303, 196] width 21 height 17
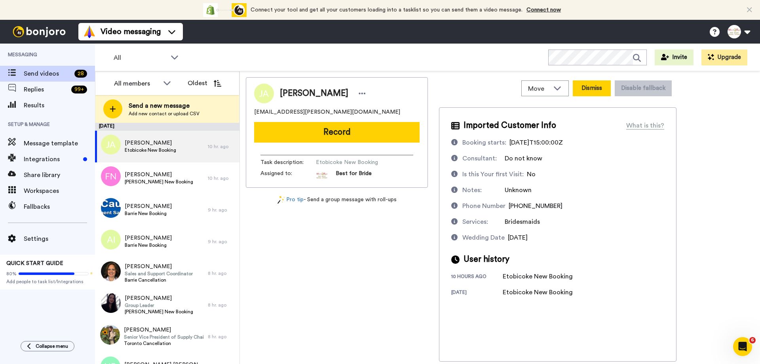
click at [604, 93] on button "Dismiss" at bounding box center [592, 88] width 38 height 16
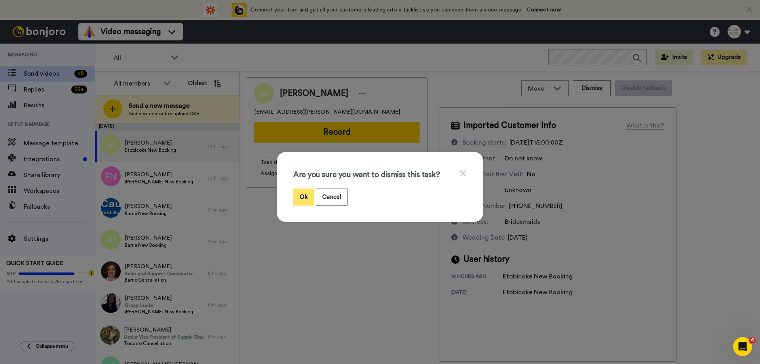
click at [304, 201] on button "Ok" at bounding box center [303, 196] width 21 height 17
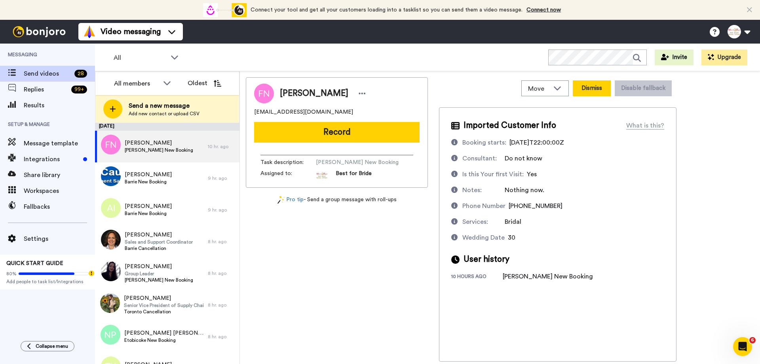
click at [582, 90] on button "Dismiss" at bounding box center [592, 88] width 38 height 16
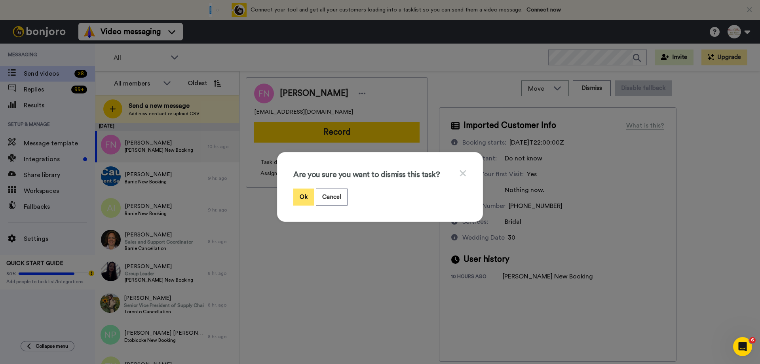
click at [297, 192] on button "Ok" at bounding box center [303, 196] width 21 height 17
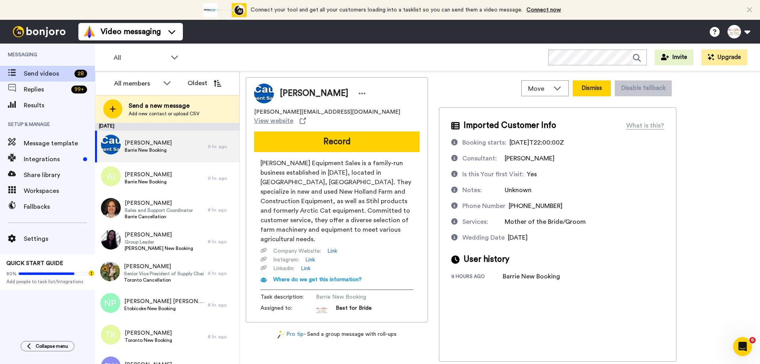
click at [588, 90] on button "Dismiss" at bounding box center [592, 88] width 38 height 16
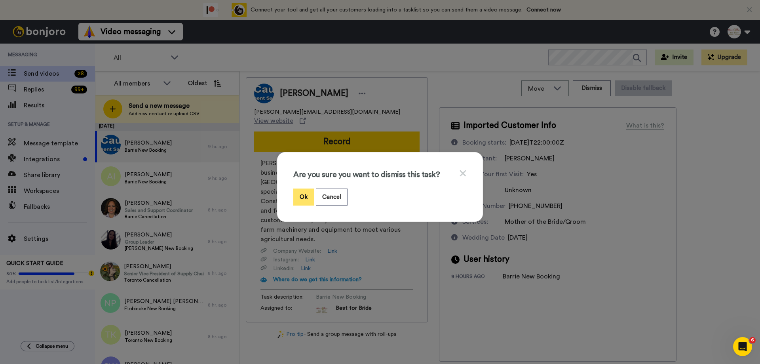
click at [299, 198] on button "Ok" at bounding box center [303, 196] width 21 height 17
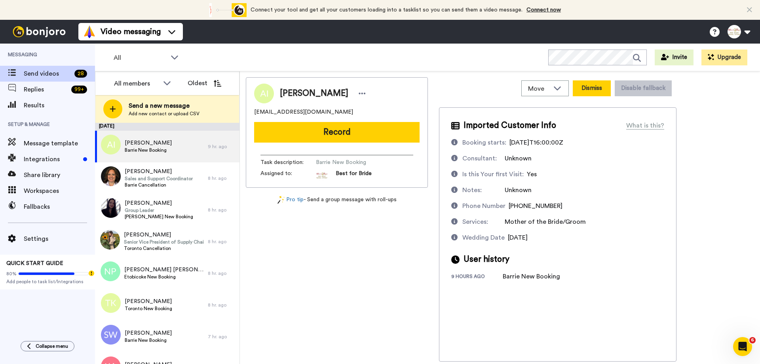
click at [596, 90] on button "Dismiss" at bounding box center [592, 88] width 38 height 16
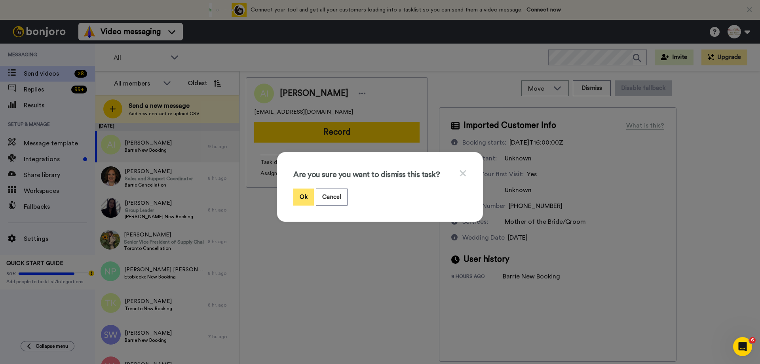
click at [299, 196] on button "Ok" at bounding box center [303, 196] width 21 height 17
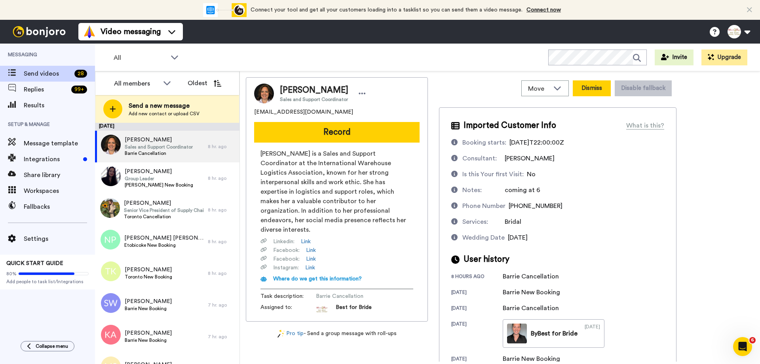
click at [599, 88] on button "Dismiss" at bounding box center [592, 88] width 38 height 16
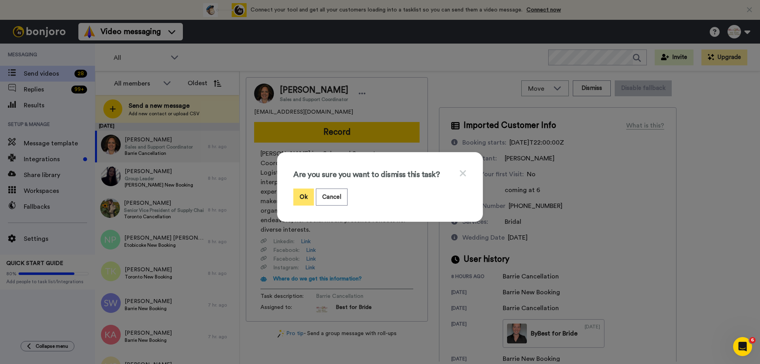
click at [302, 196] on button "Ok" at bounding box center [303, 196] width 21 height 17
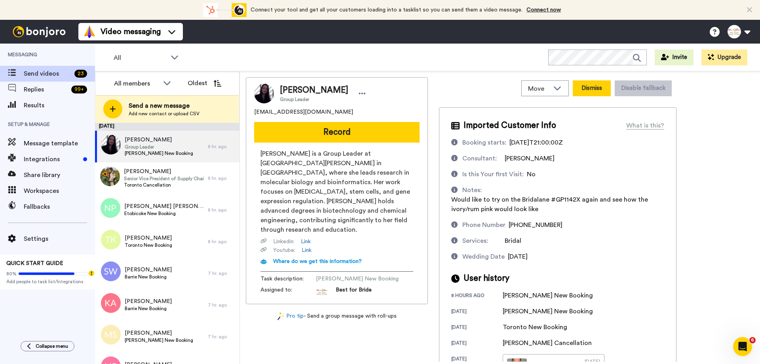
click at [594, 88] on button "Dismiss" at bounding box center [592, 88] width 38 height 16
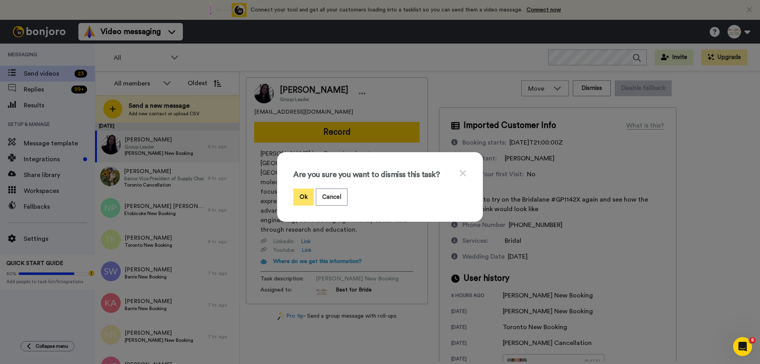
click at [301, 197] on button "Ok" at bounding box center [303, 196] width 21 height 17
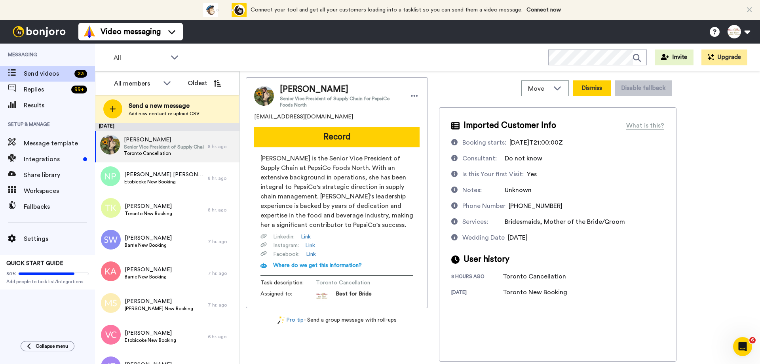
click at [589, 85] on button "Dismiss" at bounding box center [592, 88] width 38 height 16
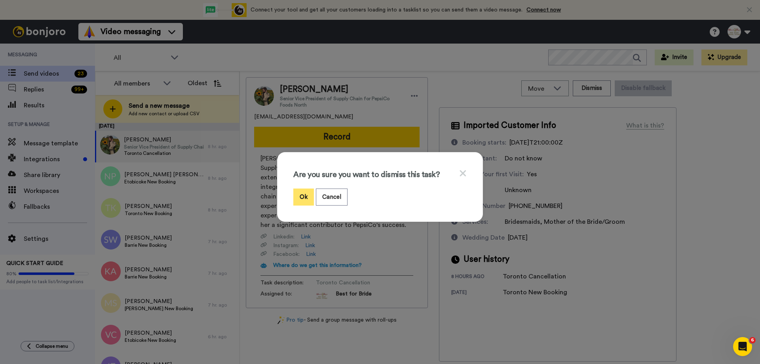
click at [304, 193] on button "Ok" at bounding box center [303, 196] width 21 height 17
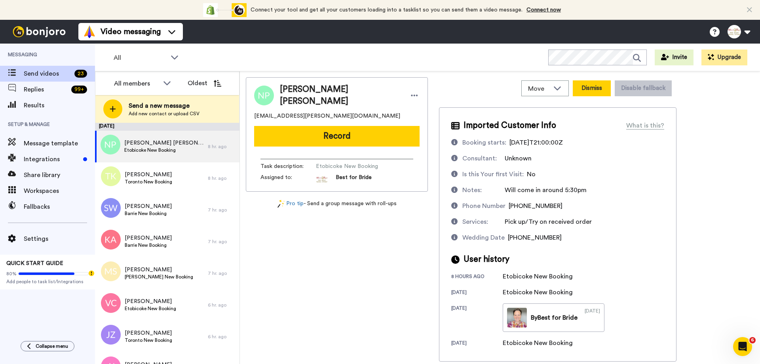
click at [599, 91] on button "Dismiss" at bounding box center [592, 88] width 38 height 16
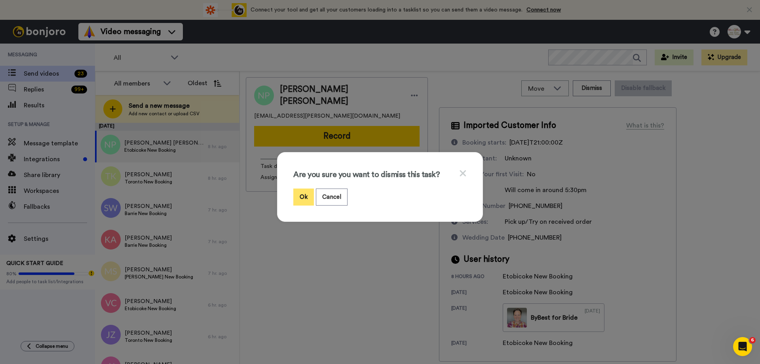
click at [298, 201] on button "Ok" at bounding box center [303, 196] width 21 height 17
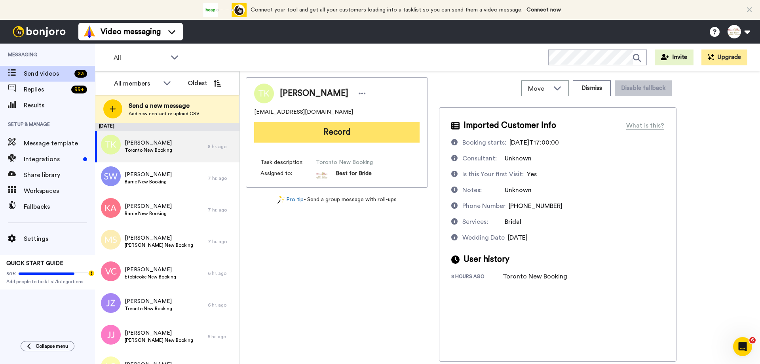
click at [350, 130] on button "Record" at bounding box center [336, 132] width 165 height 21
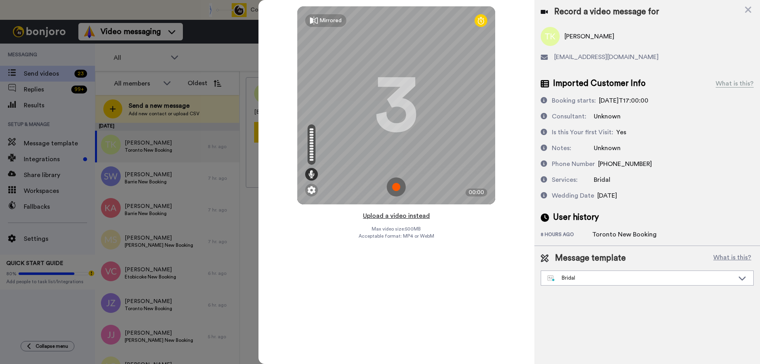
click at [398, 215] on button "Upload a video instead" at bounding box center [397, 216] width 72 height 10
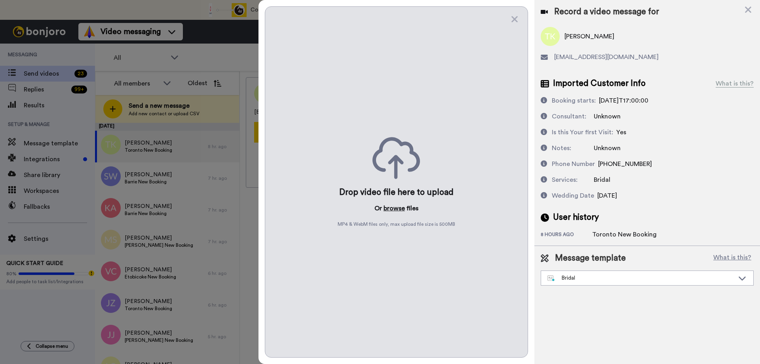
click at [390, 206] on button "browse" at bounding box center [394, 209] width 21 height 10
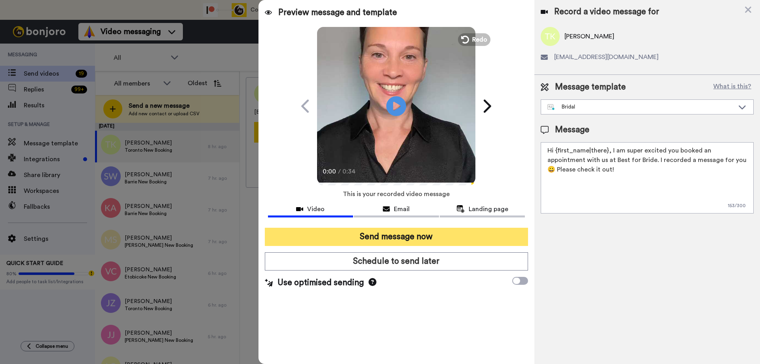
click at [393, 238] on button "Send message now" at bounding box center [396, 237] width 263 height 18
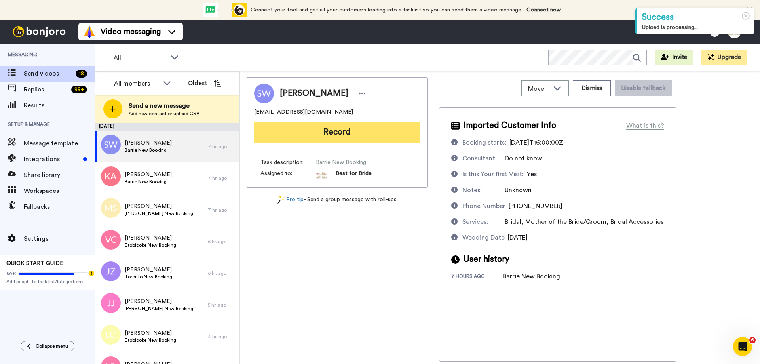
click at [331, 133] on button "Record" at bounding box center [336, 132] width 165 height 21
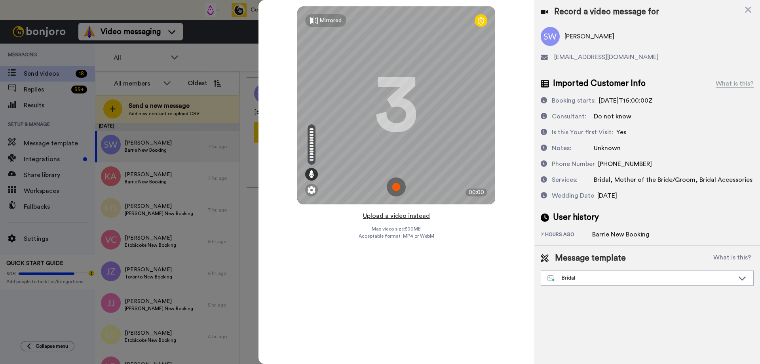
click at [395, 215] on button "Upload a video instead" at bounding box center [397, 216] width 72 height 10
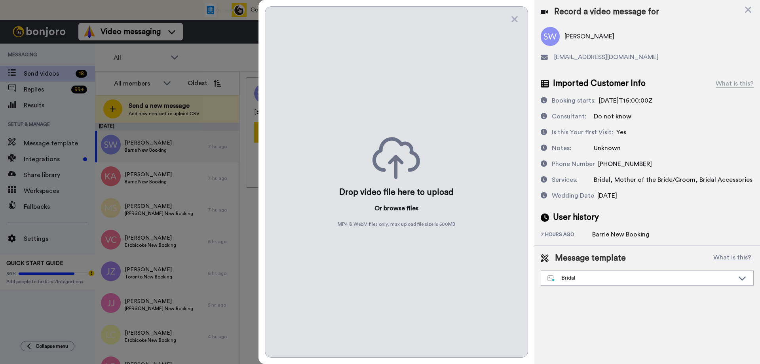
click at [398, 208] on button "browse" at bounding box center [394, 209] width 21 height 10
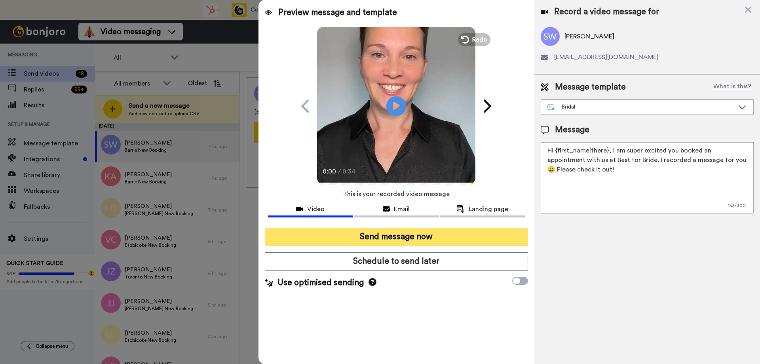
click at [391, 237] on button "Send message now" at bounding box center [396, 237] width 263 height 18
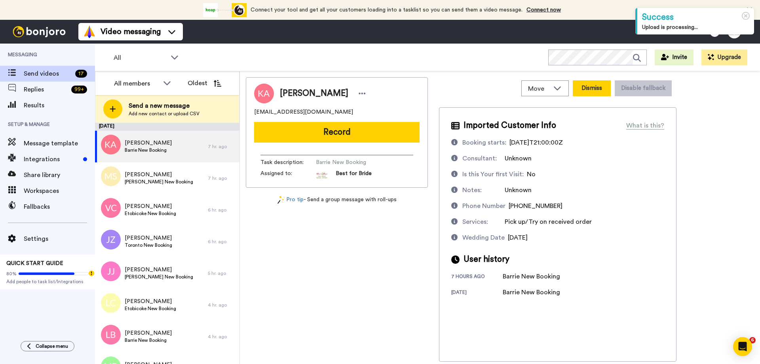
click at [591, 83] on button "Dismiss" at bounding box center [592, 88] width 38 height 16
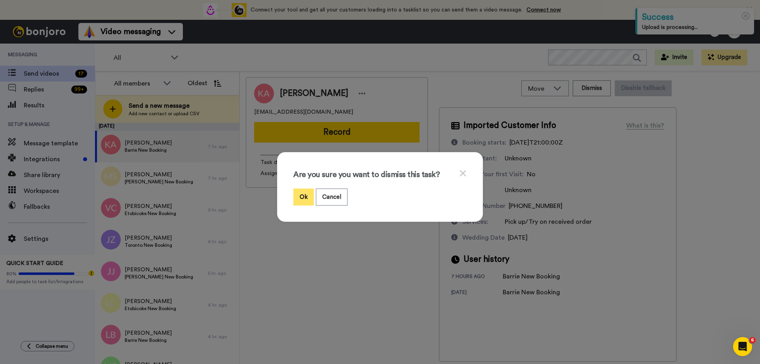
click at [302, 199] on button "Ok" at bounding box center [303, 196] width 21 height 17
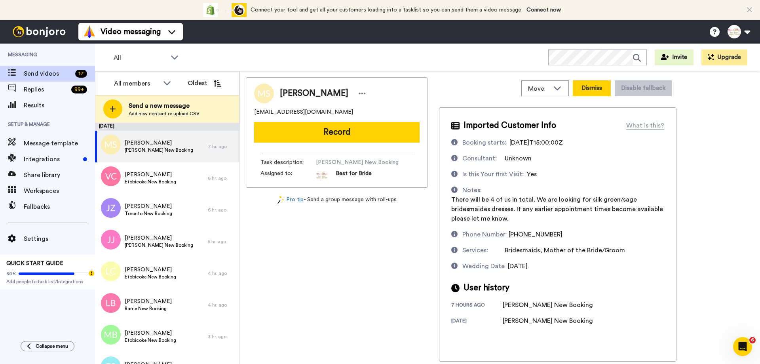
click at [597, 84] on button "Dismiss" at bounding box center [592, 88] width 38 height 16
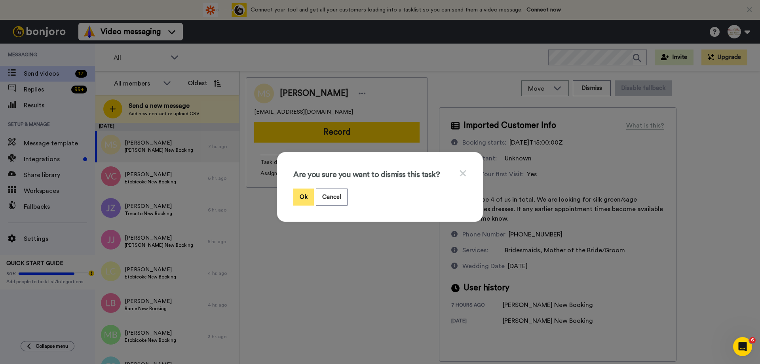
click at [302, 195] on button "Ok" at bounding box center [303, 196] width 21 height 17
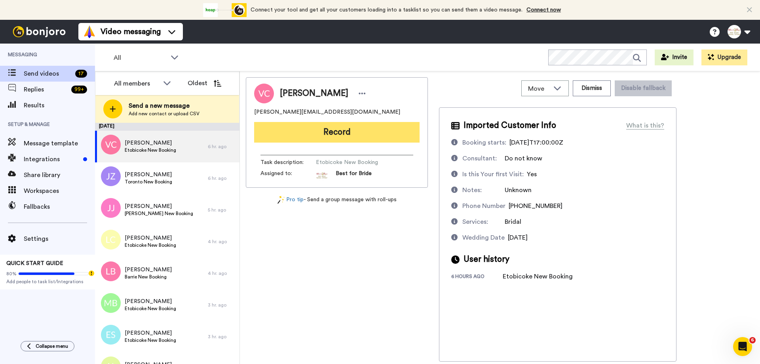
click at [341, 127] on button "Record" at bounding box center [336, 132] width 165 height 21
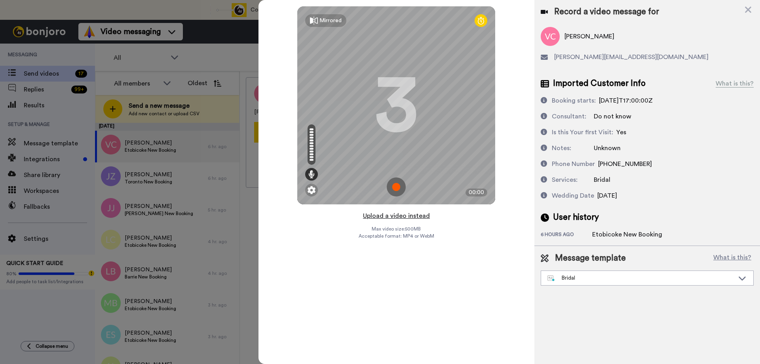
click at [399, 217] on button "Upload a video instead" at bounding box center [397, 216] width 72 height 10
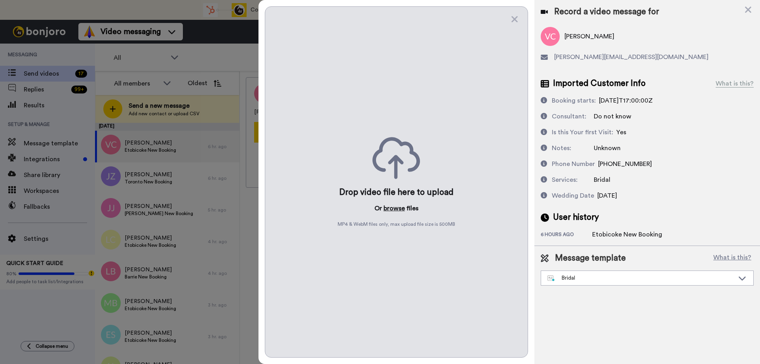
click at [395, 208] on button "browse" at bounding box center [394, 209] width 21 height 10
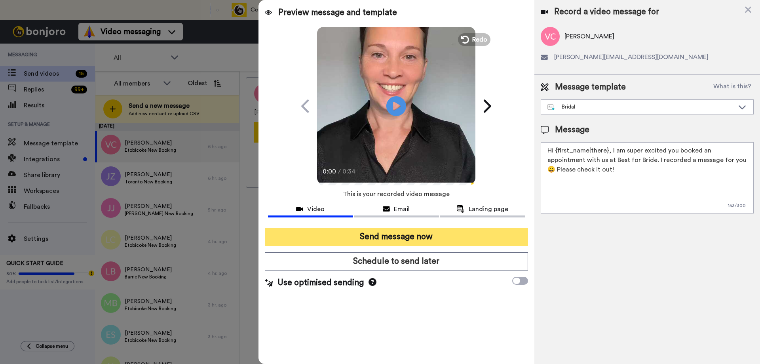
click at [383, 236] on button "Send message now" at bounding box center [396, 237] width 263 height 18
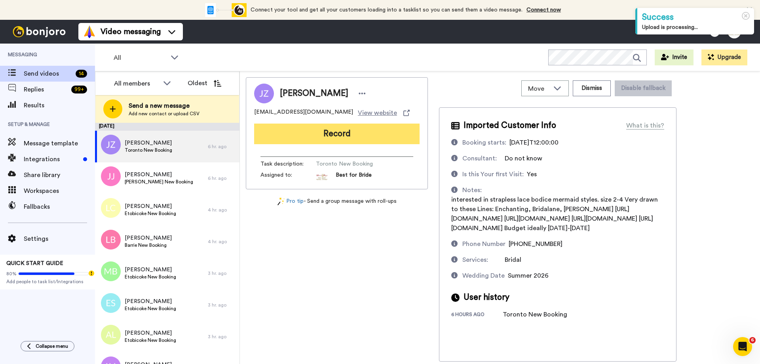
click at [337, 135] on button "Record" at bounding box center [336, 134] width 165 height 21
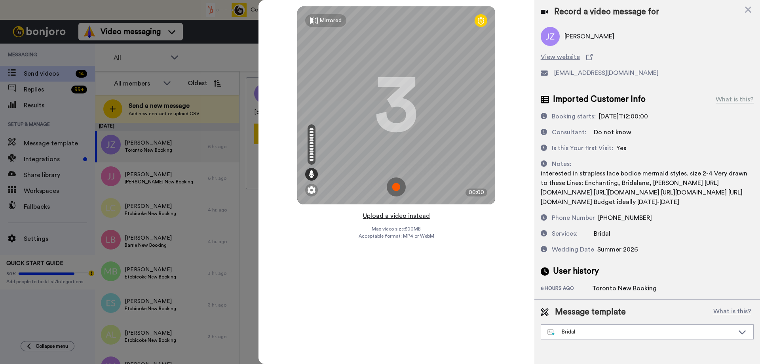
click at [388, 216] on button "Upload a video instead" at bounding box center [397, 216] width 72 height 10
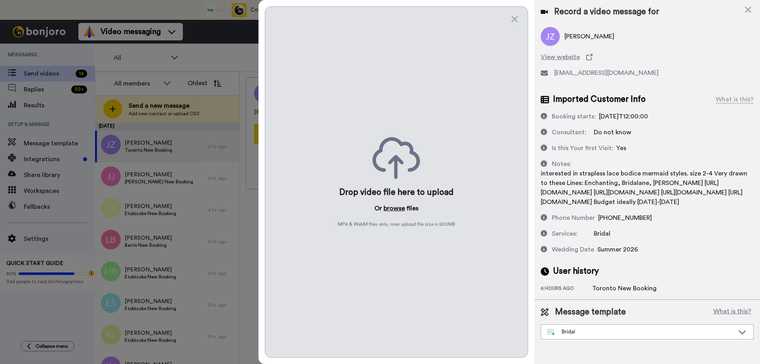
click at [394, 209] on button "browse" at bounding box center [394, 209] width 21 height 10
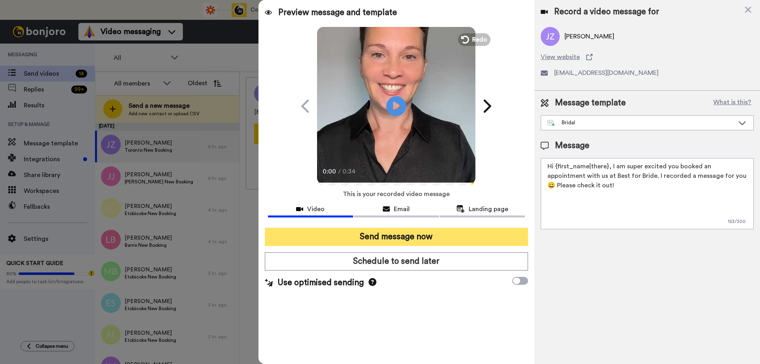
click at [384, 235] on button "Send message now" at bounding box center [396, 237] width 263 height 18
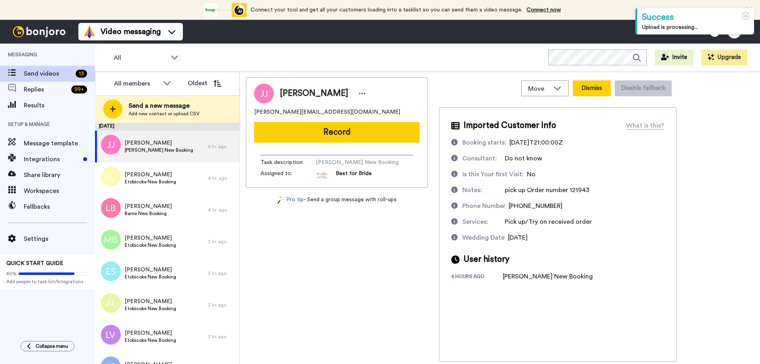
click at [597, 92] on button "Dismiss" at bounding box center [592, 88] width 38 height 16
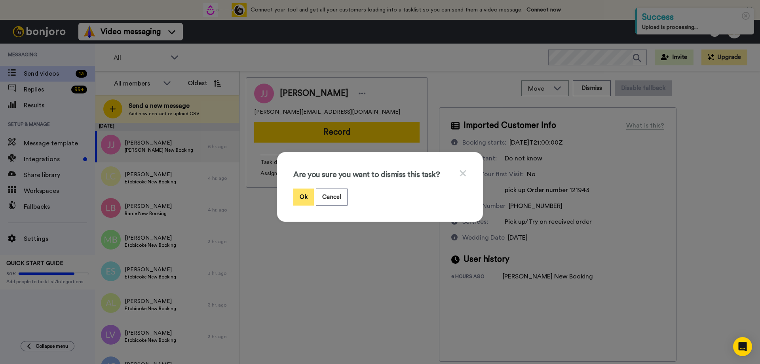
click at [301, 196] on button "Ok" at bounding box center [303, 196] width 21 height 17
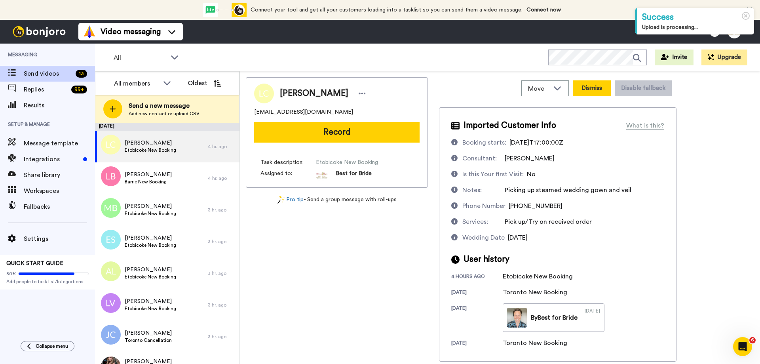
click at [597, 85] on button "Dismiss" at bounding box center [592, 88] width 38 height 16
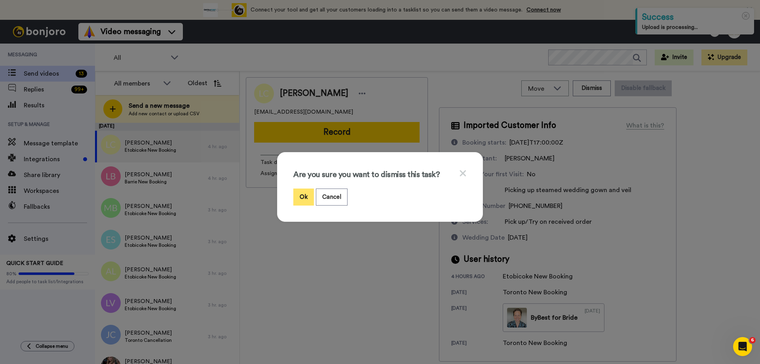
click at [298, 196] on button "Ok" at bounding box center [303, 196] width 21 height 17
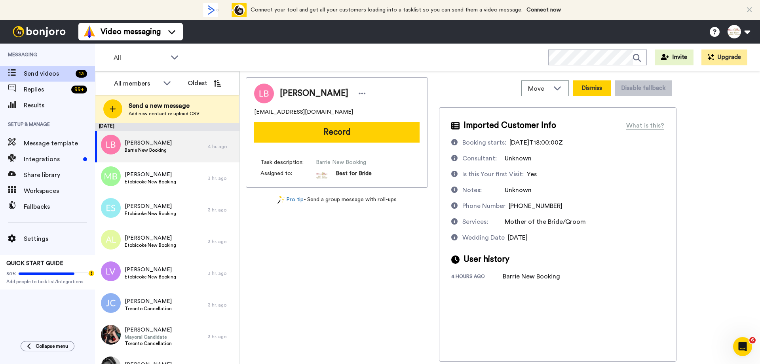
click at [601, 89] on button "Dismiss" at bounding box center [592, 88] width 38 height 16
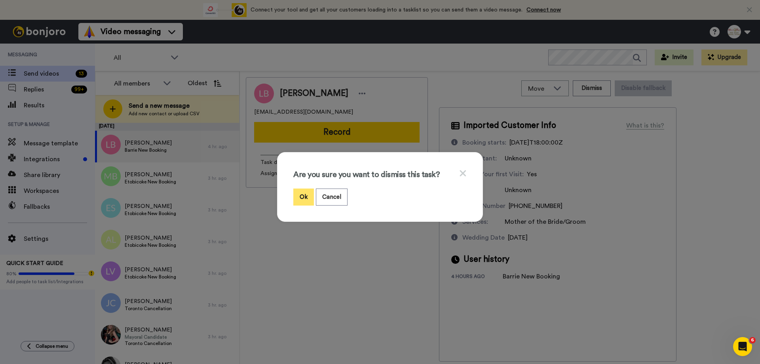
click at [303, 197] on button "Ok" at bounding box center [303, 196] width 21 height 17
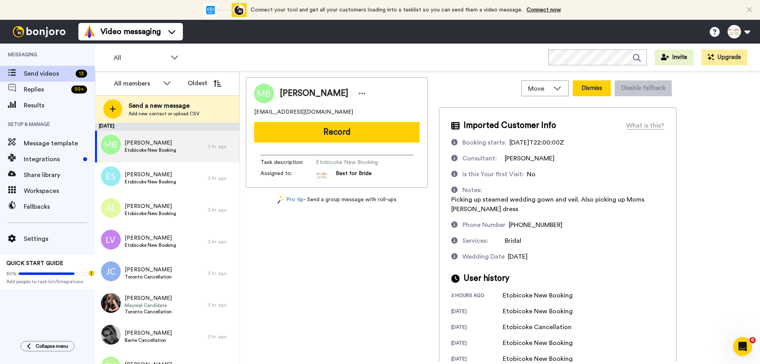
click at [597, 88] on button "Dismiss" at bounding box center [592, 88] width 38 height 16
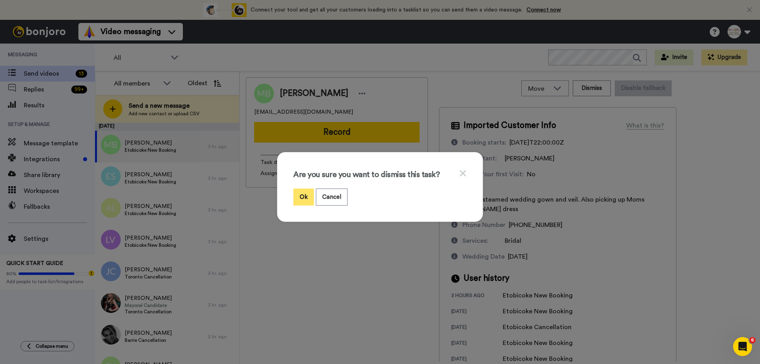
click at [303, 200] on button "Ok" at bounding box center [303, 196] width 21 height 17
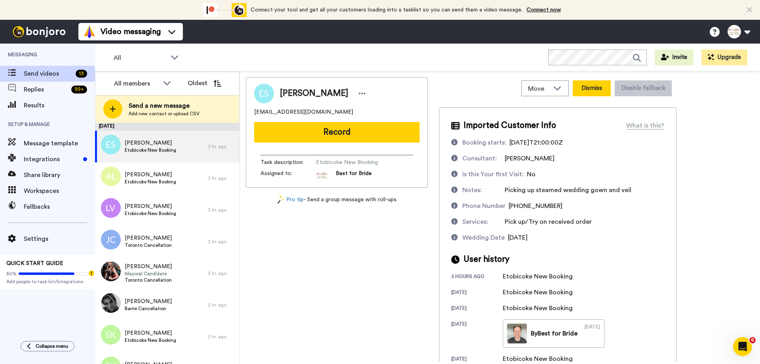
click at [599, 88] on button "Dismiss" at bounding box center [592, 88] width 38 height 16
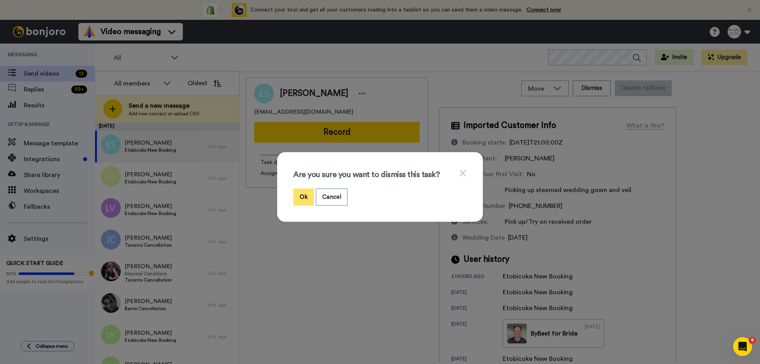
click at [303, 196] on button "Ok" at bounding box center [303, 196] width 21 height 17
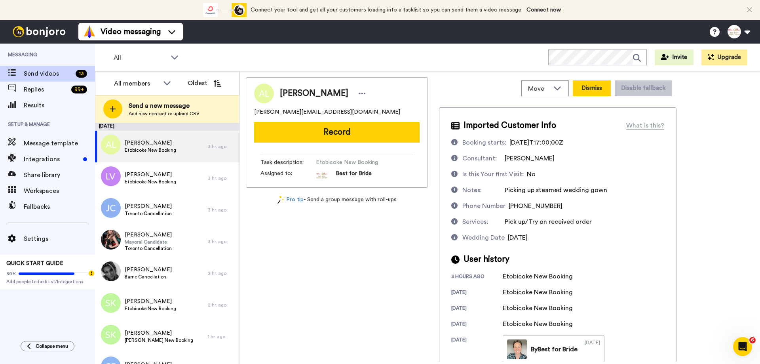
click at [598, 86] on button "Dismiss" at bounding box center [592, 88] width 38 height 16
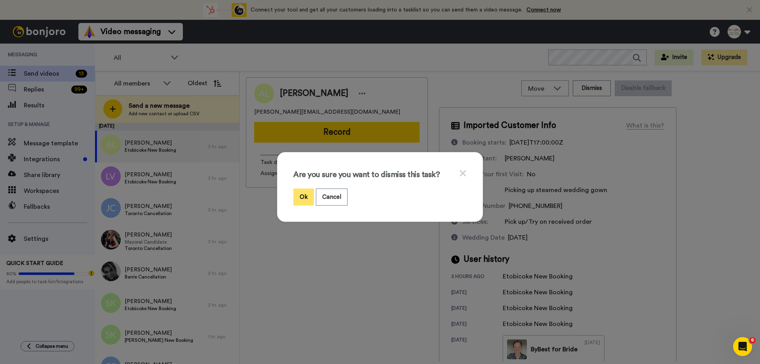
click at [302, 194] on button "Ok" at bounding box center [303, 196] width 21 height 17
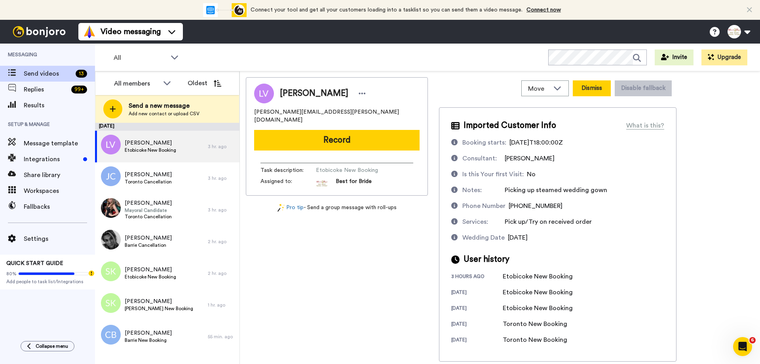
click at [594, 90] on button "Dismiss" at bounding box center [592, 88] width 38 height 16
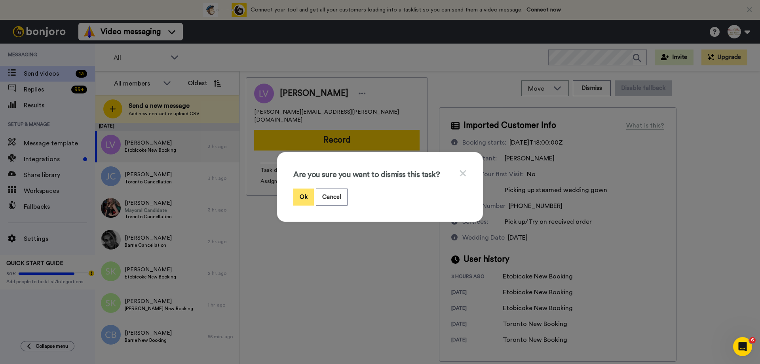
click at [299, 195] on button "Ok" at bounding box center [303, 196] width 21 height 17
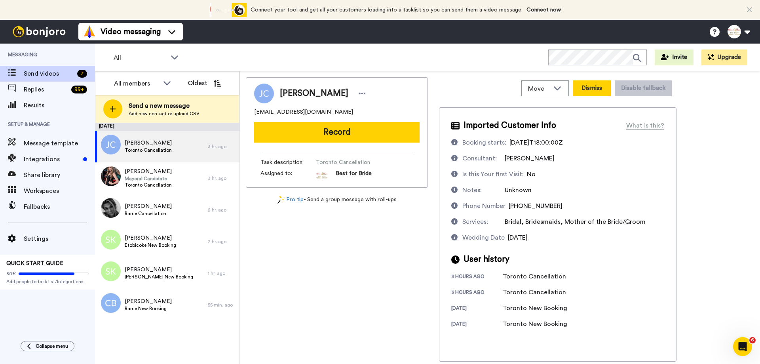
click at [595, 92] on button "Dismiss" at bounding box center [592, 88] width 38 height 16
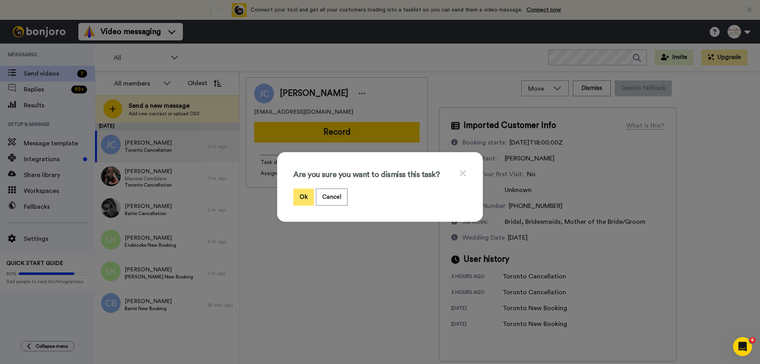
click at [295, 198] on button "Ok" at bounding box center [303, 196] width 21 height 17
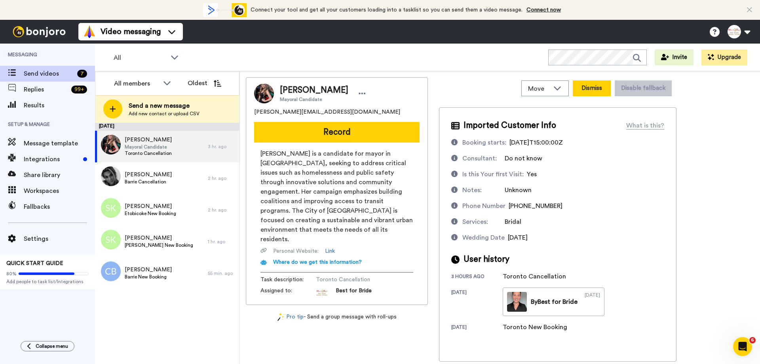
click at [591, 86] on button "Dismiss" at bounding box center [592, 88] width 38 height 16
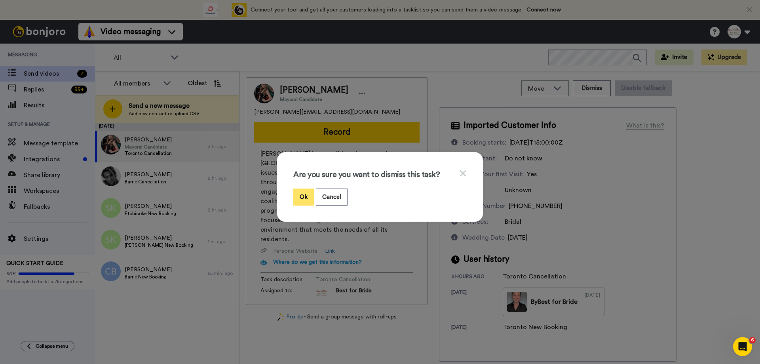
click at [302, 191] on button "Ok" at bounding box center [303, 196] width 21 height 17
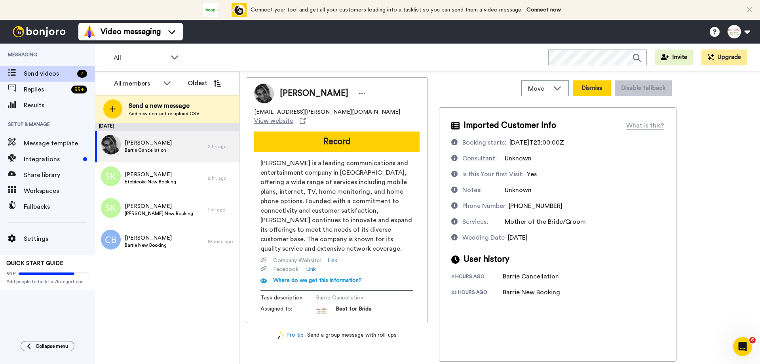
click at [588, 87] on button "Dismiss" at bounding box center [592, 88] width 38 height 16
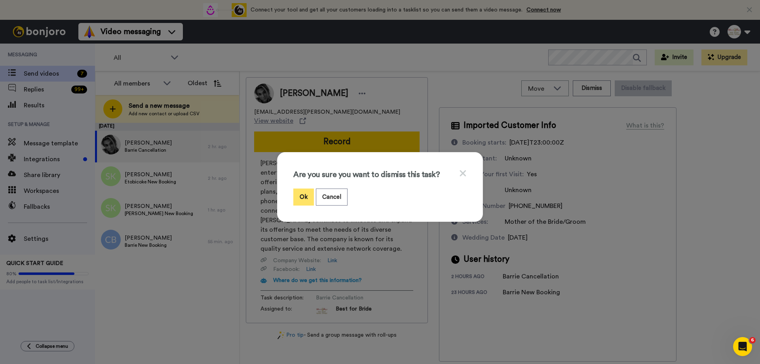
click at [307, 198] on button "Ok" at bounding box center [303, 196] width 21 height 17
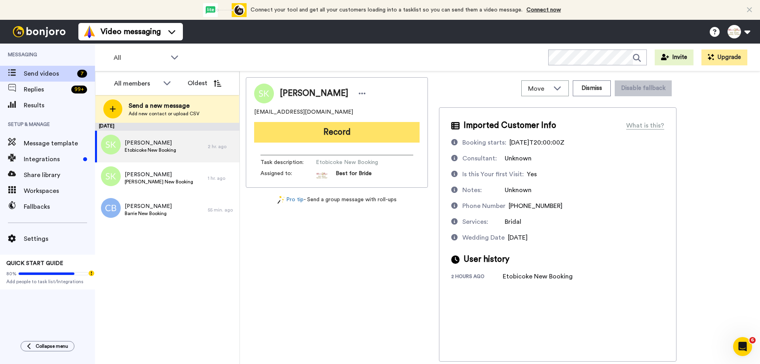
click at [339, 133] on button "Record" at bounding box center [336, 132] width 165 height 21
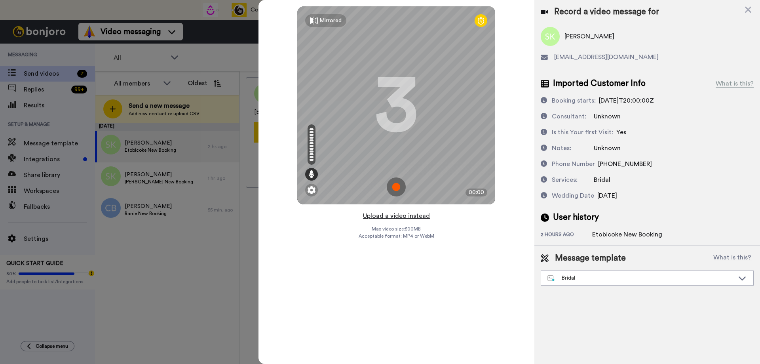
click at [389, 215] on button "Upload a video instead" at bounding box center [397, 216] width 72 height 10
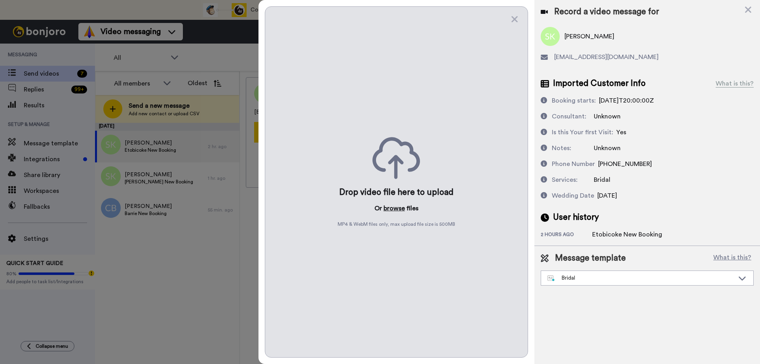
click at [391, 205] on button "browse" at bounding box center [394, 209] width 21 height 10
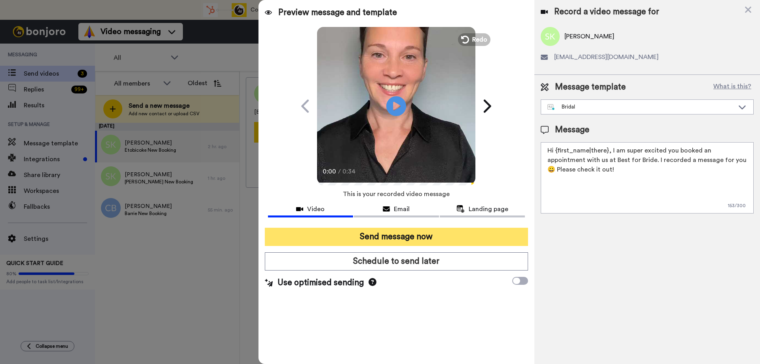
click at [392, 236] on button "Send message now" at bounding box center [396, 237] width 263 height 18
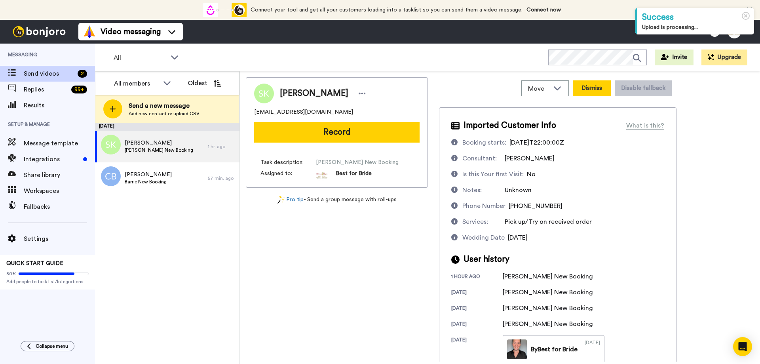
click at [599, 86] on button "Dismiss" at bounding box center [592, 88] width 38 height 16
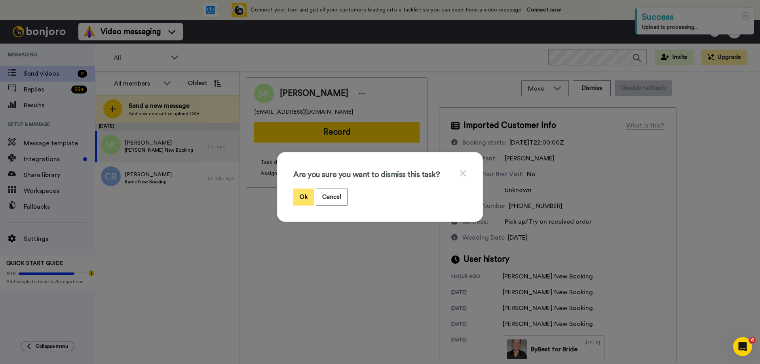
click at [299, 192] on button "Ok" at bounding box center [303, 196] width 21 height 17
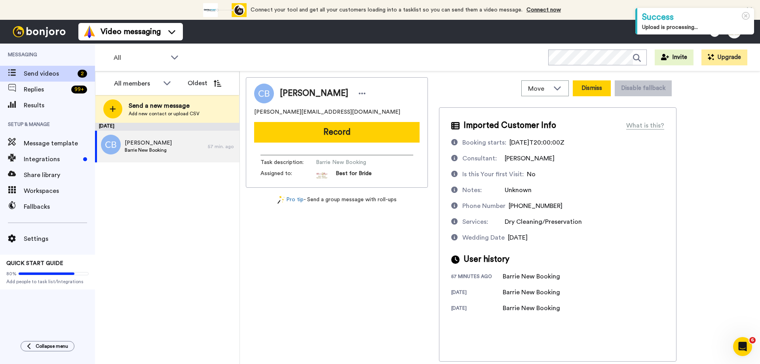
click at [601, 89] on button "Dismiss" at bounding box center [592, 88] width 38 height 16
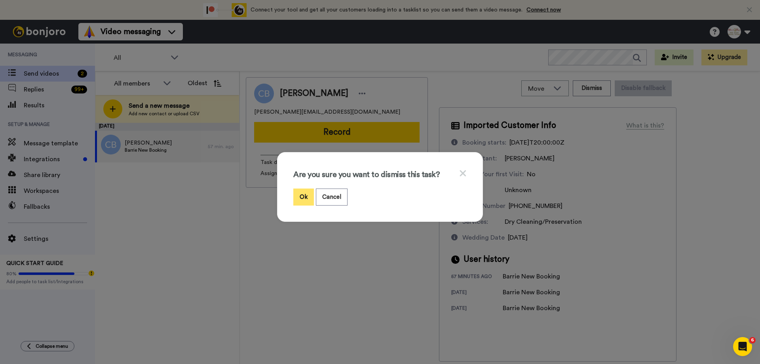
click at [304, 196] on button "Ok" at bounding box center [303, 196] width 21 height 17
